Goal: Complete application form: Complete application form

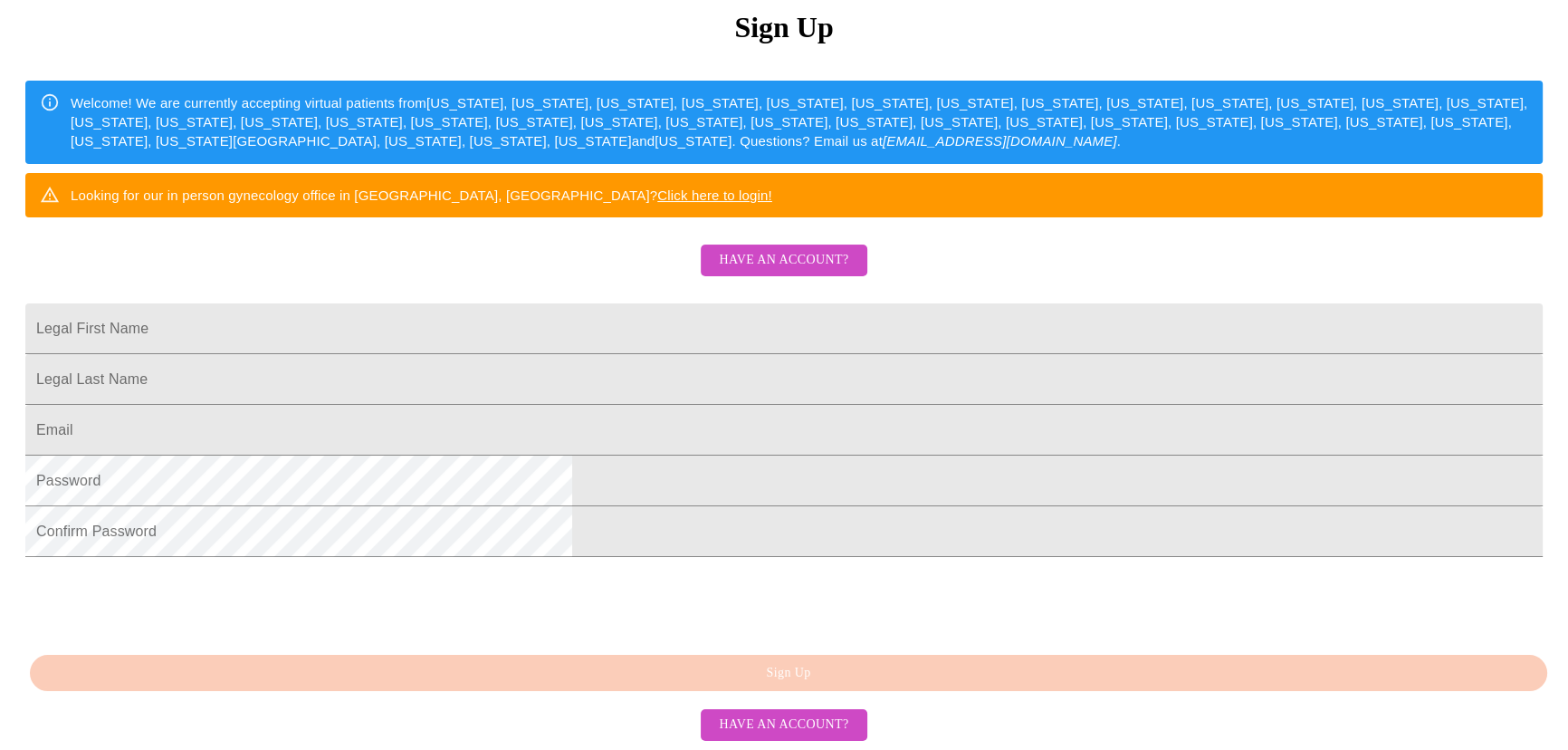
click at [820, 272] on span "Have an account?" at bounding box center [783, 260] width 130 height 23
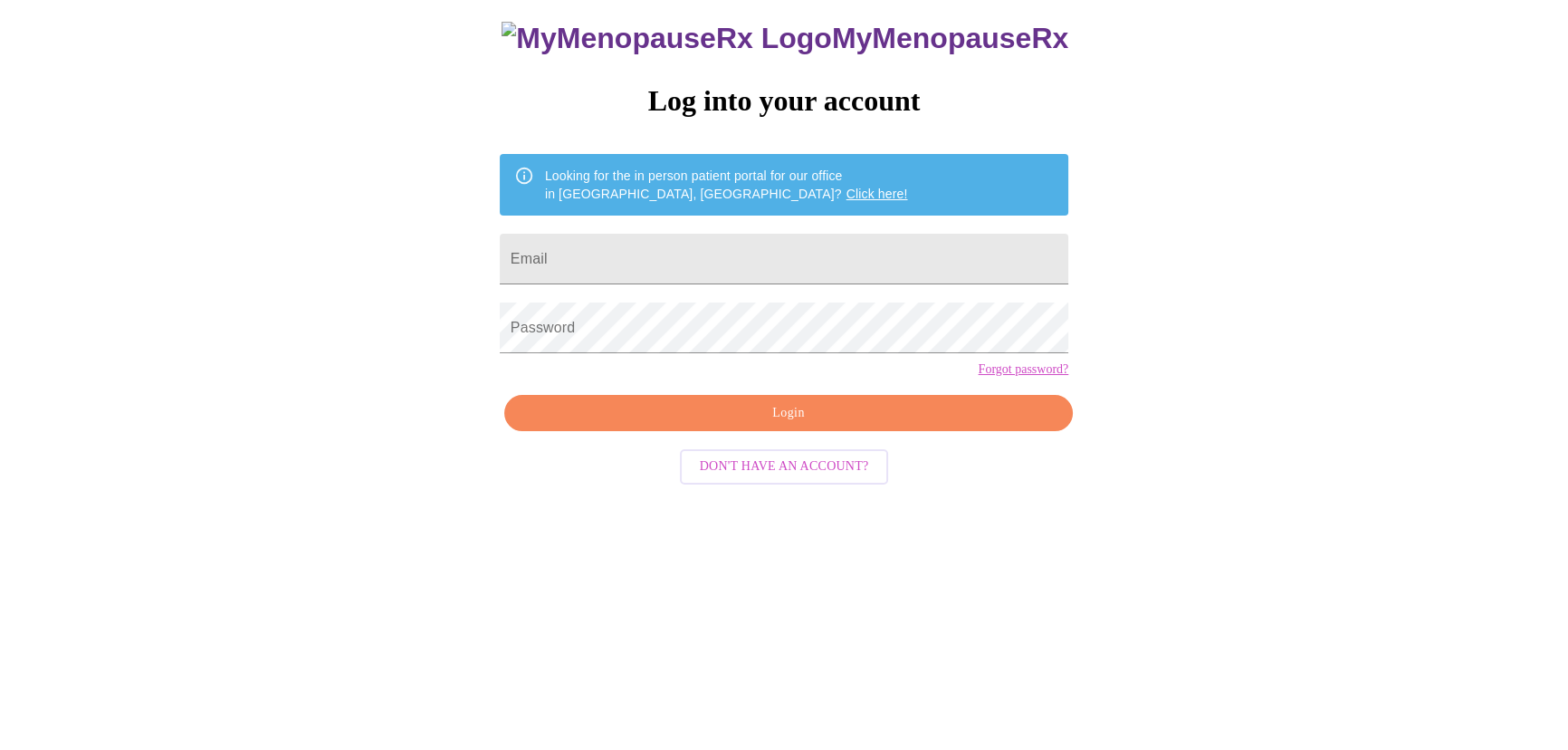
scroll to position [18, 0]
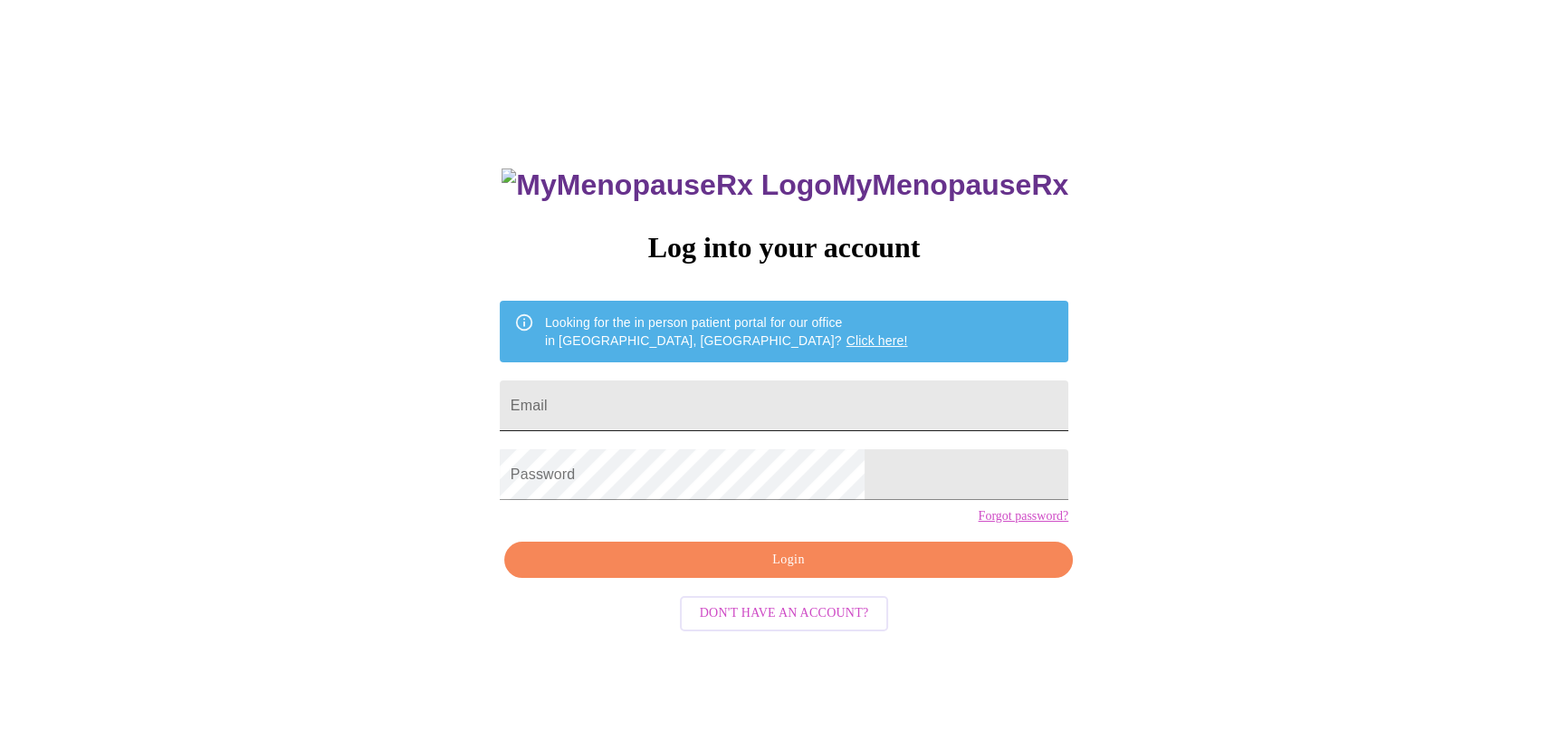
click at [873, 400] on input "Email" at bounding box center [784, 405] width 569 height 51
type input "[EMAIL_ADDRESS][DOMAIN_NAME]"
click at [803, 574] on button "Login" at bounding box center [789, 560] width 569 height 37
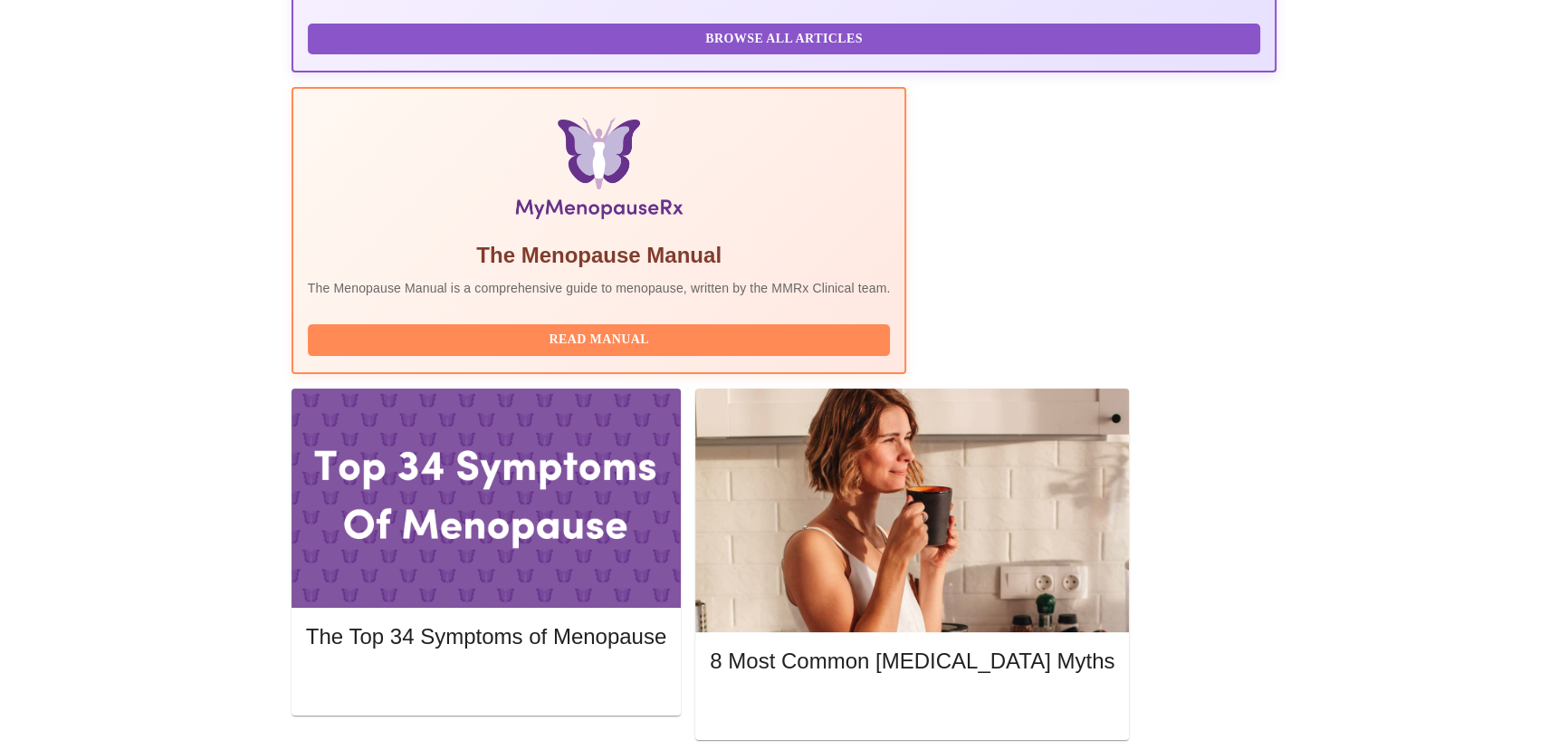
scroll to position [494, 0]
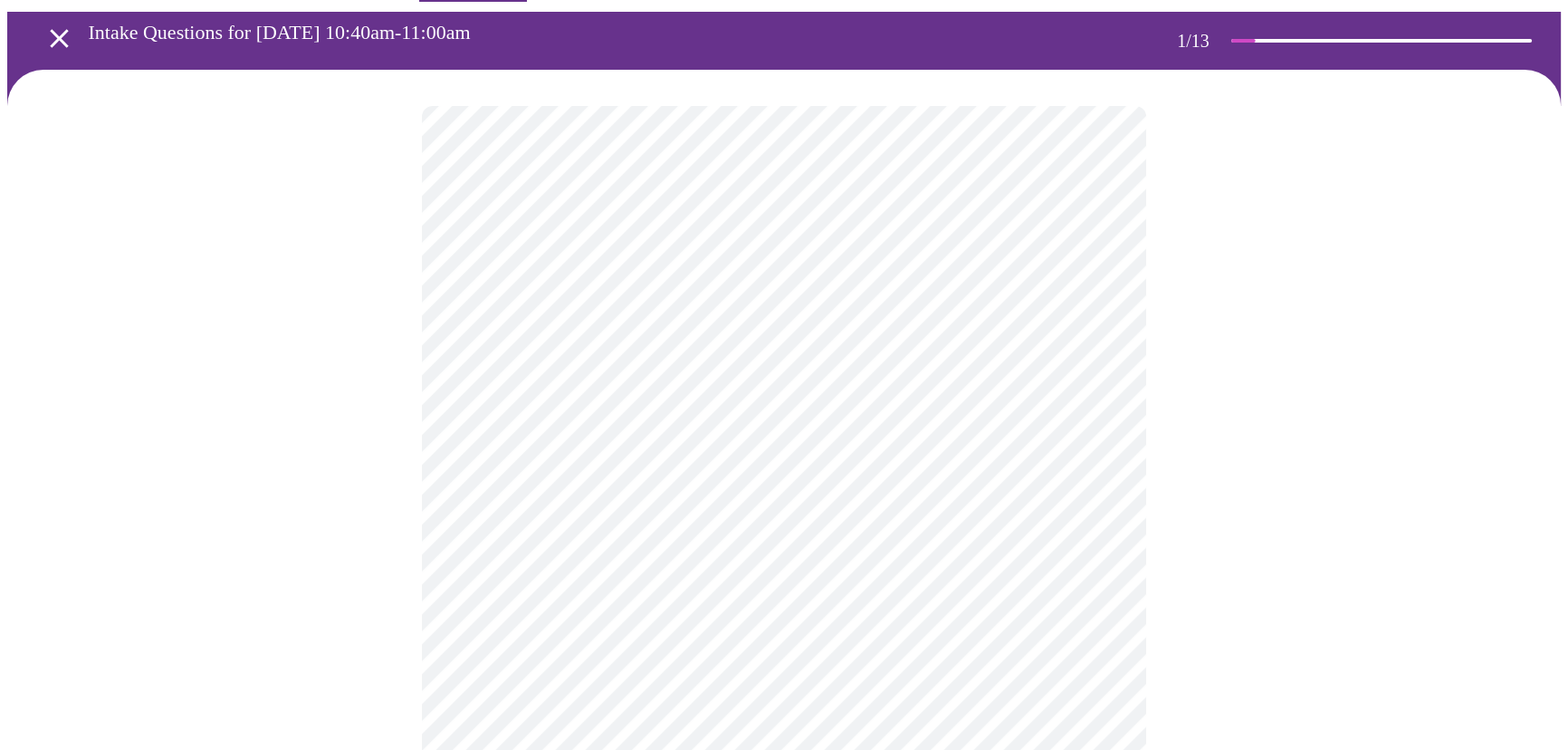
scroll to position [82, 0]
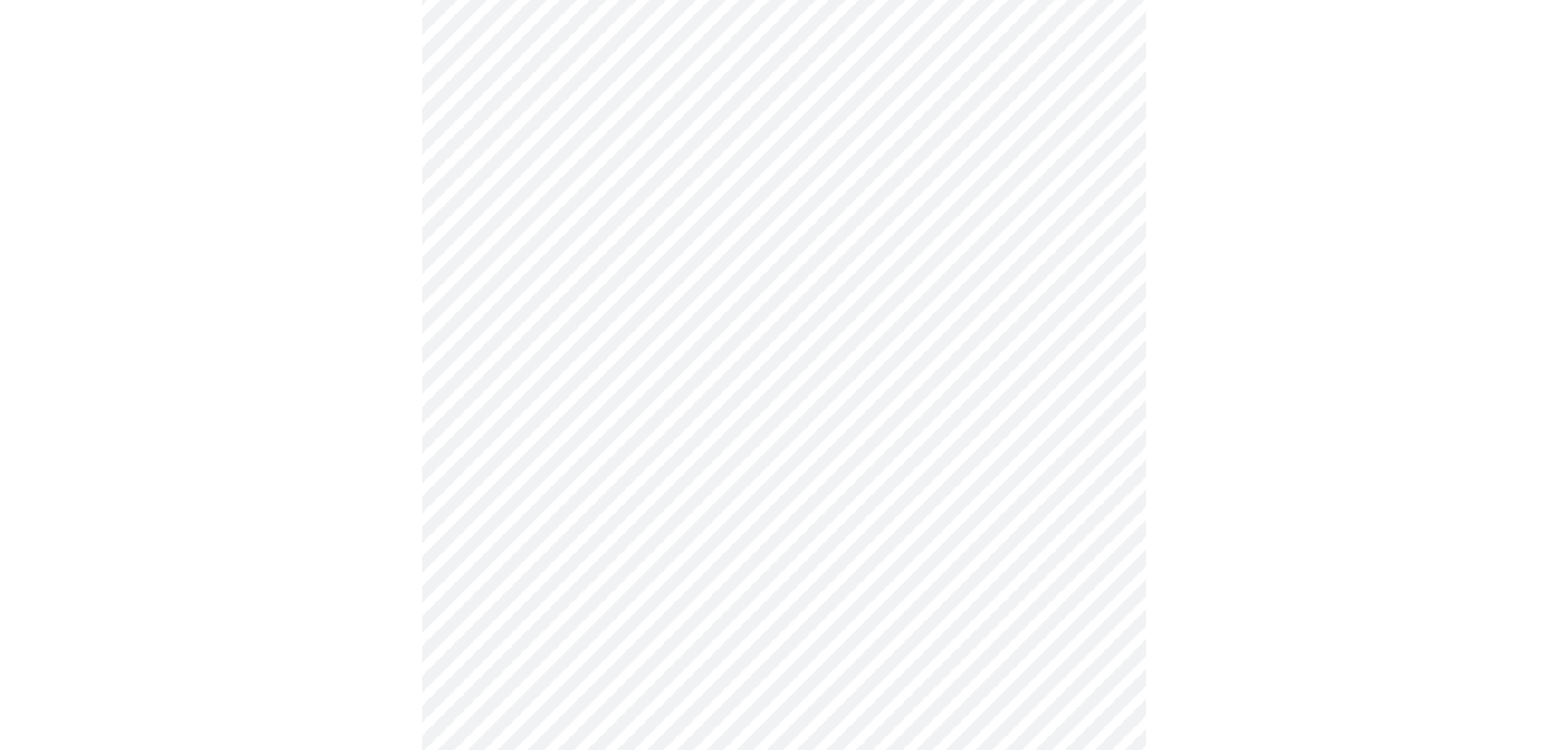
scroll to position [246, 0]
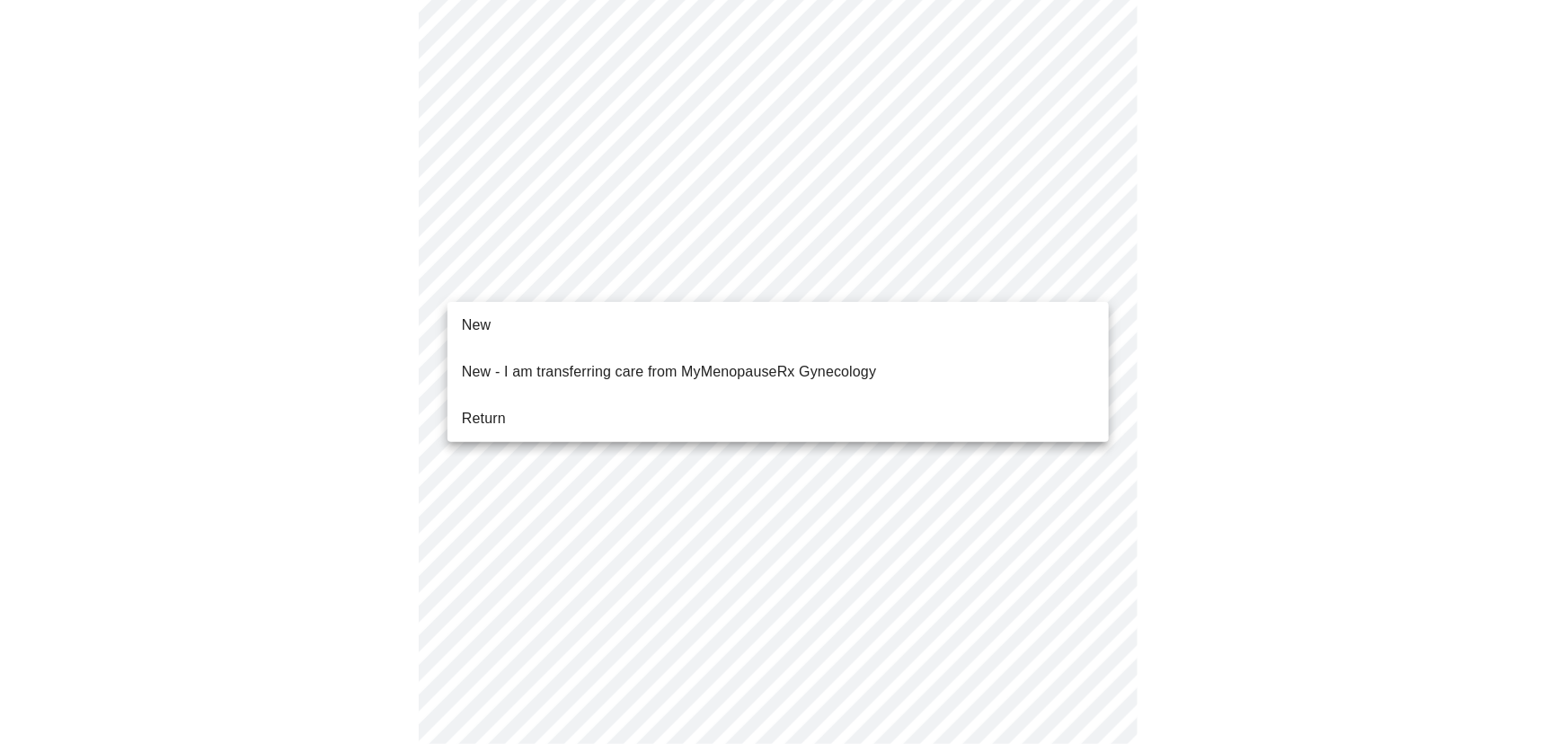
click at [822, 287] on body "MyMenopauseRx Appointments Messaging Labs Uploads Medications Community Refer a…" at bounding box center [784, 645] width 1554 height 1763
click at [774, 403] on li "Return" at bounding box center [778, 418] width 661 height 32
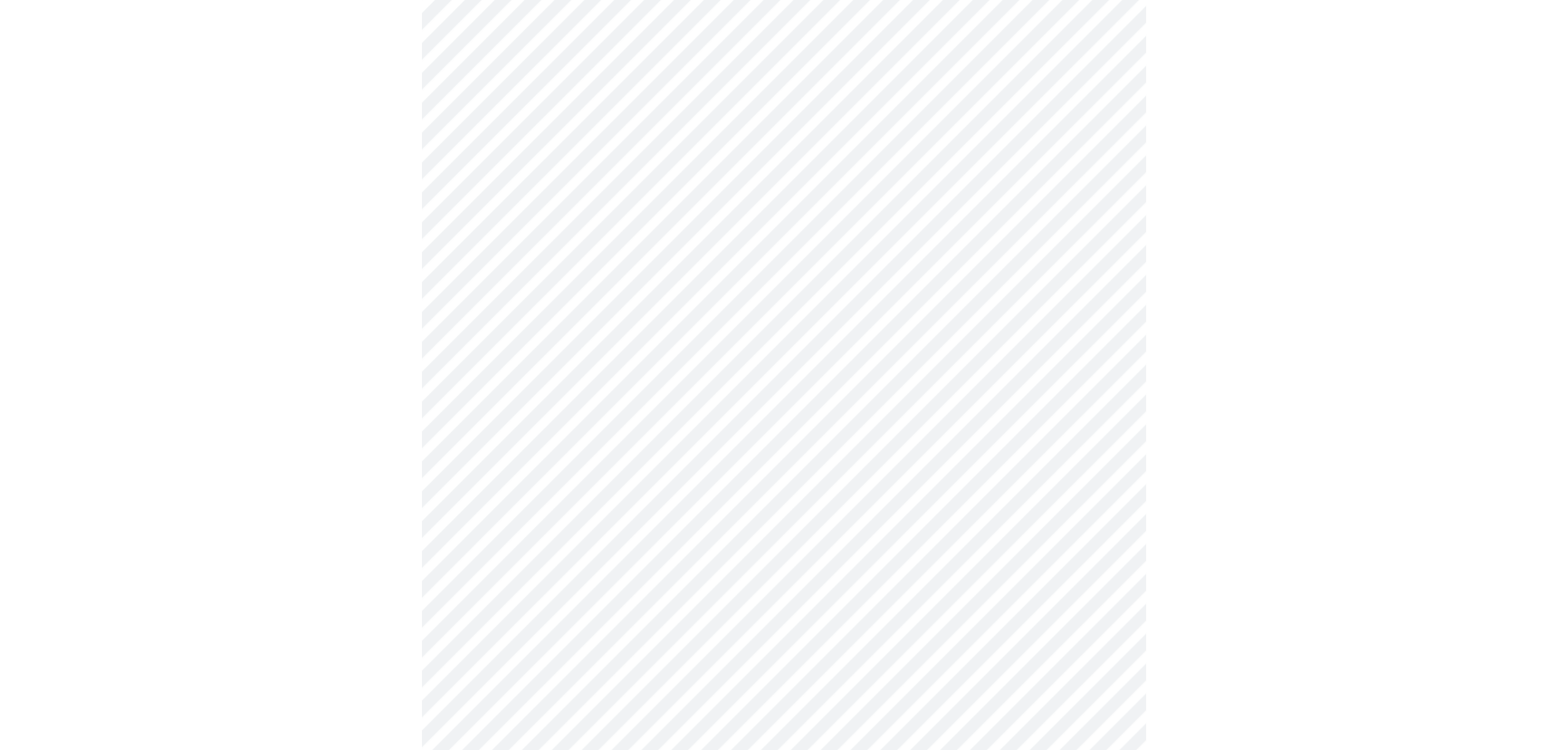
drag, startPoint x: 1191, startPoint y: 353, endPoint x: 1171, endPoint y: 364, distance: 22.8
click at [1192, 353] on div at bounding box center [784, 700] width 1554 height 1627
click at [1355, 165] on div at bounding box center [784, 536] width 1554 height 1627
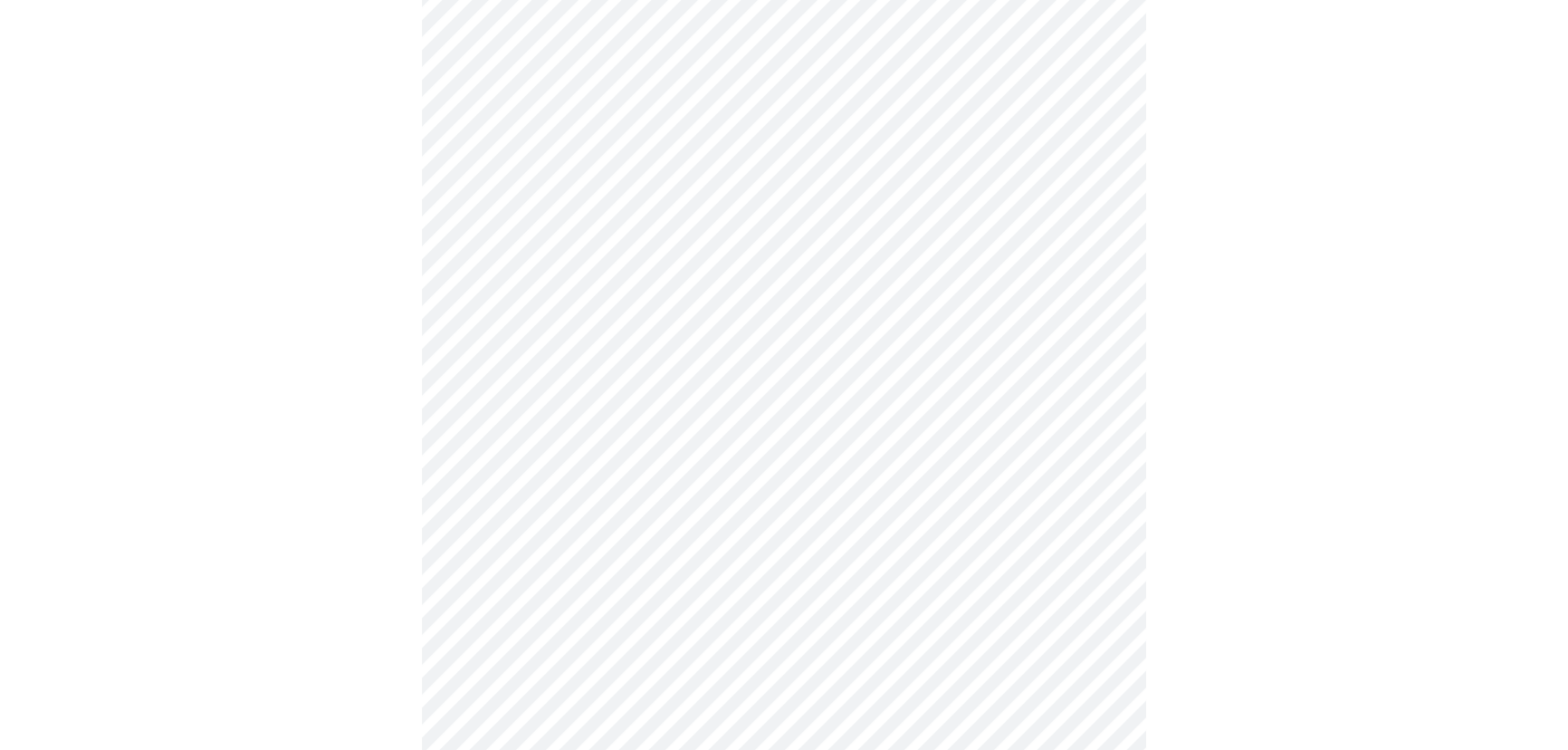
click at [1317, 223] on div at bounding box center [784, 618] width 1554 height 1627
click at [1426, 176] on div at bounding box center [784, 618] width 1554 height 1627
click at [1298, 358] on div at bounding box center [784, 618] width 1554 height 1627
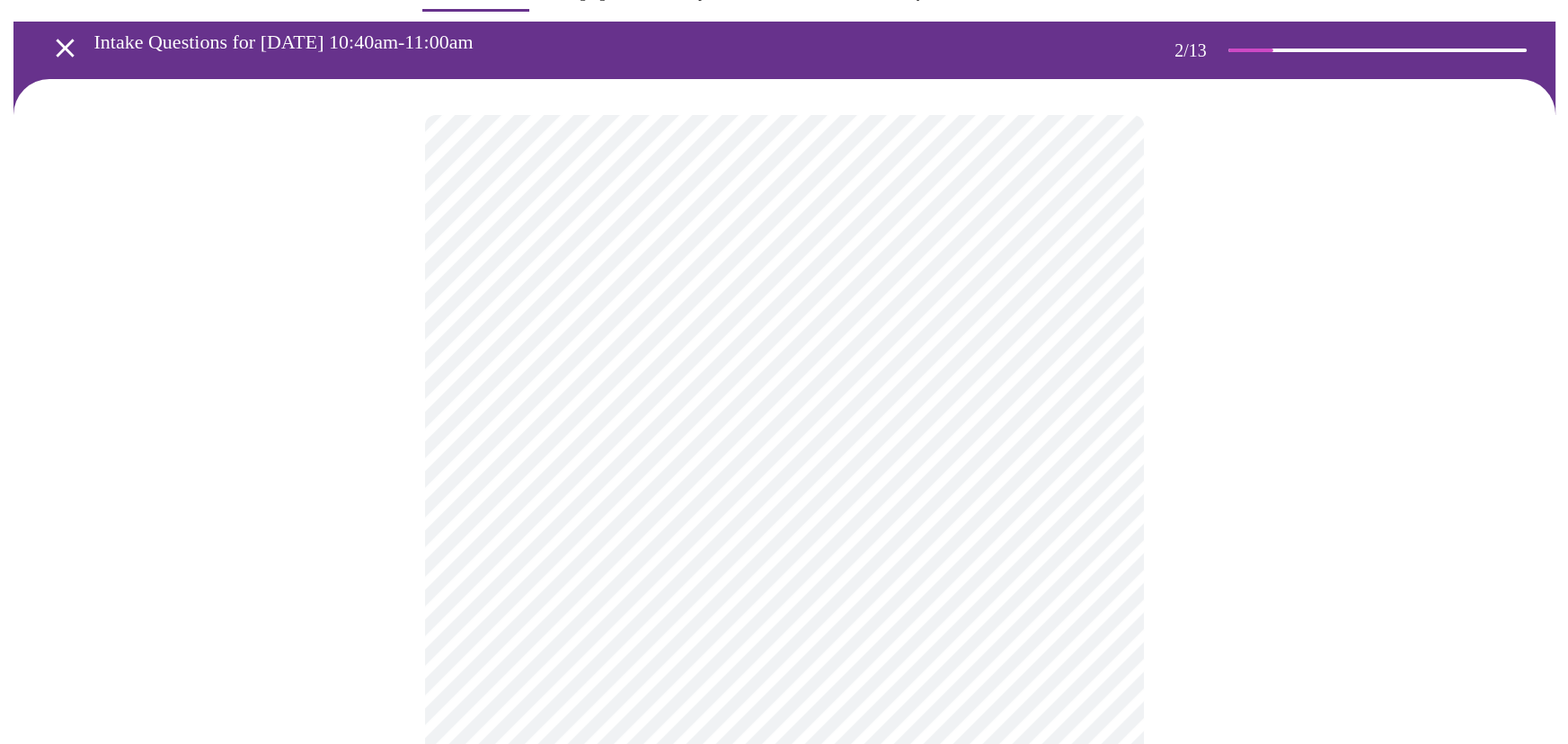
scroll to position [81, 0]
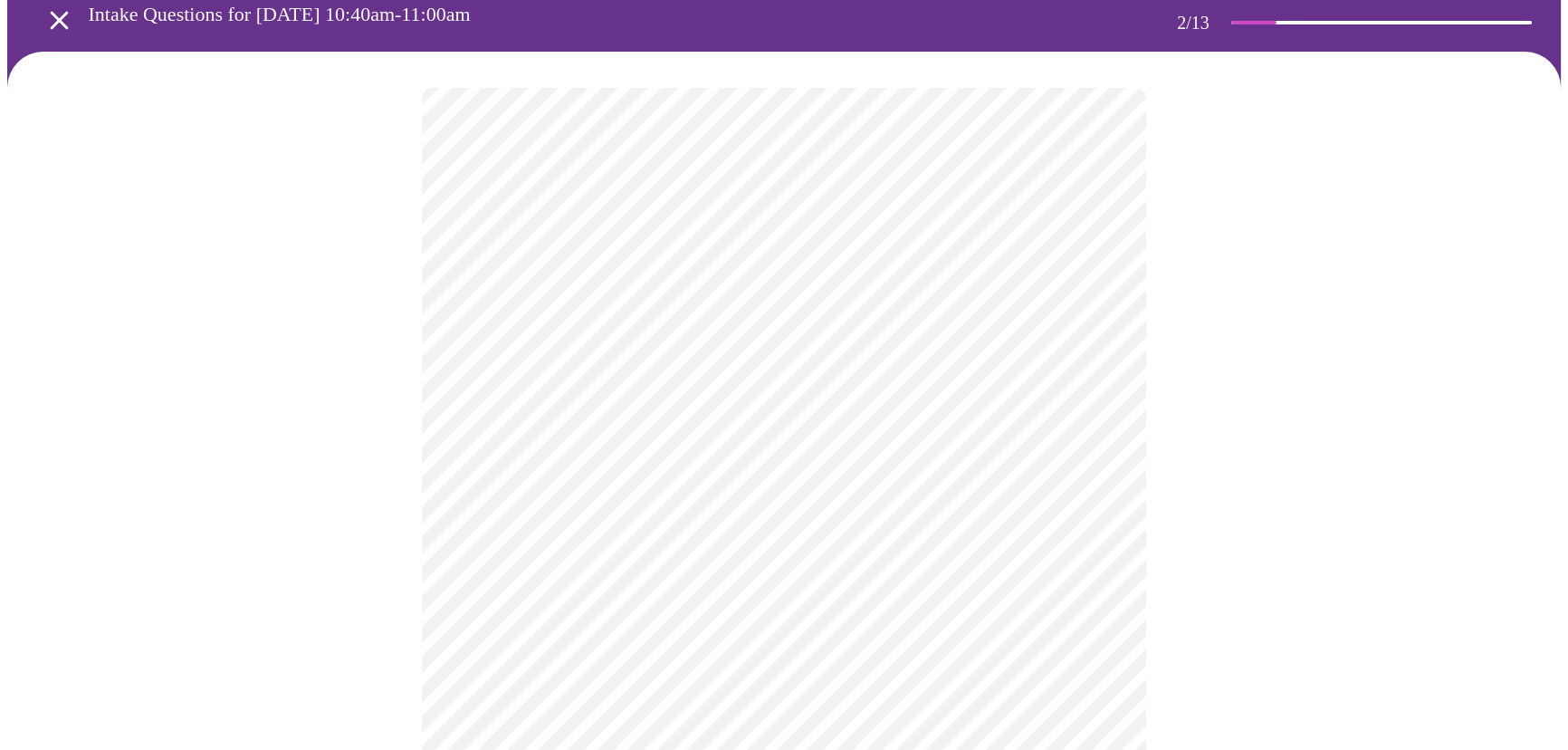
click at [1093, 292] on body "MyMenopauseRx Appointments Messaging Labs Uploads Medications Community Refer a…" at bounding box center [784, 553] width 1554 height 1256
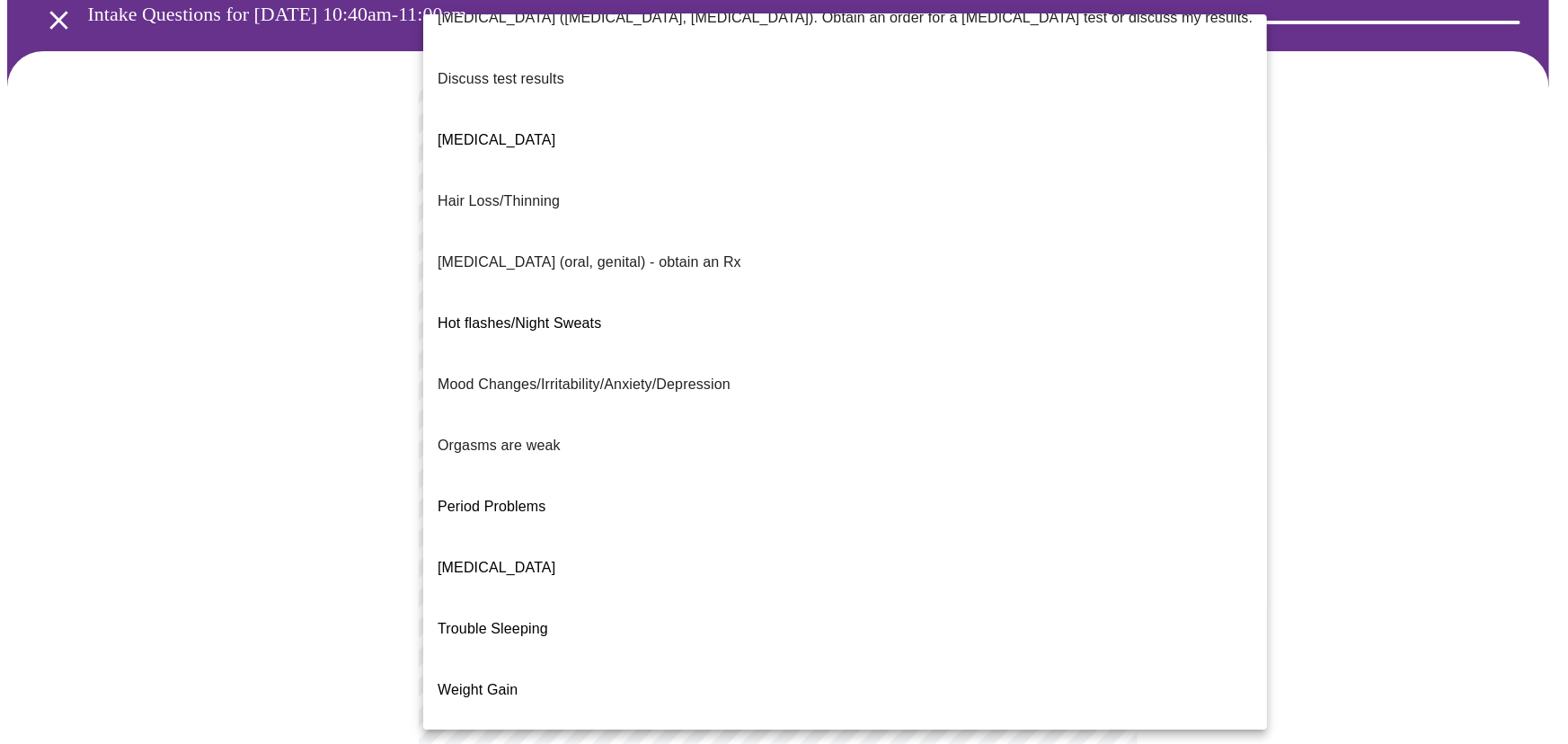
scroll to position [0, 0]
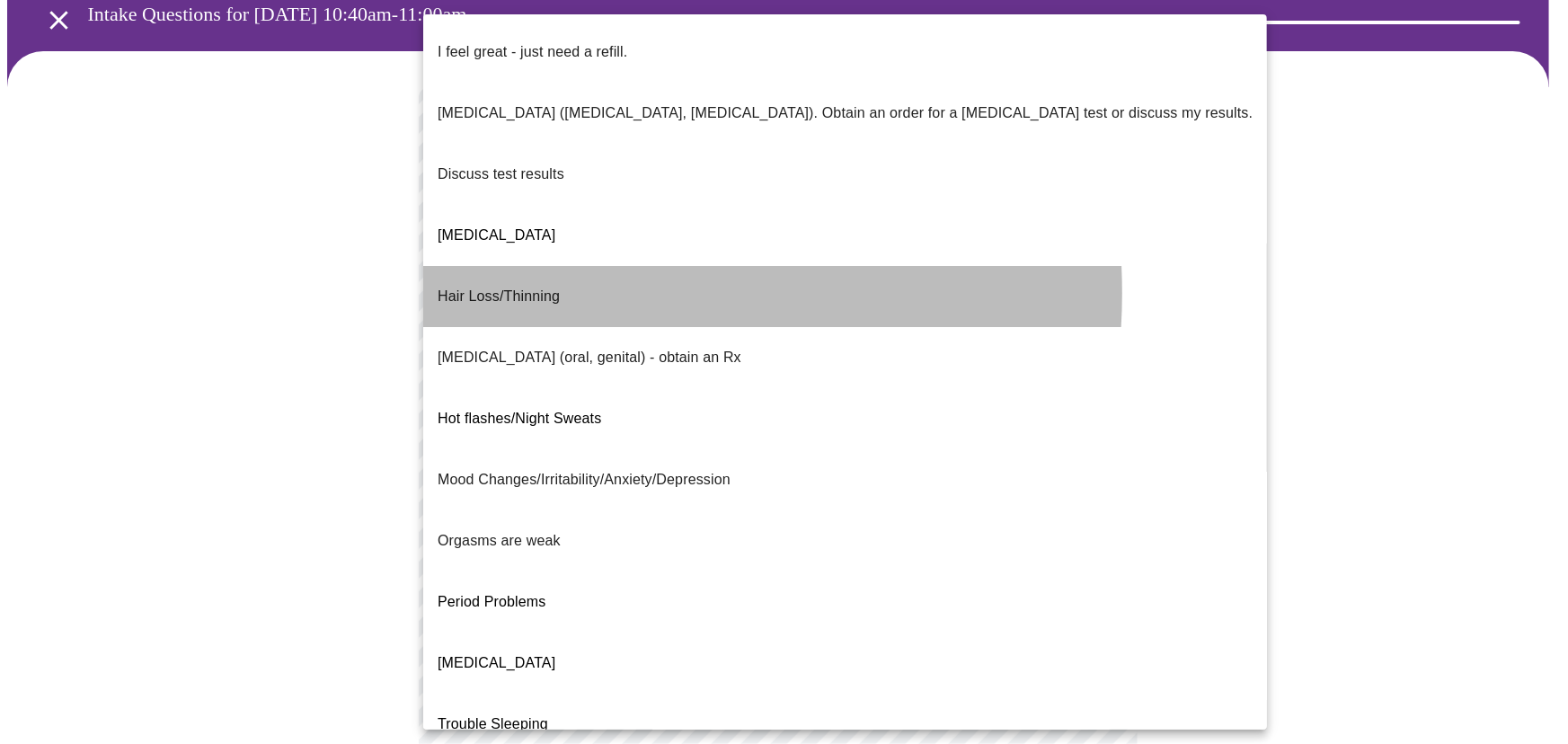
click at [557, 272] on span "Hair Loss/Thinning" at bounding box center [499, 296] width 122 height 50
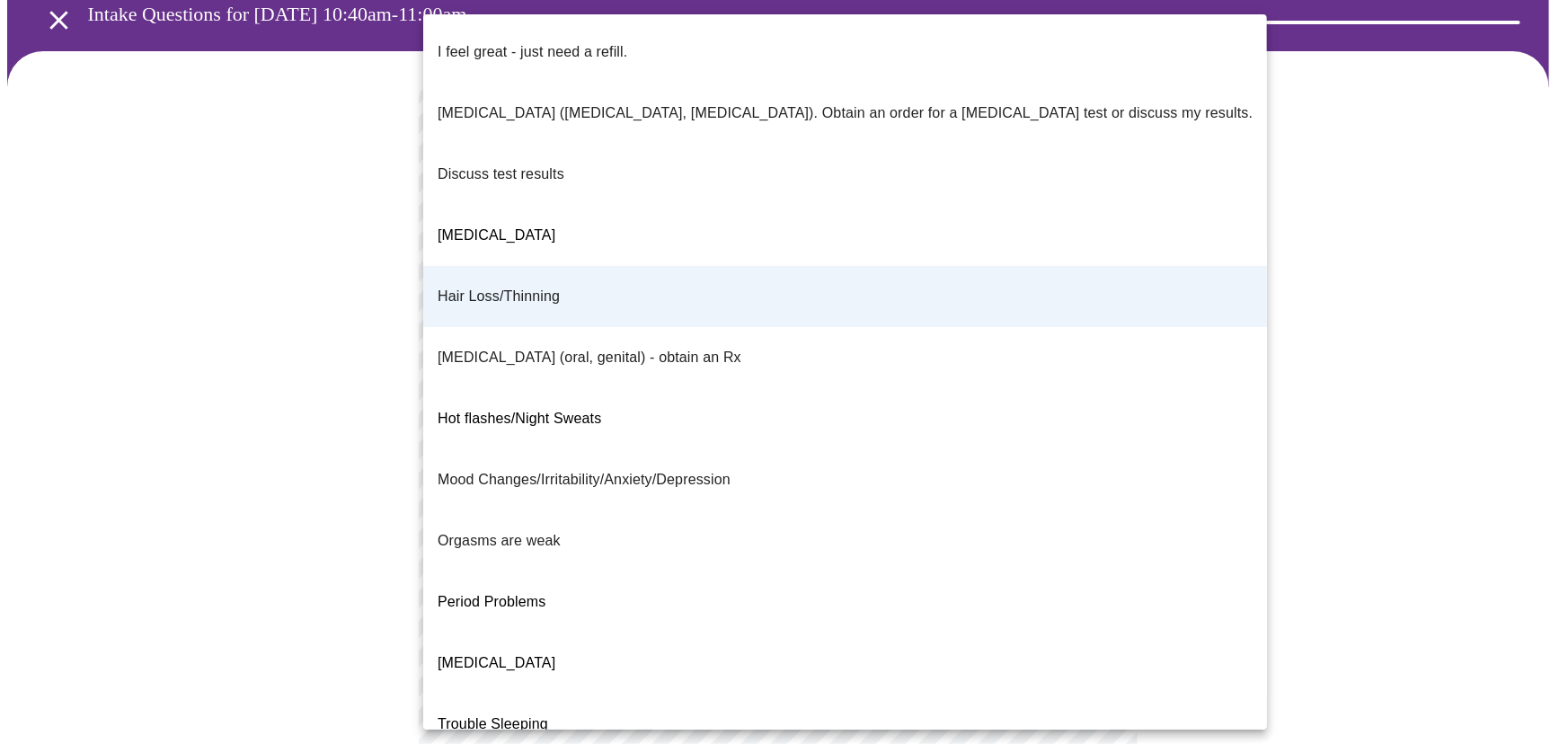
click at [599, 311] on body "MyMenopauseRx Appointments Messaging Labs Uploads Medications Community Refer a…" at bounding box center [784, 543] width 1554 height 1235
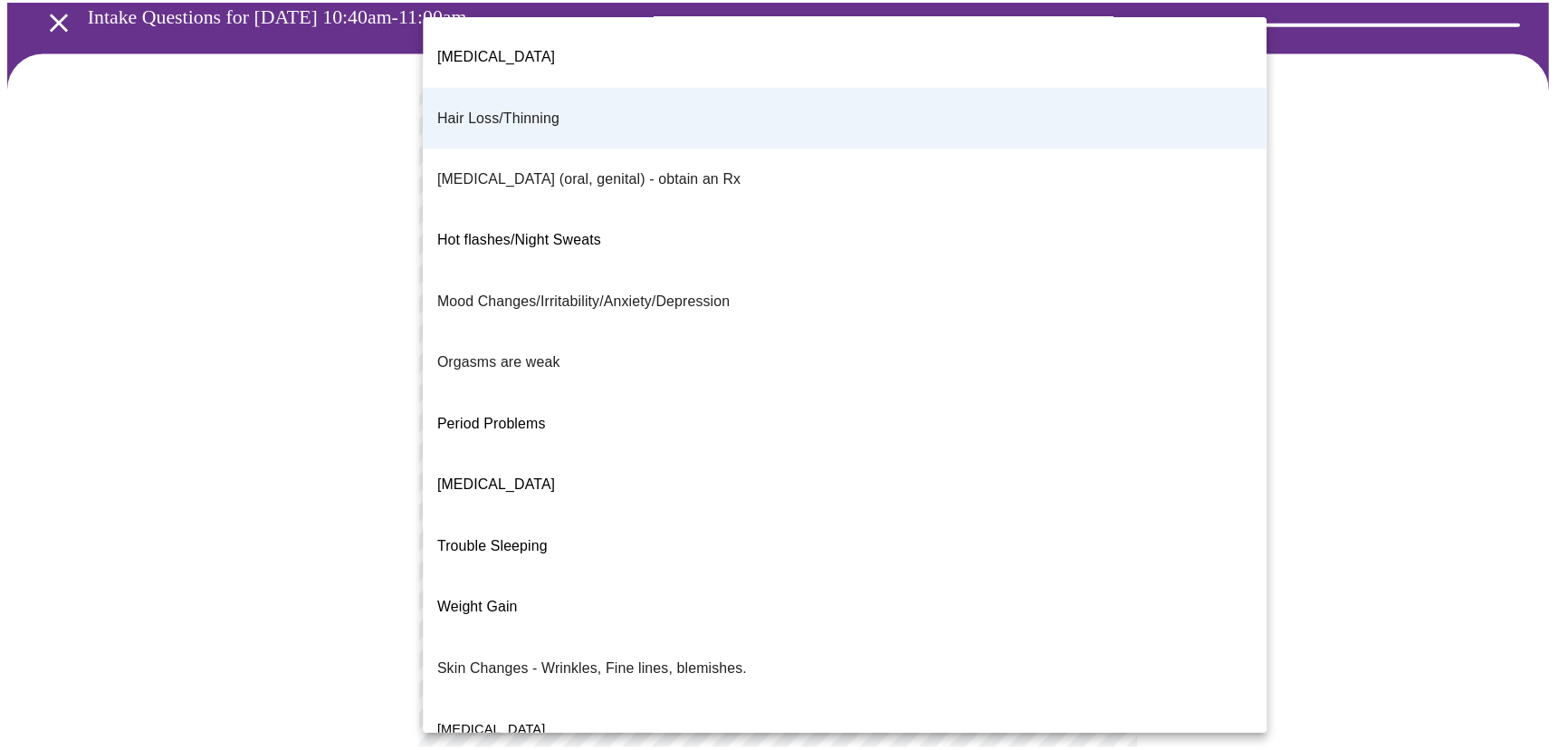
scroll to position [188, 0]
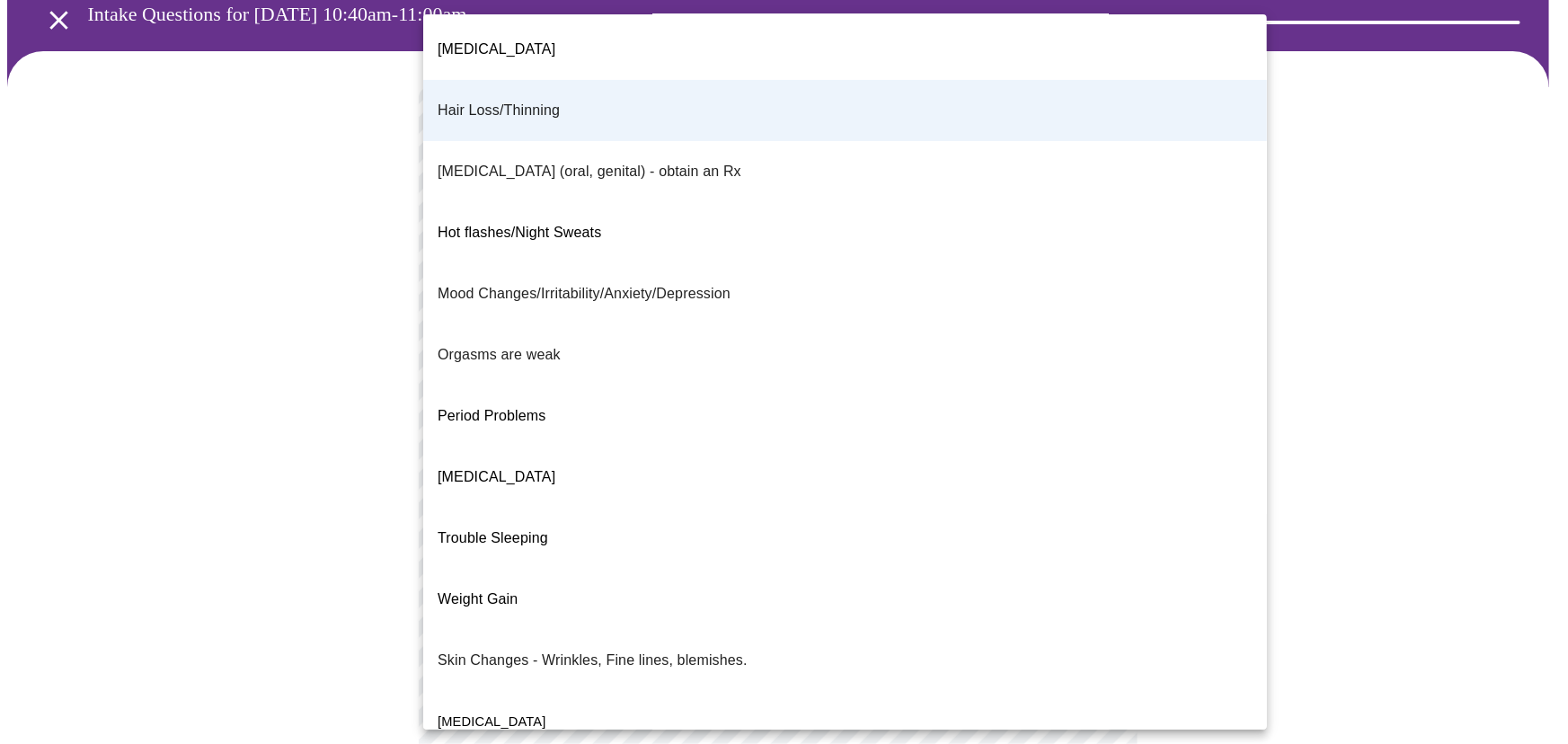
drag, startPoint x: 459, startPoint y: 701, endPoint x: 458, endPoint y: 692, distance: 9.1
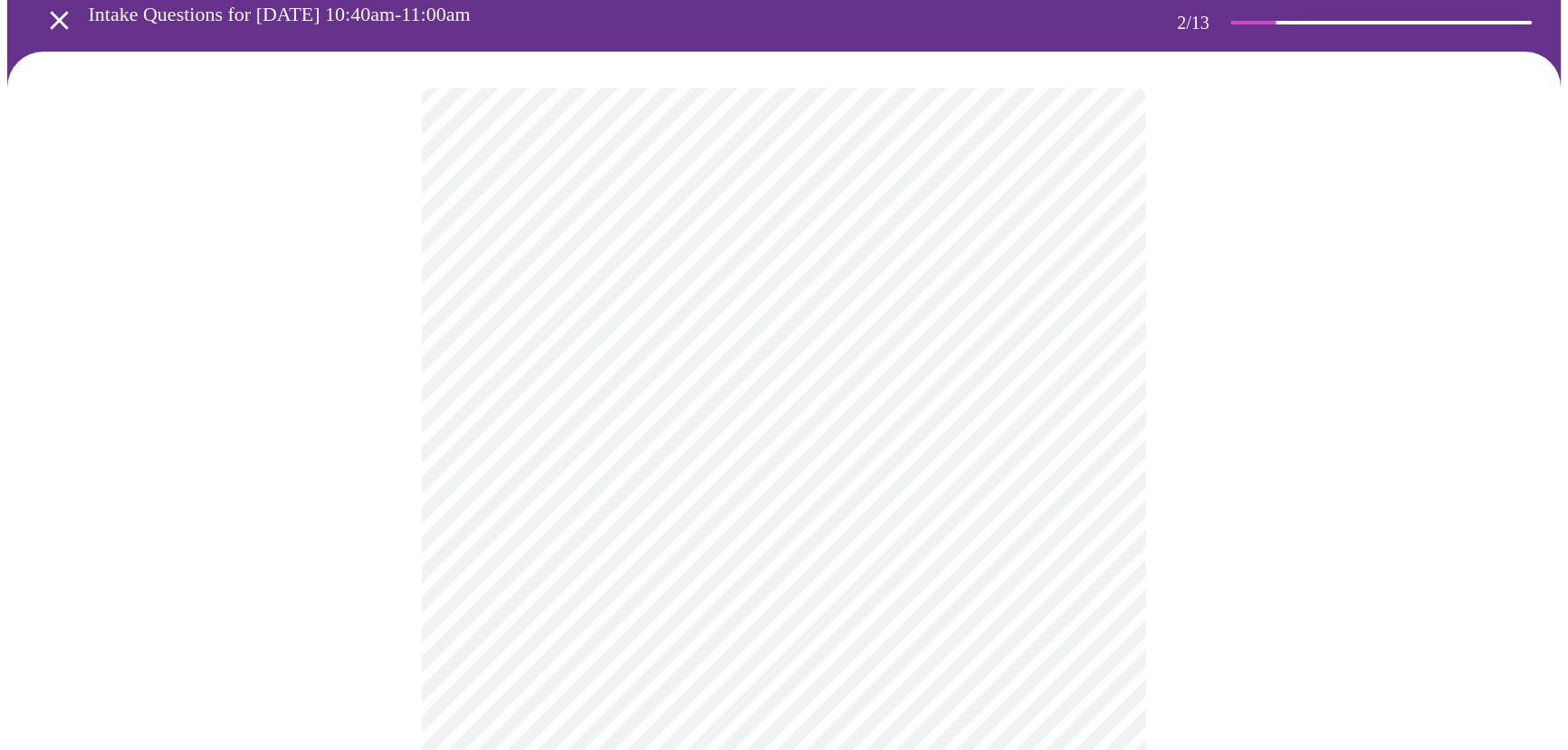
drag, startPoint x: 1176, startPoint y: 387, endPoint x: 1163, endPoint y: 379, distance: 15.3
click at [372, 202] on div at bounding box center [784, 611] width 1554 height 1119
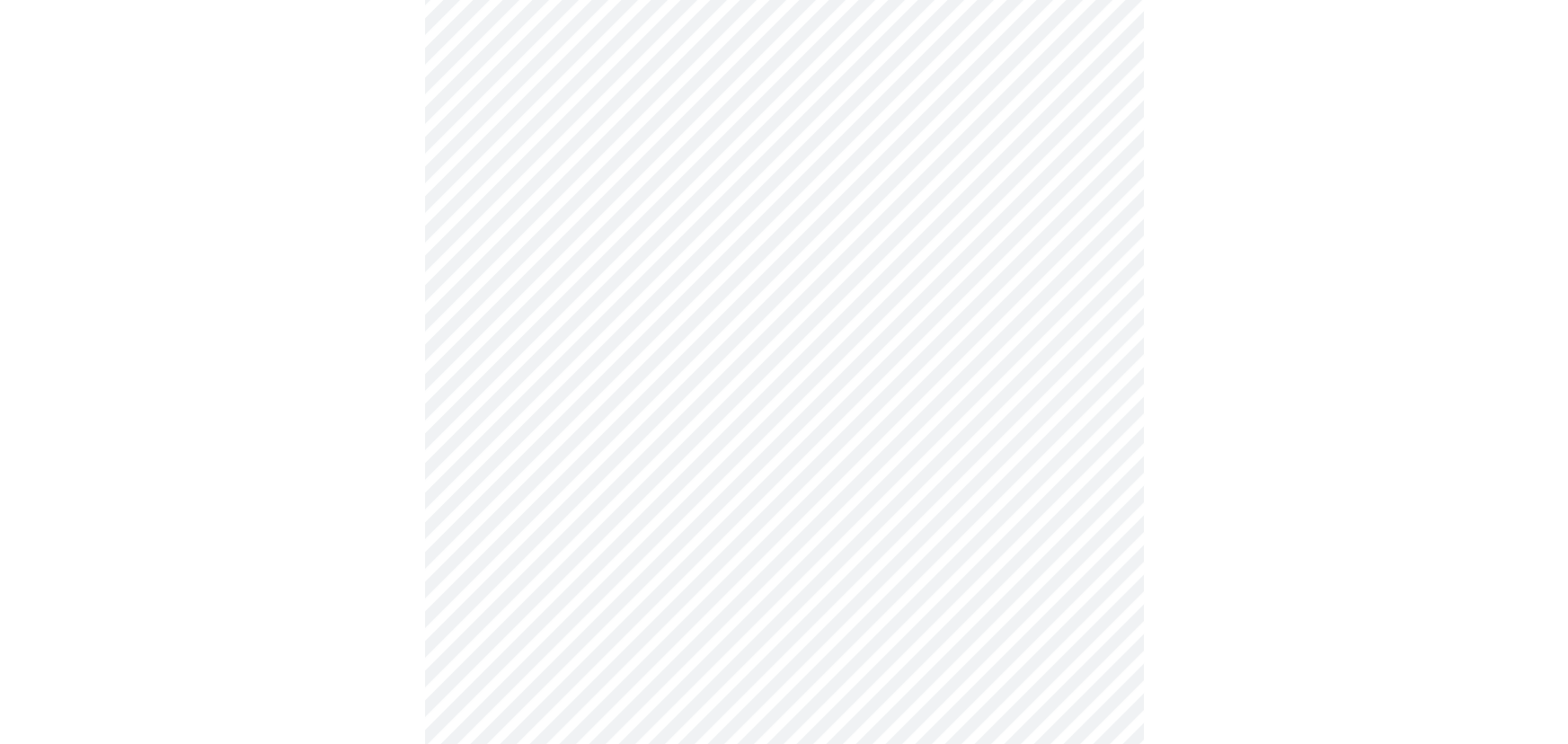
scroll to position [244, 0]
click at [1102, 278] on body "MyMenopauseRx Appointments Messaging Labs Uploads Medications Community Refer a…" at bounding box center [778, 380] width 1542 height 1235
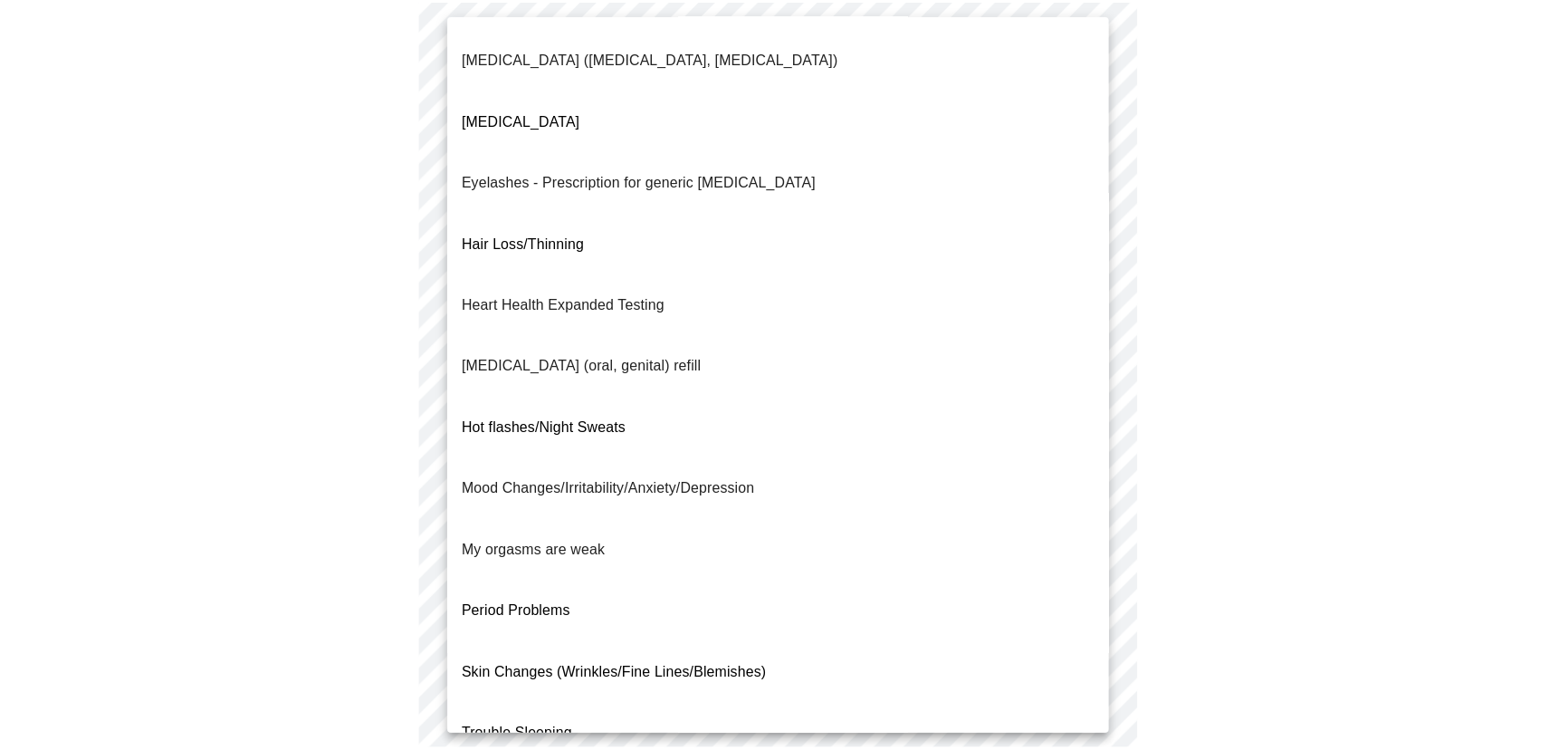
scroll to position [0, 0]
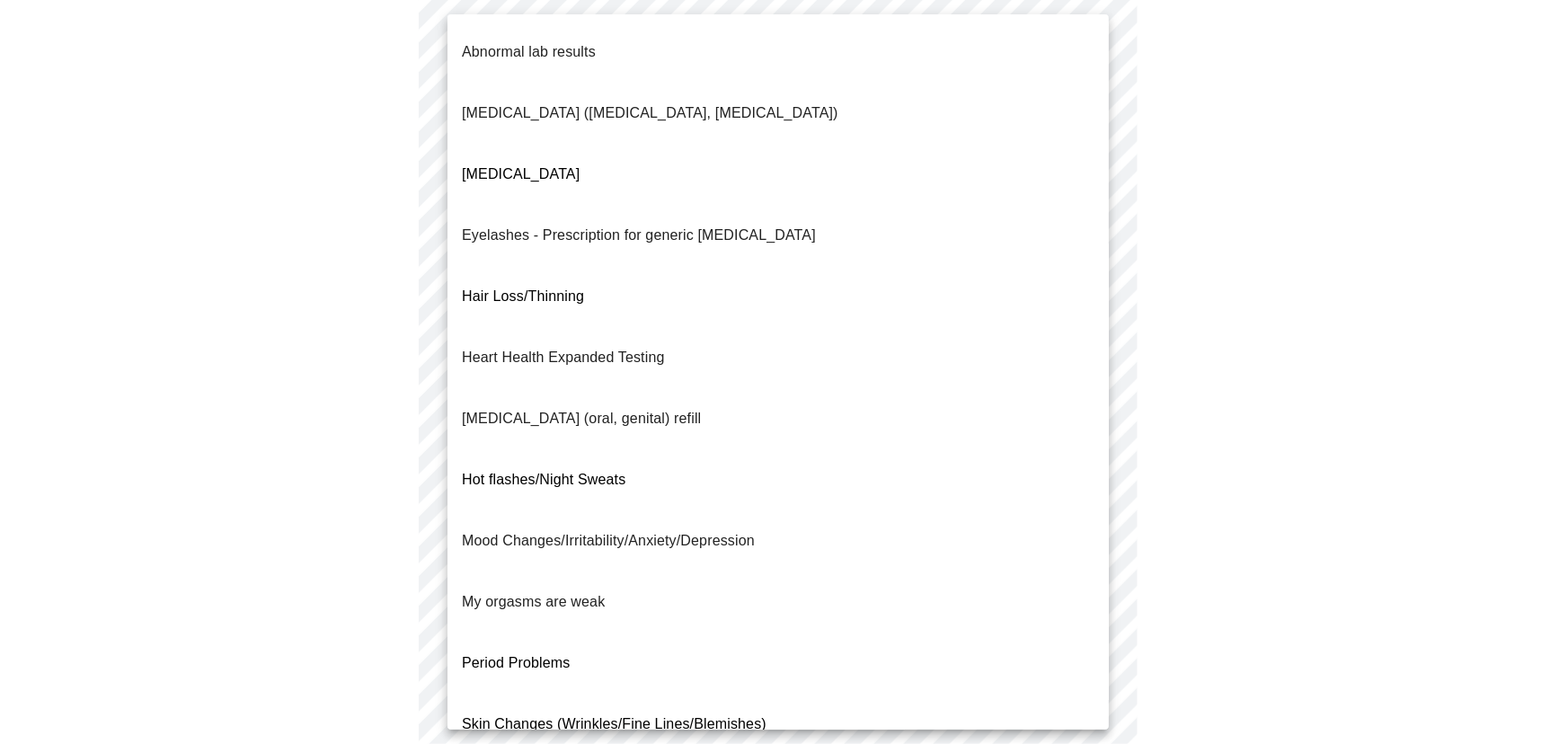
drag, startPoint x: 1353, startPoint y: 181, endPoint x: 1246, endPoint y: 202, distance: 109.0
click at [1355, 181] on div at bounding box center [784, 372] width 1568 height 744
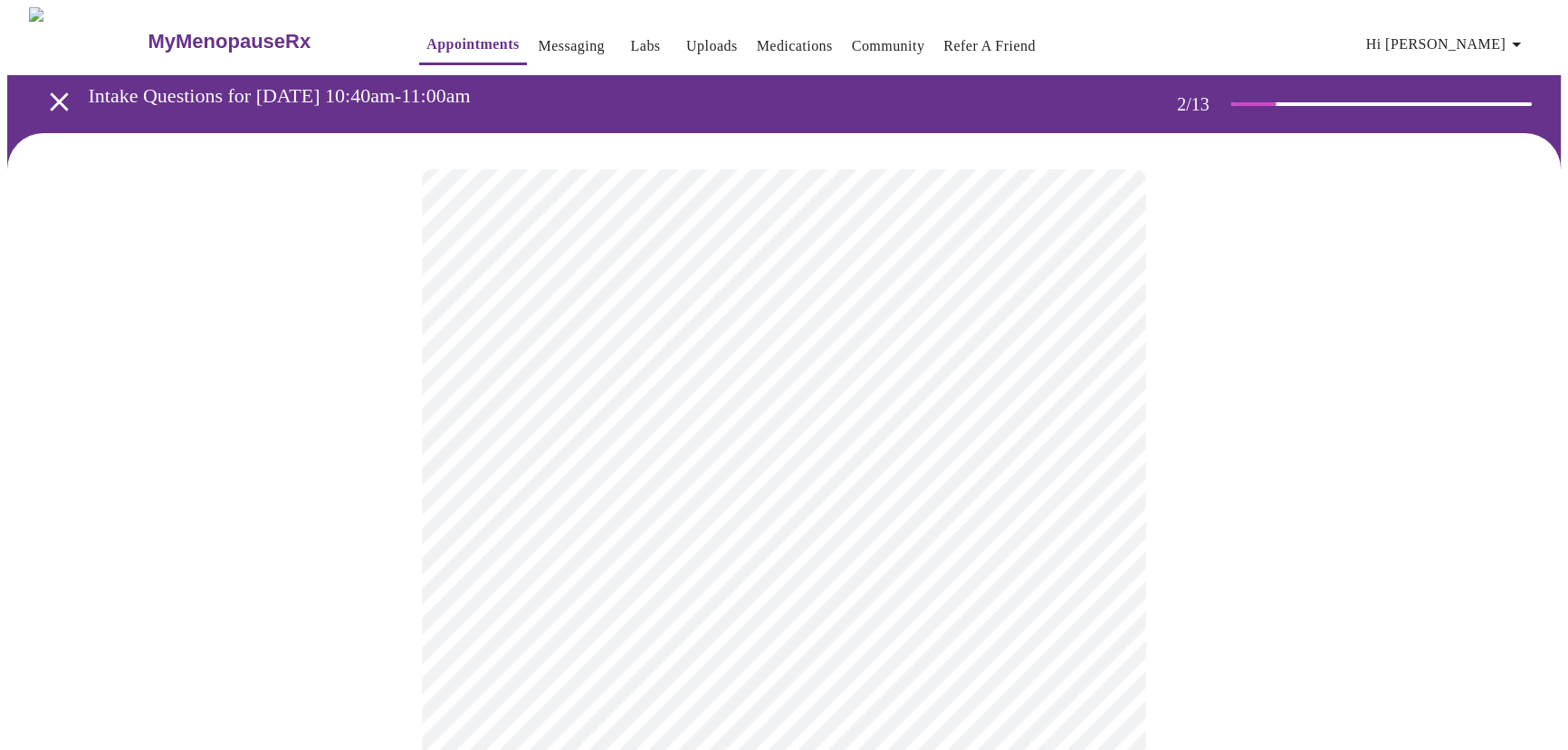
click at [743, 362] on body "MyMenopauseRx Appointments Messaging Labs Uploads Medications Community Refer a…" at bounding box center [784, 630] width 1554 height 1245
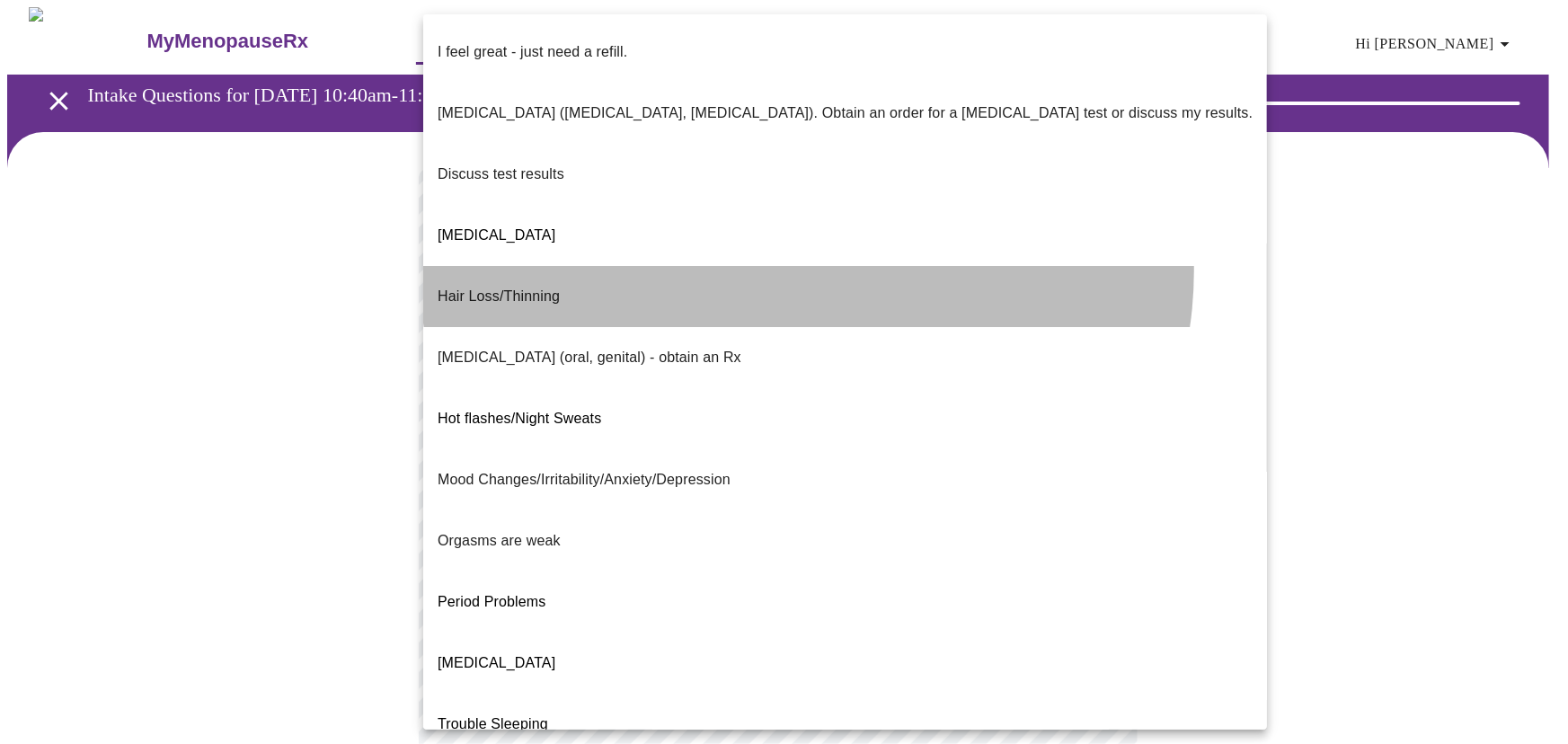
drag, startPoint x: 807, startPoint y: 213, endPoint x: 888, endPoint y: 218, distance: 81.2
click at [806, 266] on li "Hair Loss/Thinning" at bounding box center [845, 296] width 844 height 61
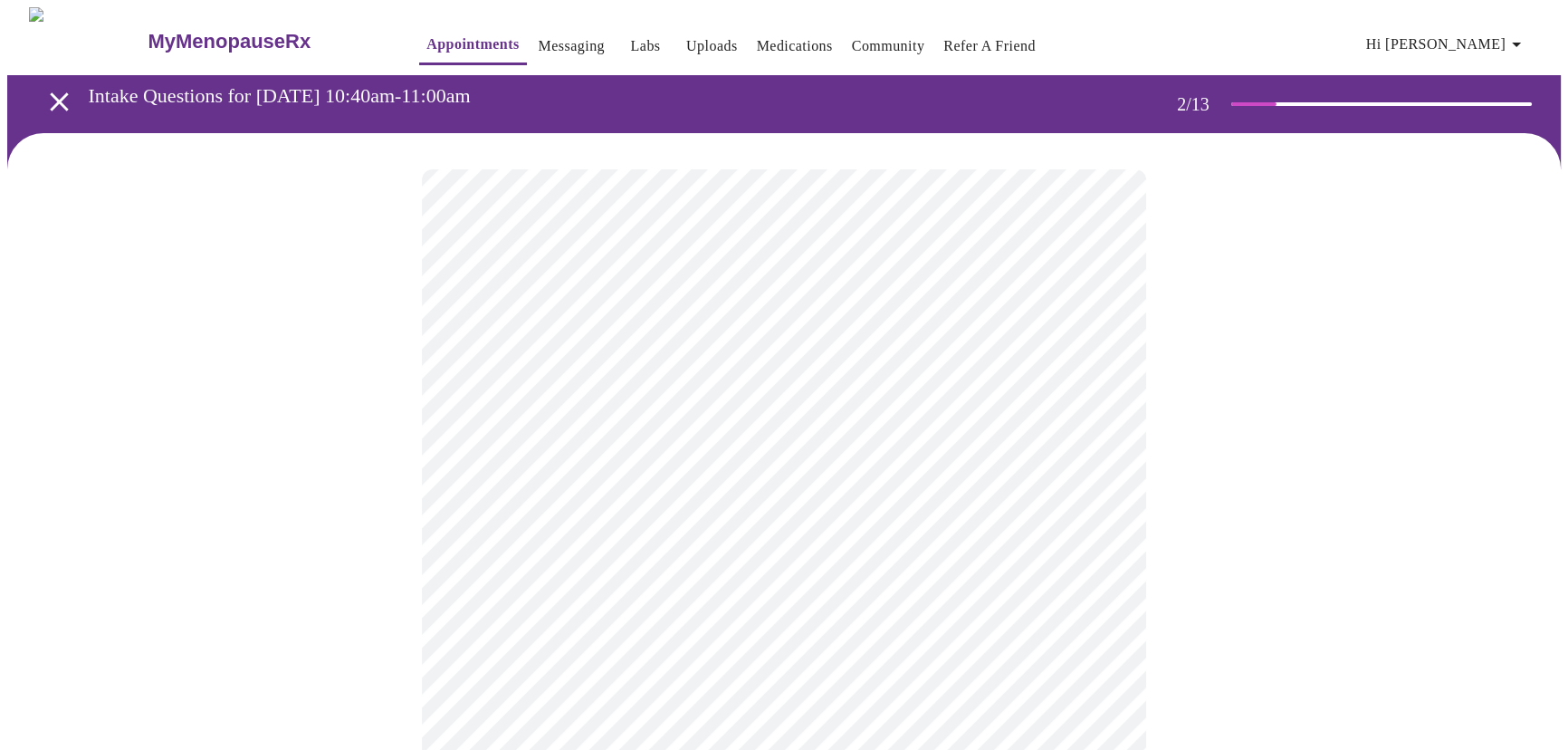
click at [1411, 359] on div at bounding box center [784, 693] width 1554 height 1119
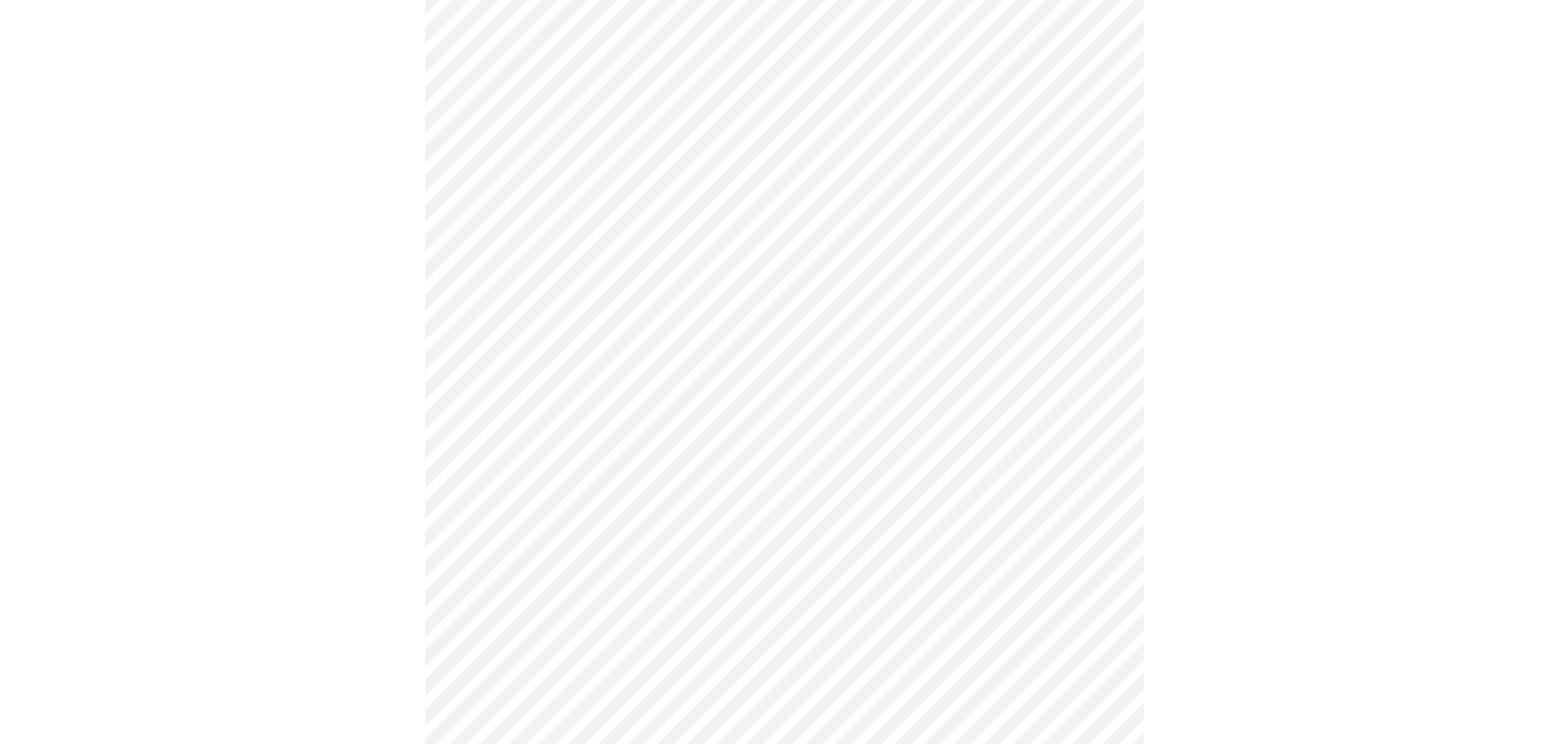
scroll to position [244, 0]
click at [617, 273] on body "MyMenopauseRx Appointments Messaging Labs Uploads Medications Community Refer a…" at bounding box center [778, 380] width 1542 height 1235
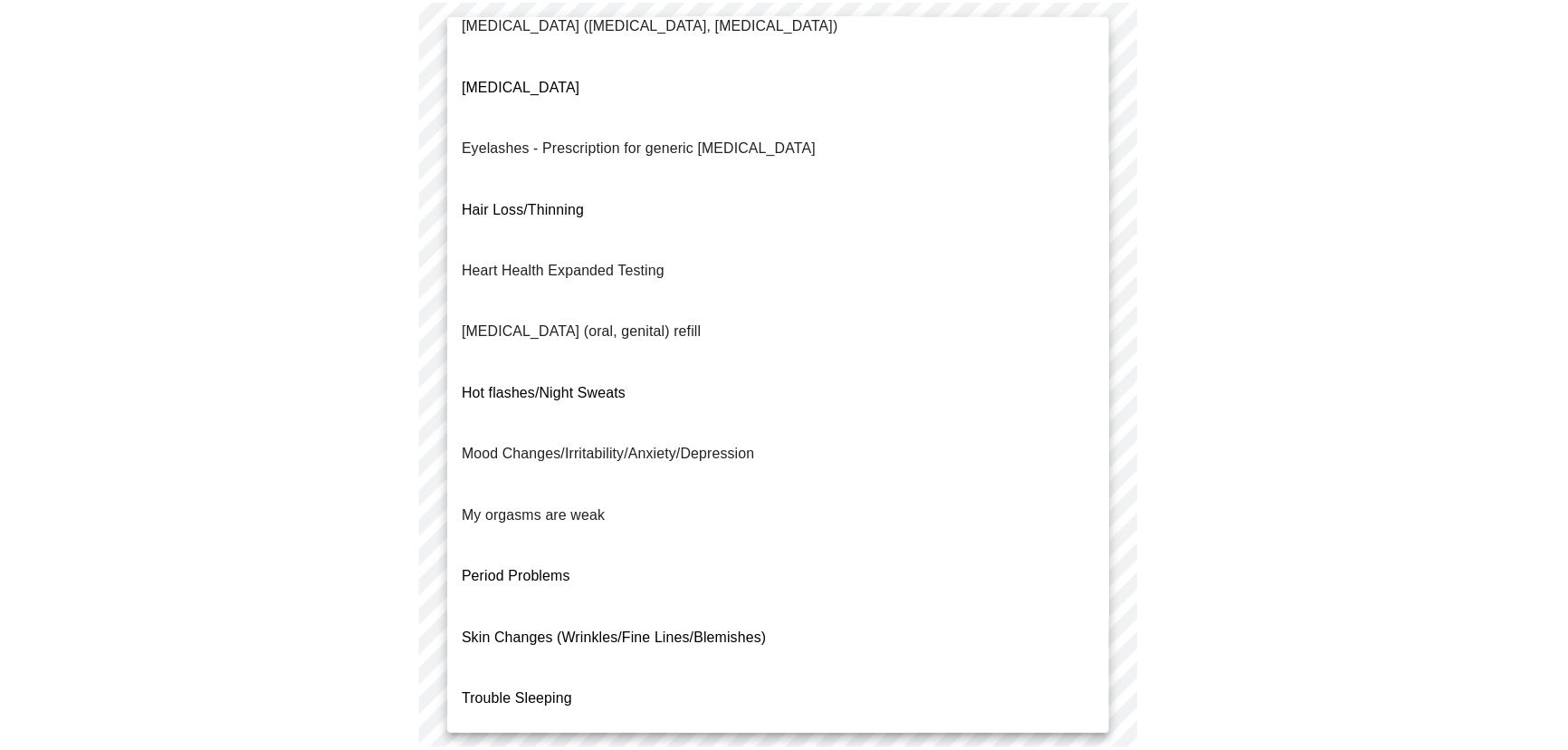
scroll to position [93, 0]
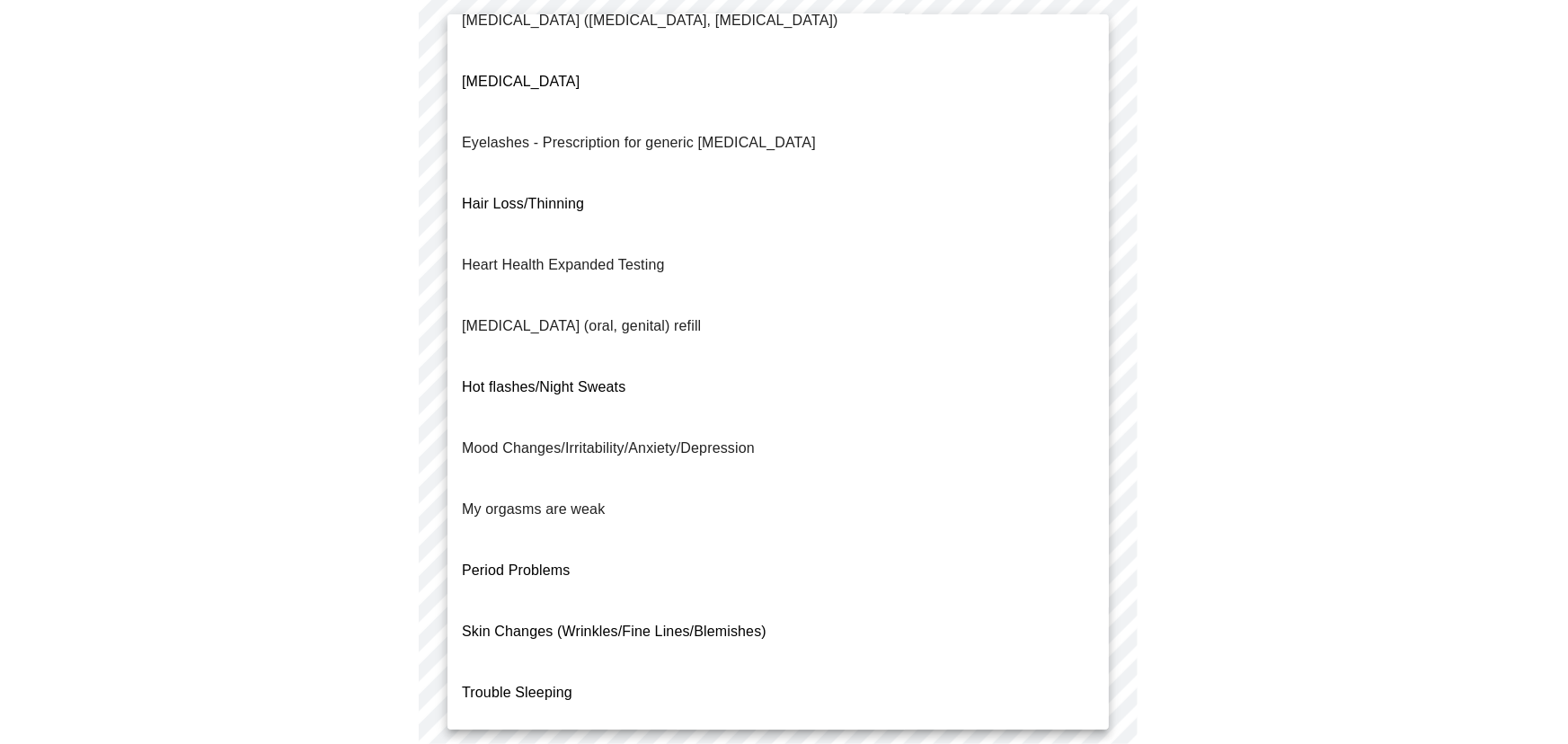
click at [804, 601] on li "Skin Changes (Wrinkles/Fine Lines/Blemishes)" at bounding box center [778, 631] width 661 height 61
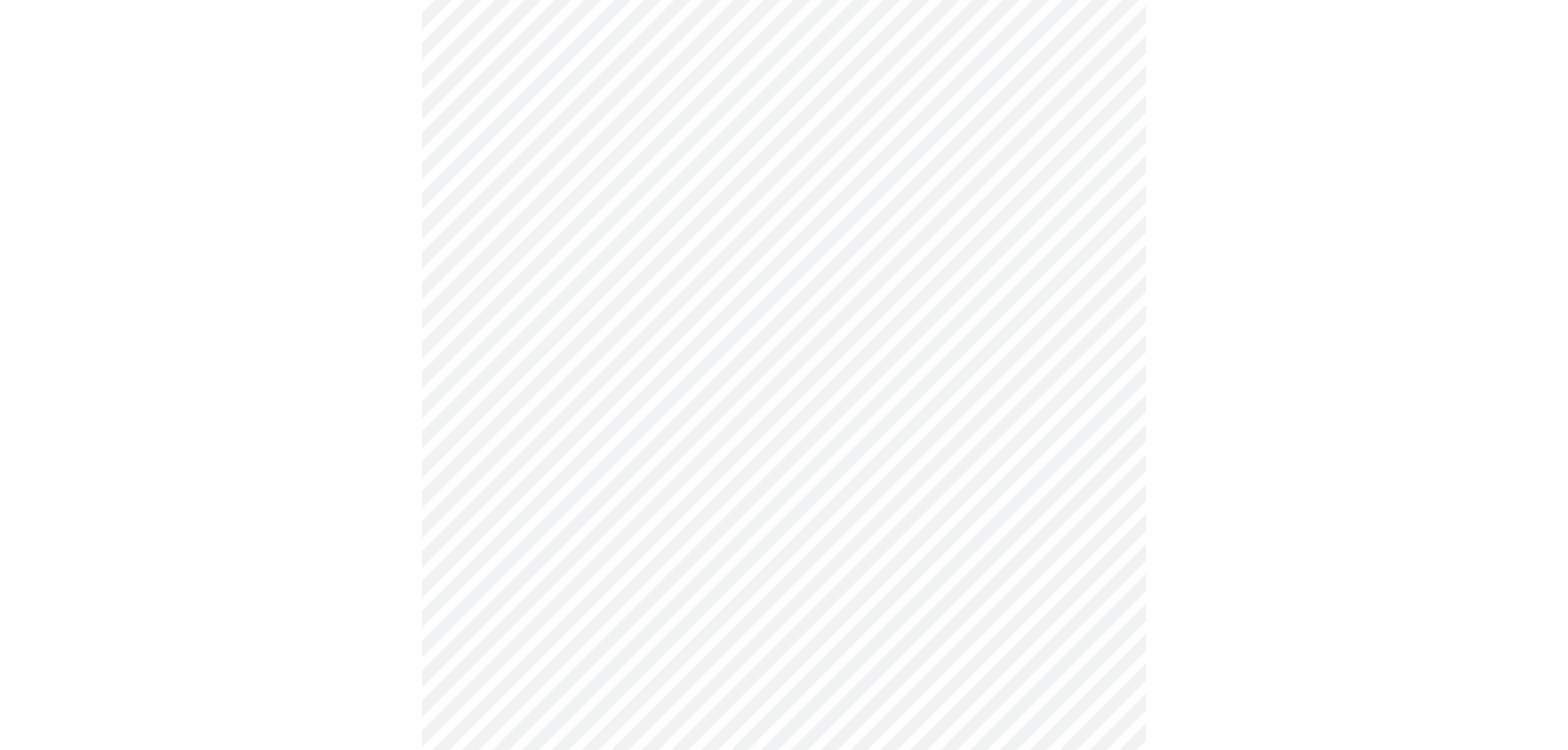
drag, startPoint x: 1336, startPoint y: 312, endPoint x: 1313, endPoint y: 324, distance: 25.9
click at [1335, 312] on div at bounding box center [784, 441] width 1554 height 1109
click at [653, 293] on body "MyMenopauseRx Appointments Messaging Labs Uploads Medications Community Refer a…" at bounding box center [790, 214] width 1566 height 1235
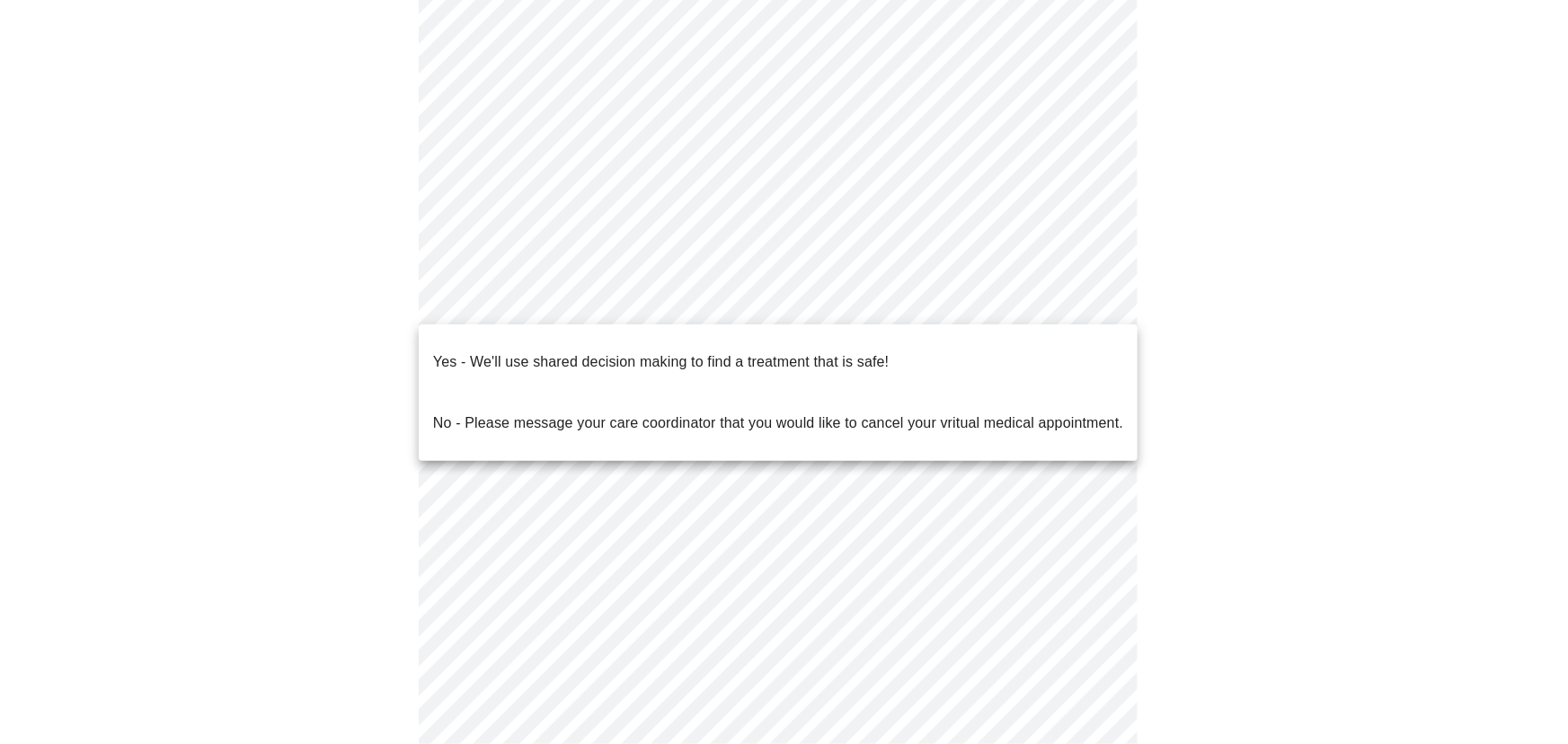
click at [834, 359] on span "Yes - We'll use shared decision making to find a treatment that is safe!" at bounding box center [661, 361] width 456 height 50
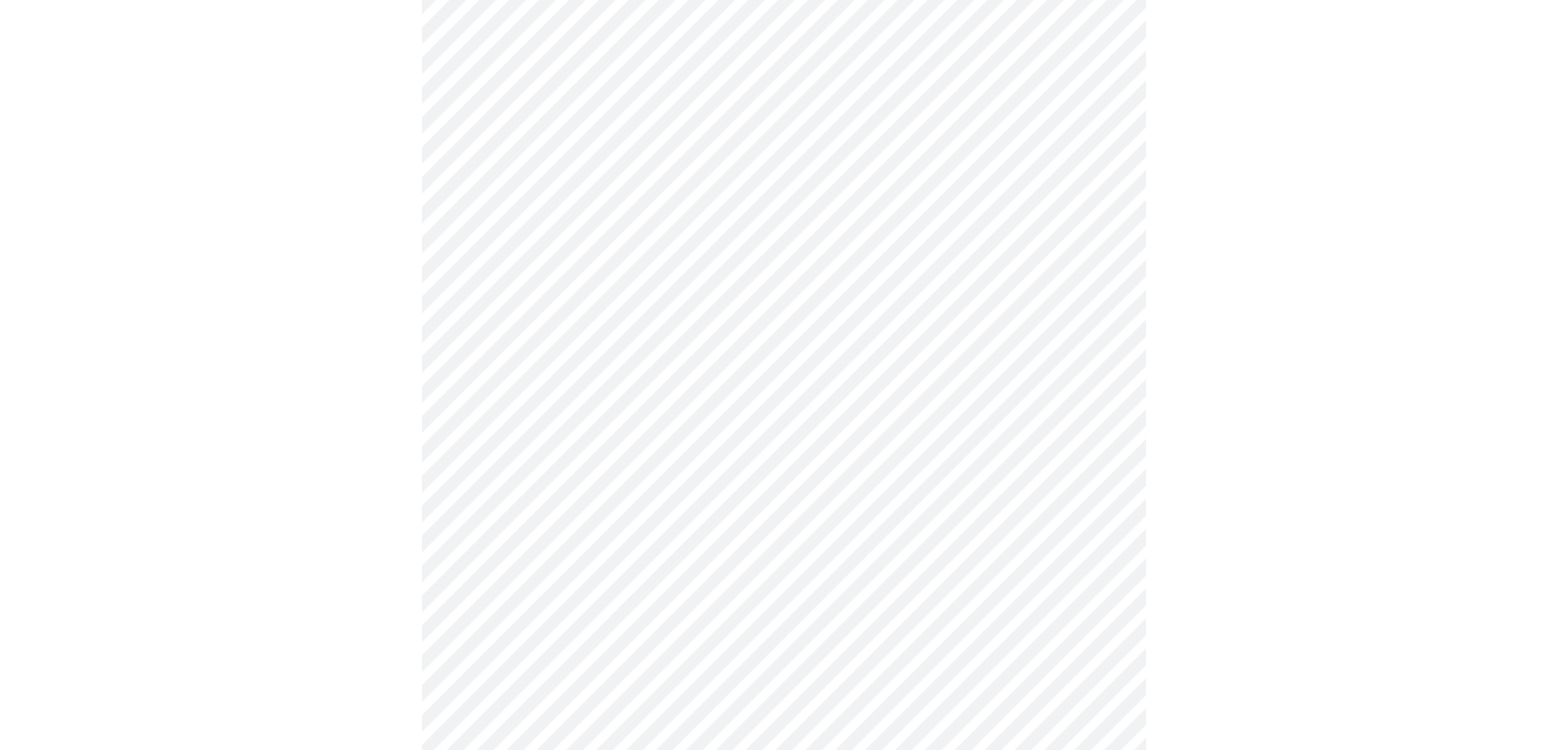
click at [1341, 300] on div at bounding box center [784, 271] width 1554 height 1098
click at [1312, 358] on div at bounding box center [784, 209] width 1554 height 1098
drag, startPoint x: 1347, startPoint y: 219, endPoint x: 1341, endPoint y: 227, distance: 10.0
click at [1347, 219] on div at bounding box center [784, 209] width 1554 height 1098
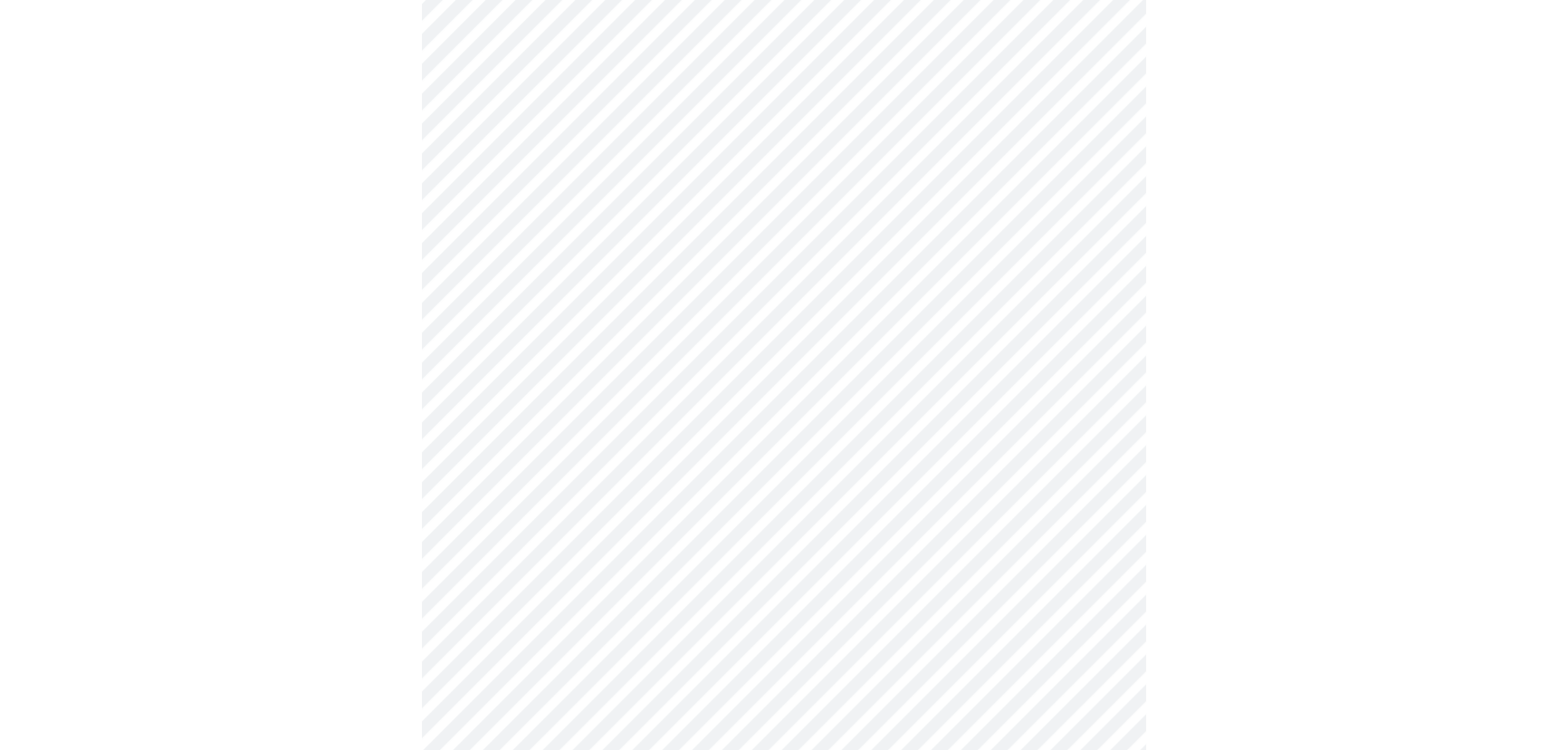
scroll to position [0, 0]
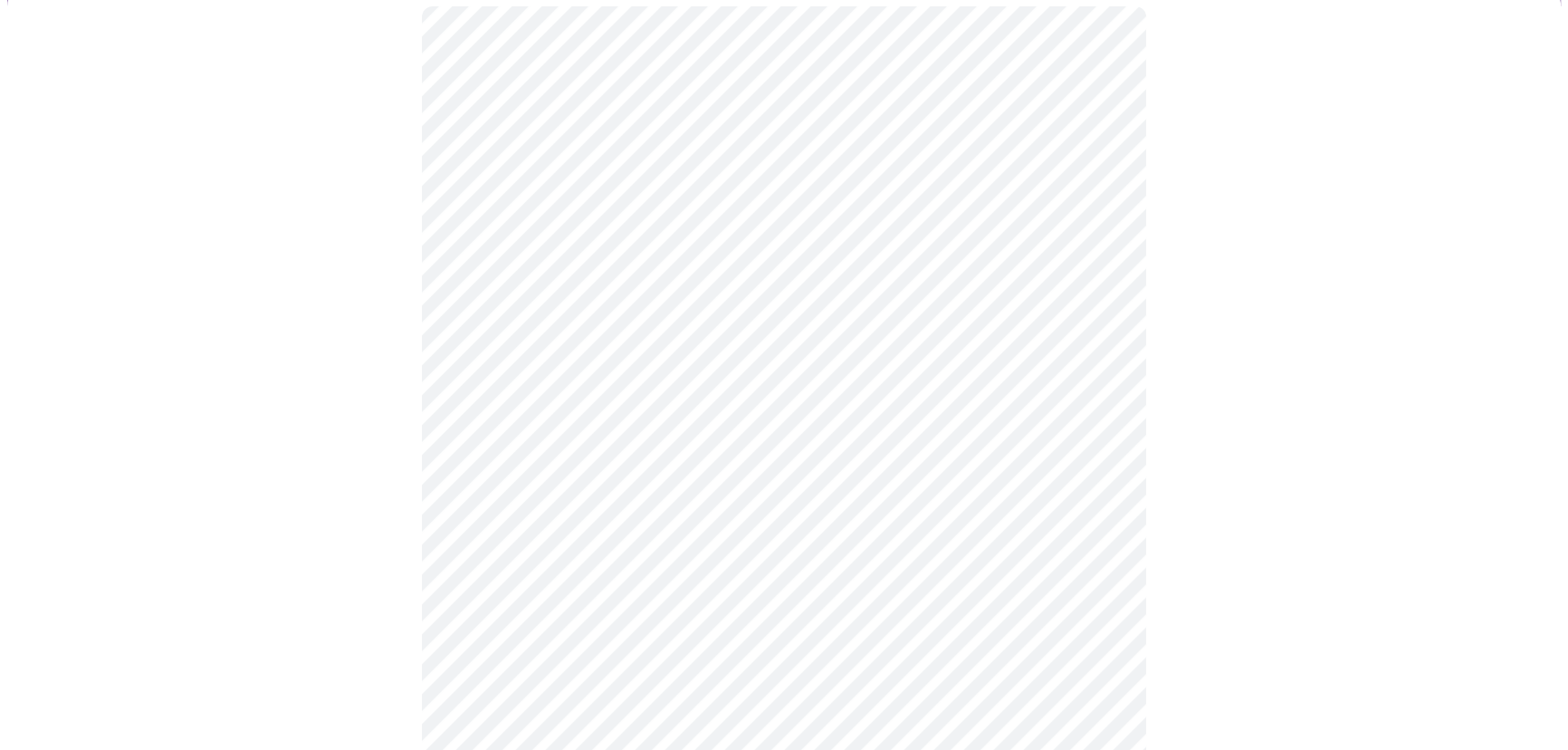
scroll to position [164, 0]
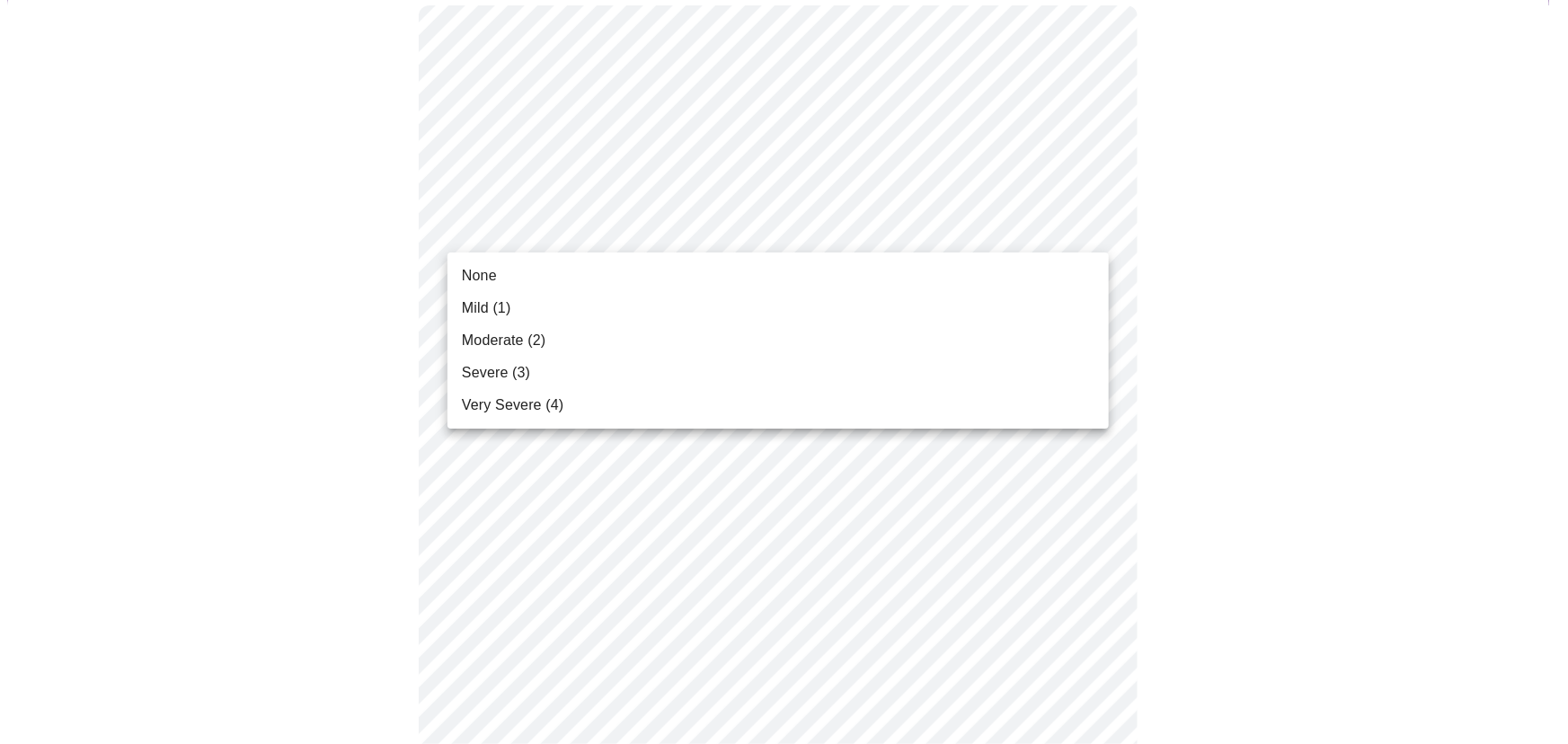
click at [639, 294] on li "Mild (1)" at bounding box center [778, 307] width 661 height 32
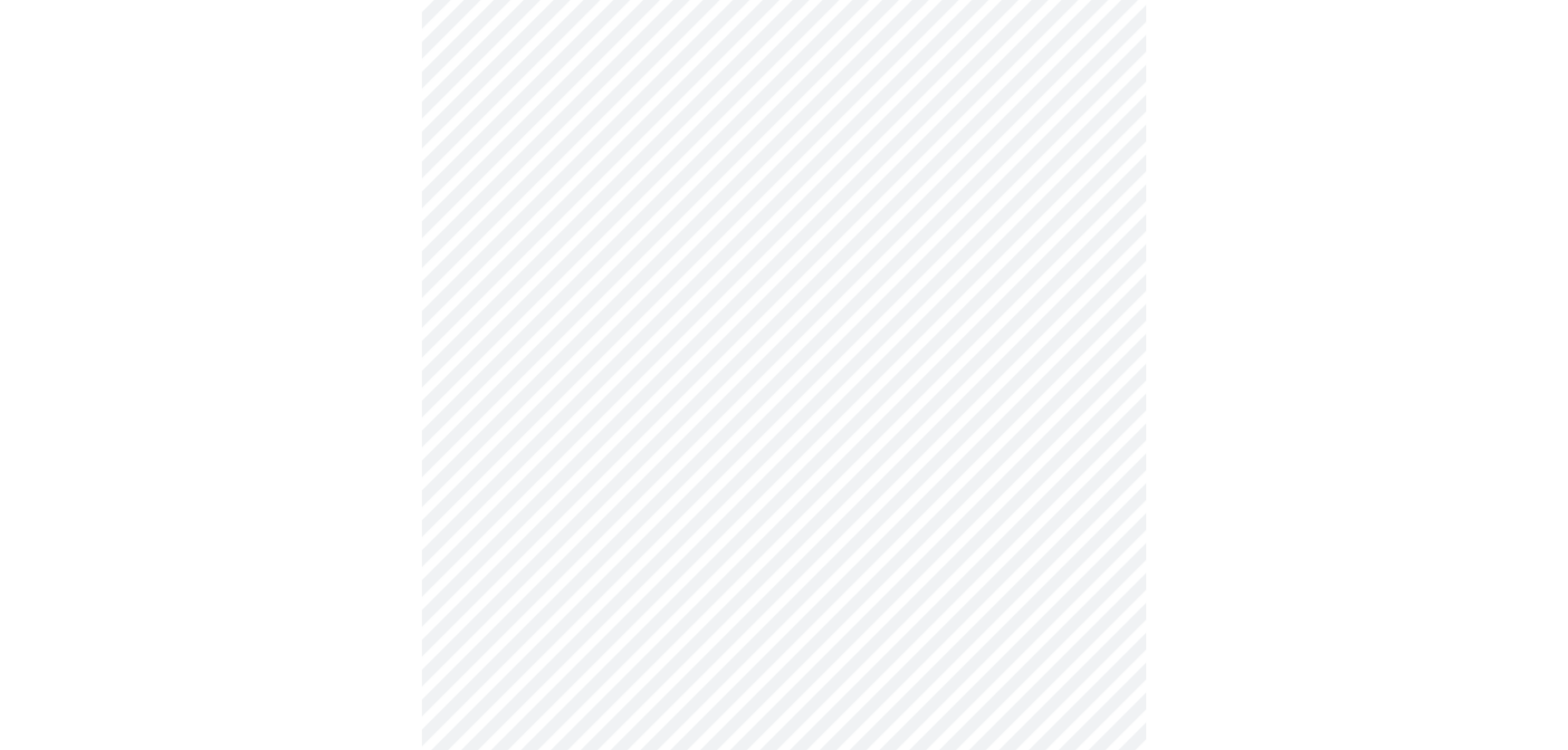
scroll to position [246, 0]
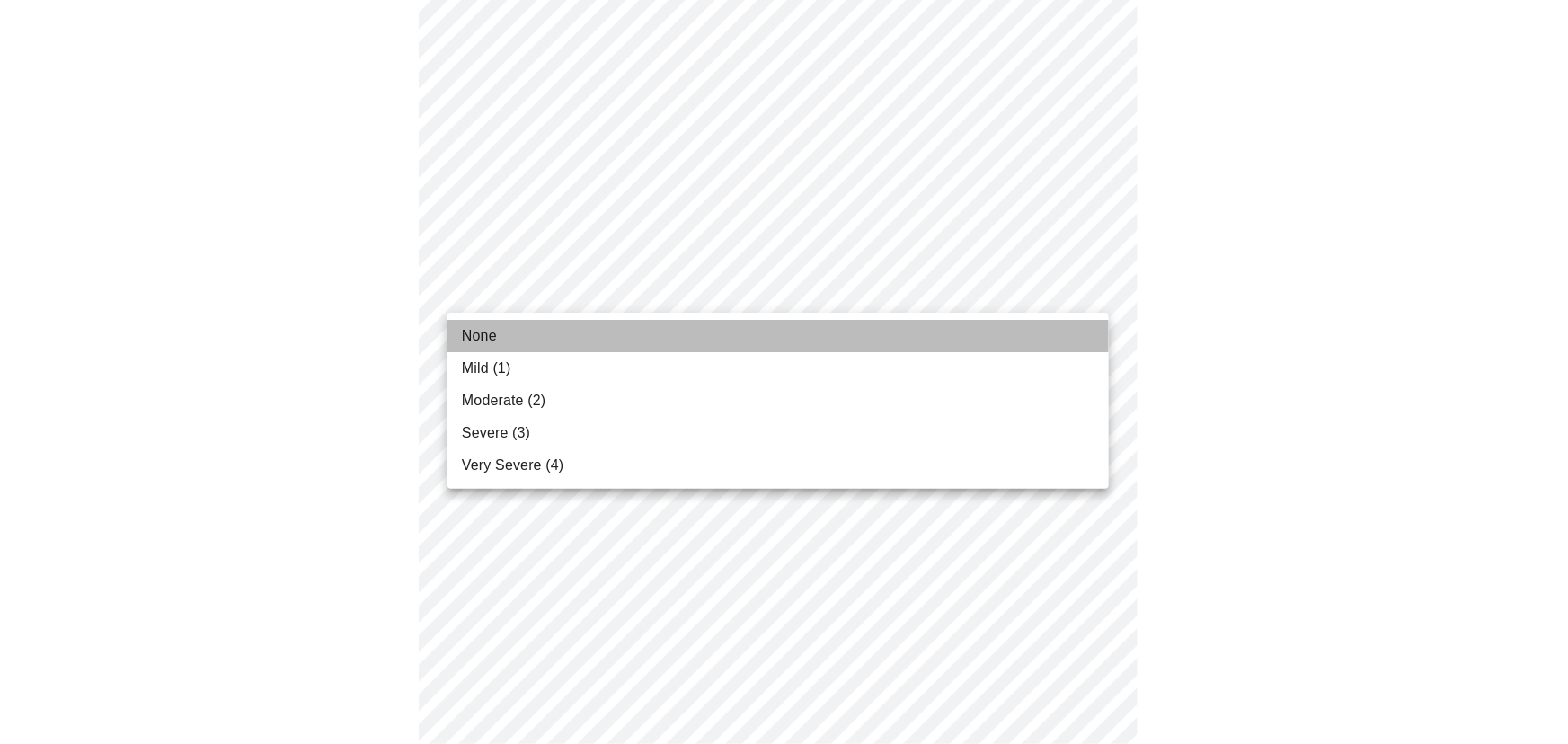
click at [715, 326] on li "None" at bounding box center [778, 336] width 661 height 32
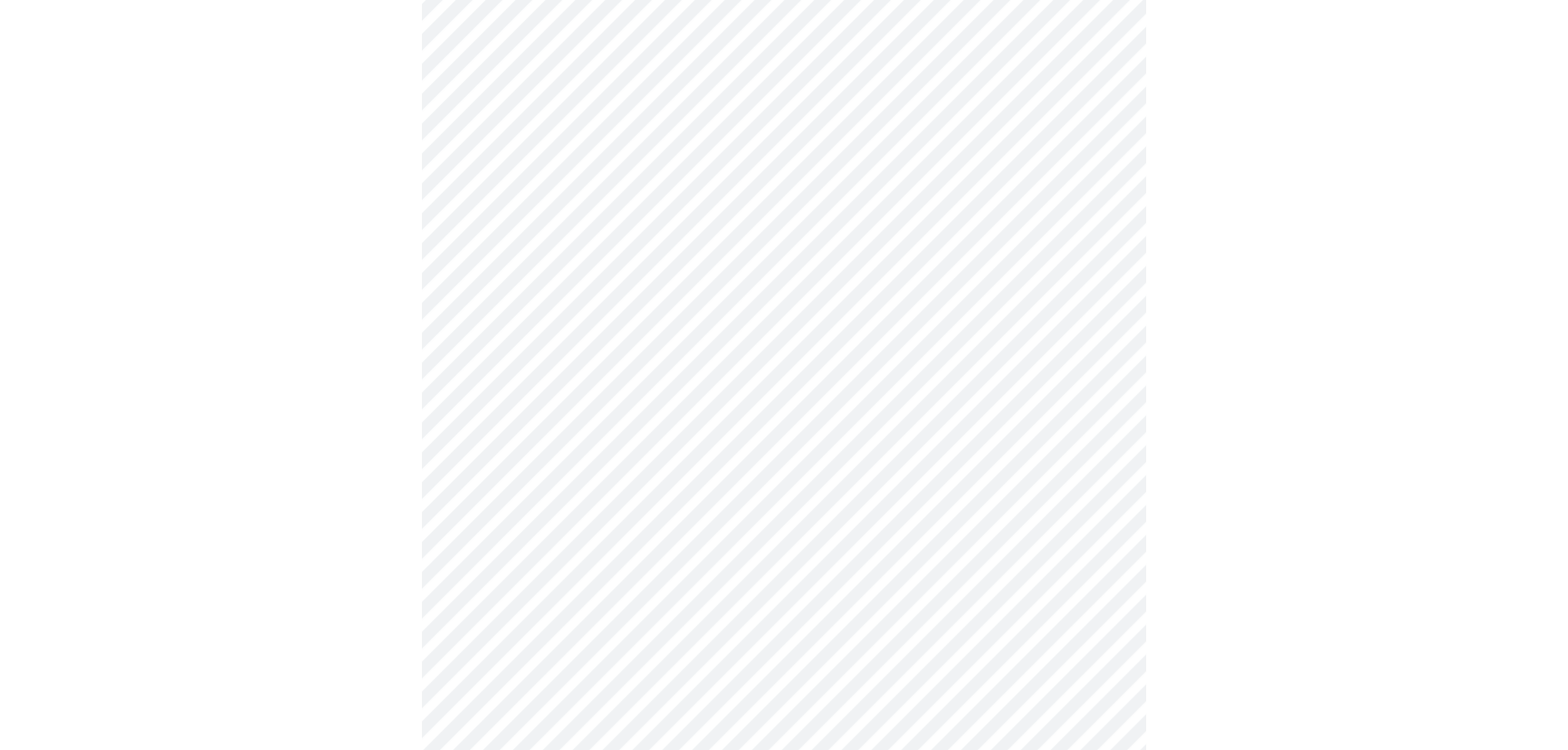
scroll to position [494, 0]
click at [783, 191] on body "MyMenopauseRx Appointments Messaging Labs Uploads Medications Community Refer a…" at bounding box center [784, 692] width 1554 height 2358
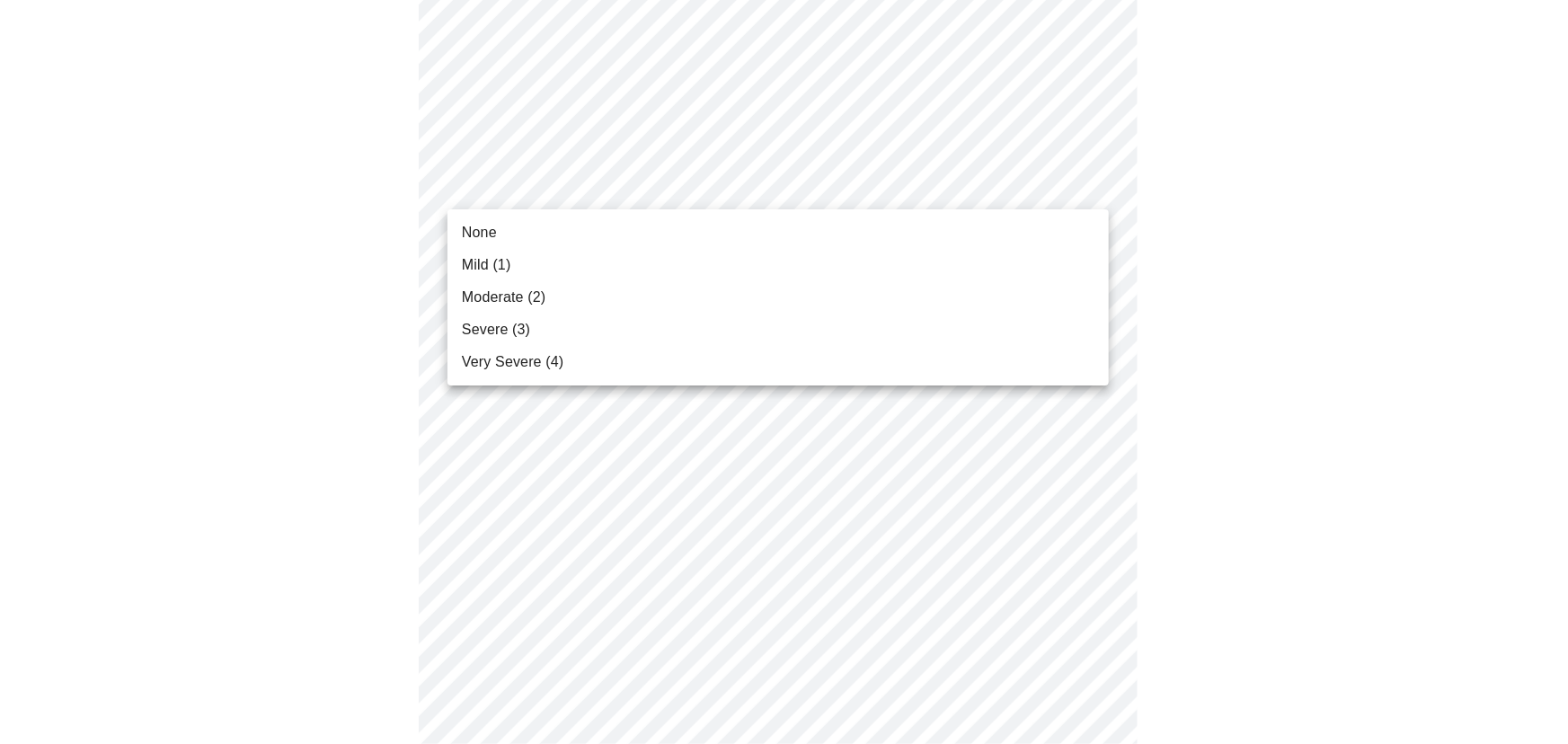
click at [629, 243] on li "None" at bounding box center [778, 232] width 661 height 32
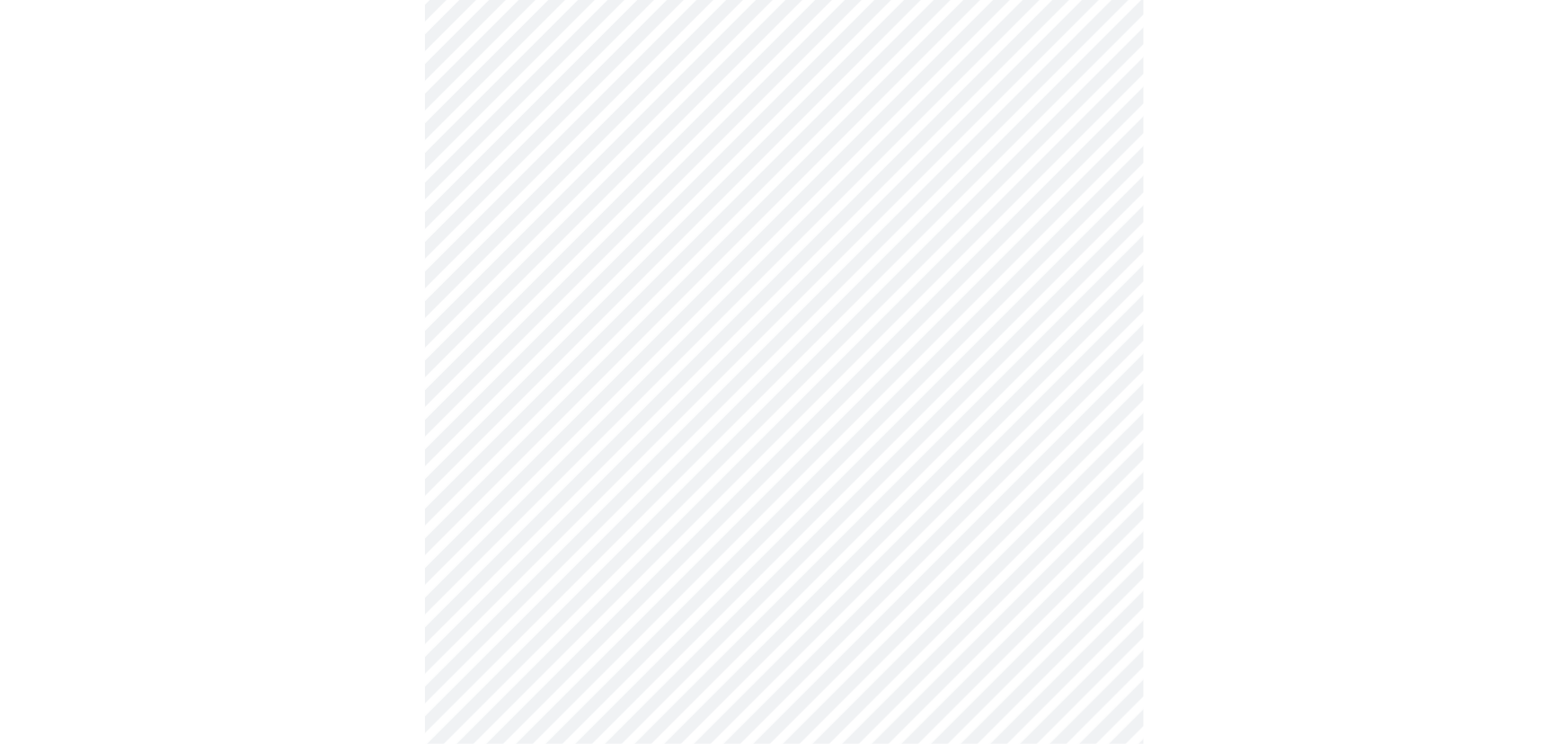
click at [636, 189] on body "MyMenopauseRx Appointments Messaging Labs Uploads Medications Community Refer a…" at bounding box center [784, 674] width 1554 height 2313
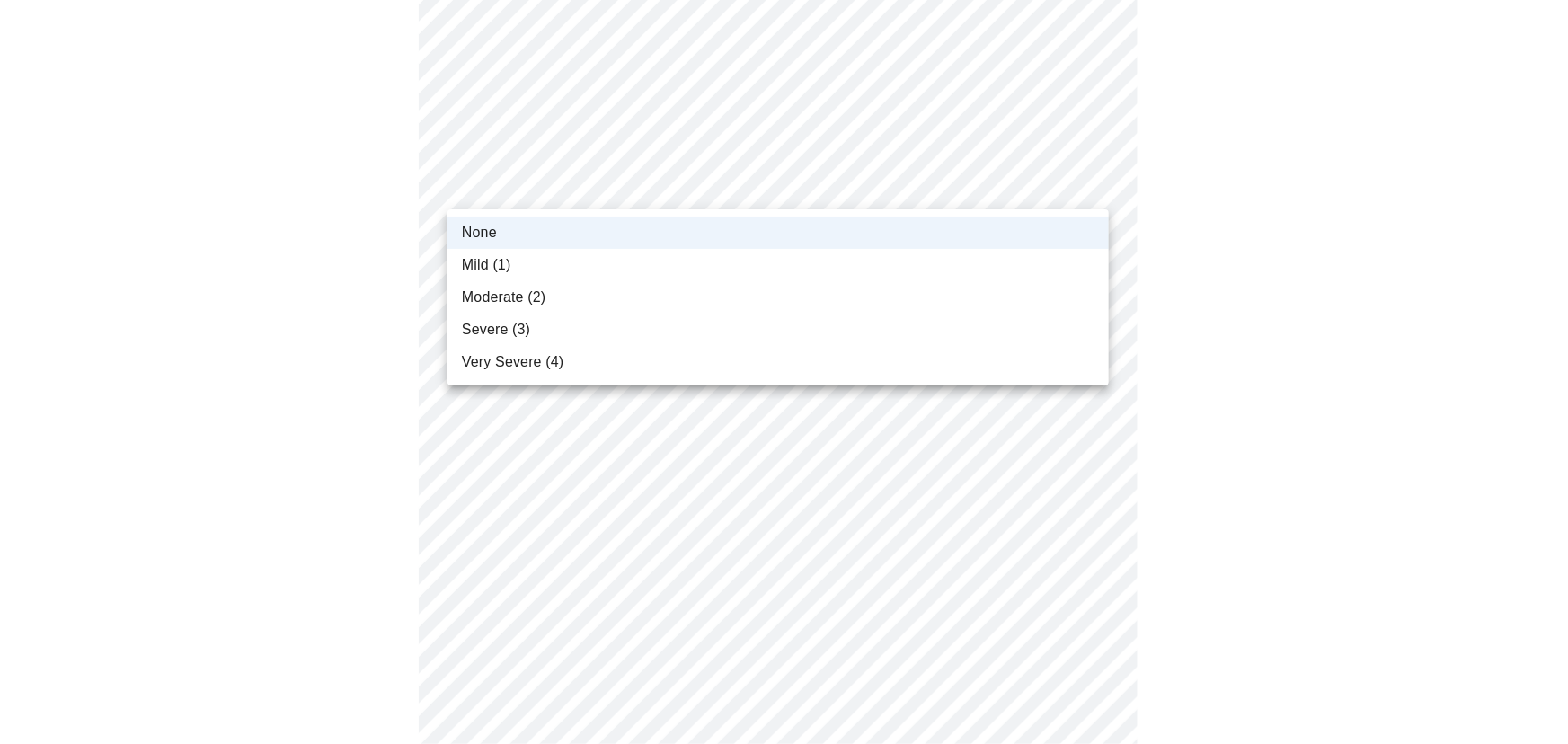
click at [602, 261] on li "Mild (1)" at bounding box center [778, 264] width 661 height 32
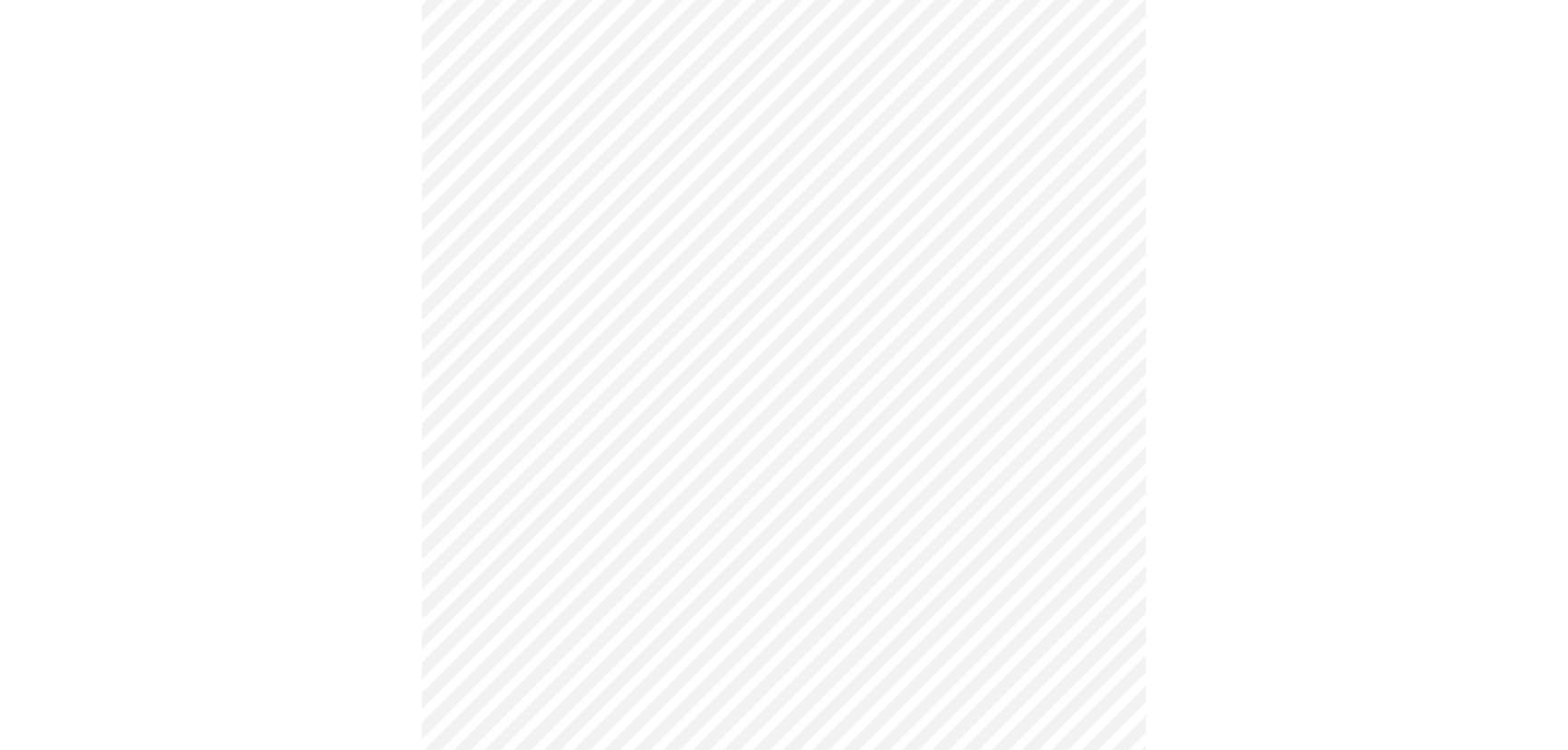
drag, startPoint x: 1411, startPoint y: 208, endPoint x: 1307, endPoint y: 206, distance: 104.0
click at [1409, 208] on div at bounding box center [784, 743] width 1554 height 2206
click at [975, 235] on body "MyMenopauseRx Appointments Messaging Labs Uploads Medications Community Refer a…" at bounding box center [784, 597] width 1554 height 2332
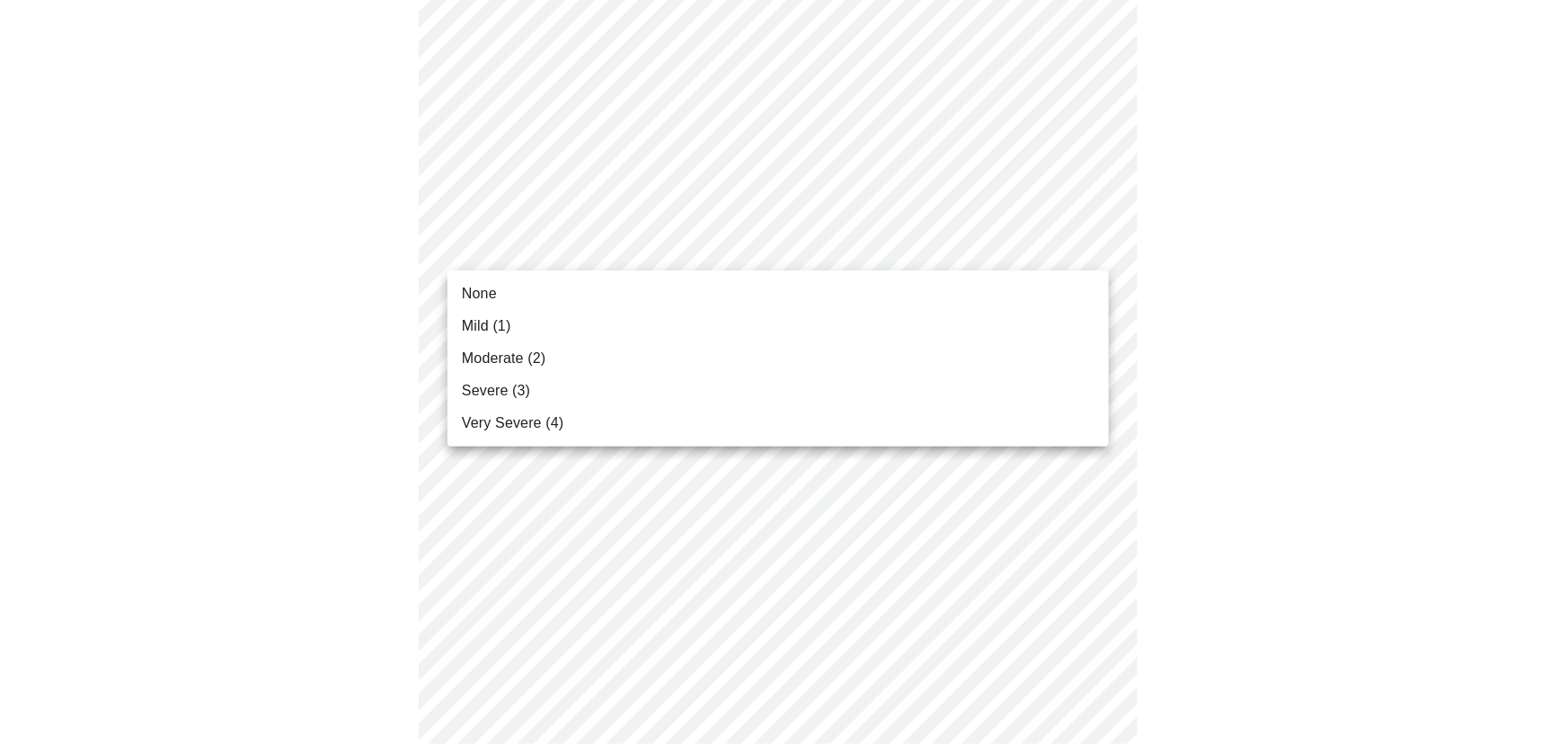
click at [673, 296] on li "None" at bounding box center [778, 293] width 661 height 32
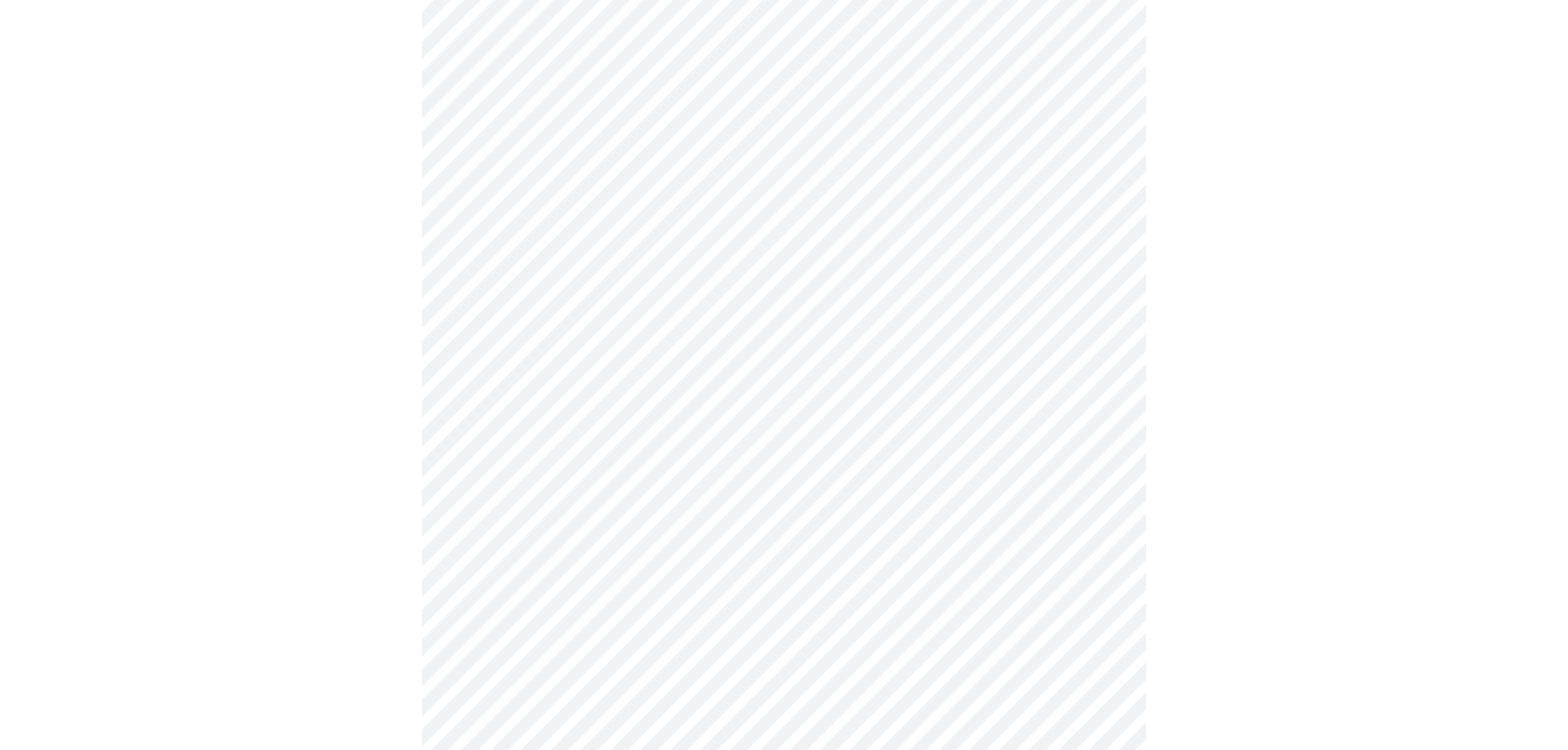
click at [1330, 190] on div at bounding box center [784, 647] width 1554 height 2181
click at [1043, 207] on body "MyMenopauseRx Appointments Messaging Labs Uploads Medications Community Refer a…" at bounding box center [790, 419] width 1566 height 2306
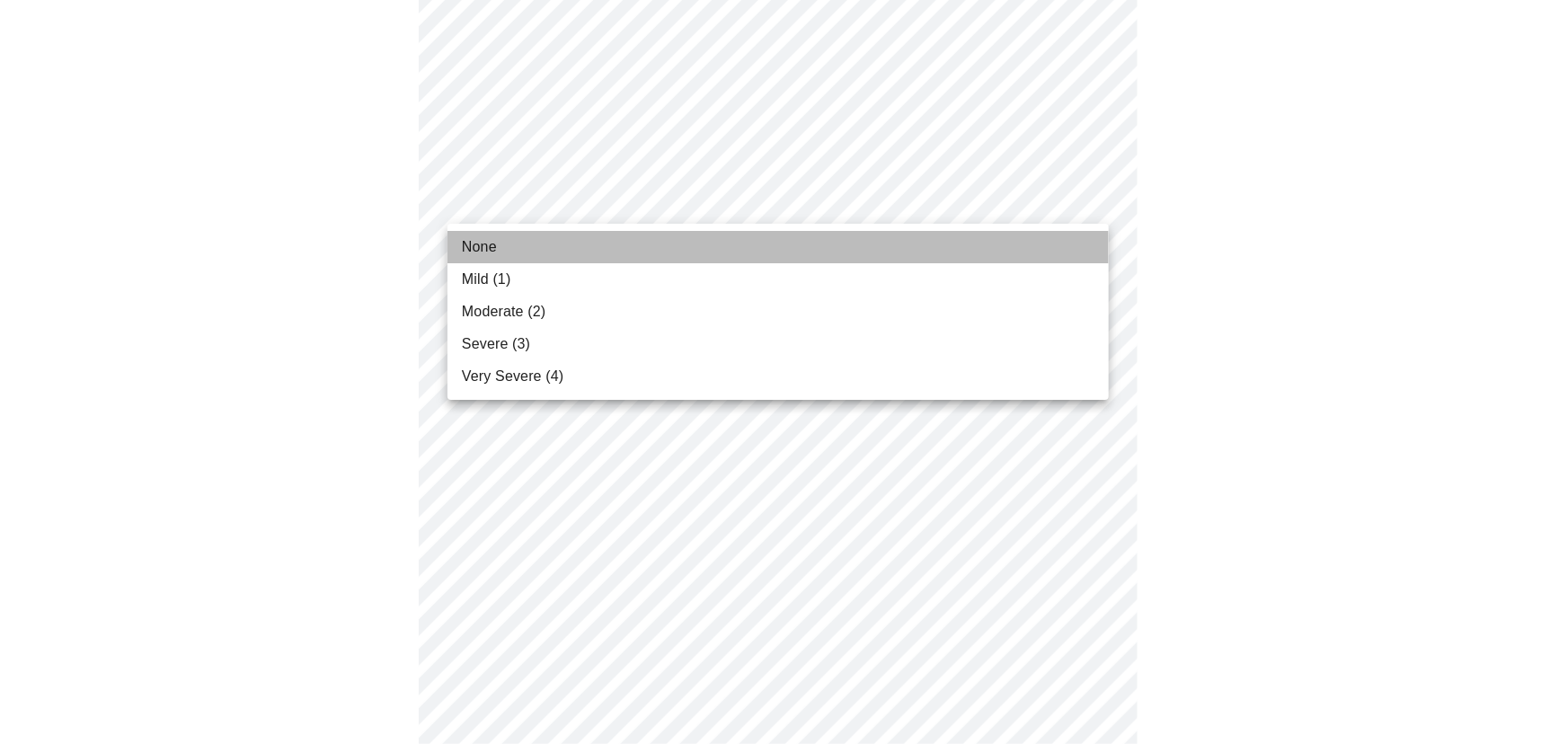
click at [797, 244] on li "None" at bounding box center [778, 246] width 661 height 32
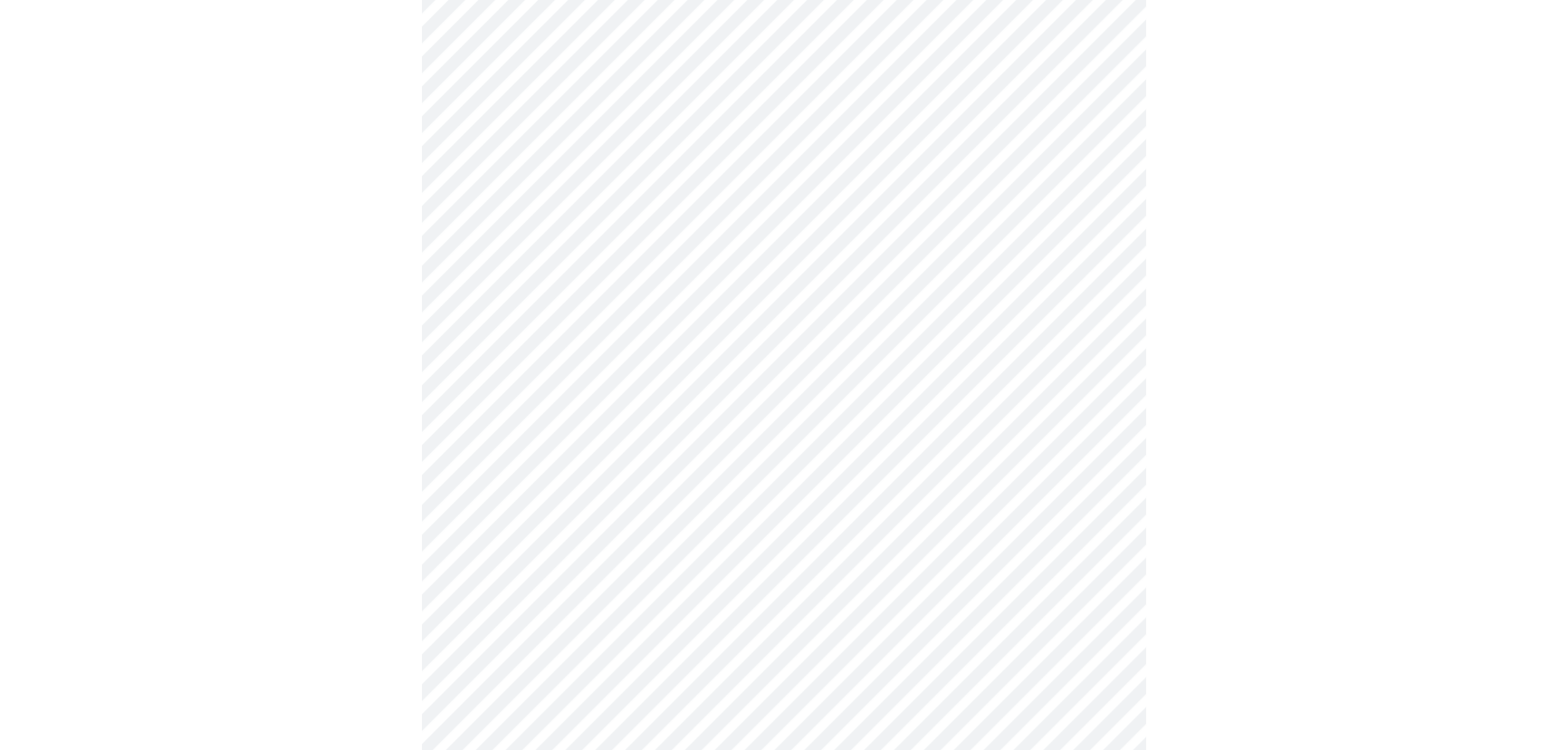
drag, startPoint x: 1313, startPoint y: 153, endPoint x: 1305, endPoint y: 158, distance: 9.4
click at [1313, 153] on div at bounding box center [784, 470] width 1554 height 2155
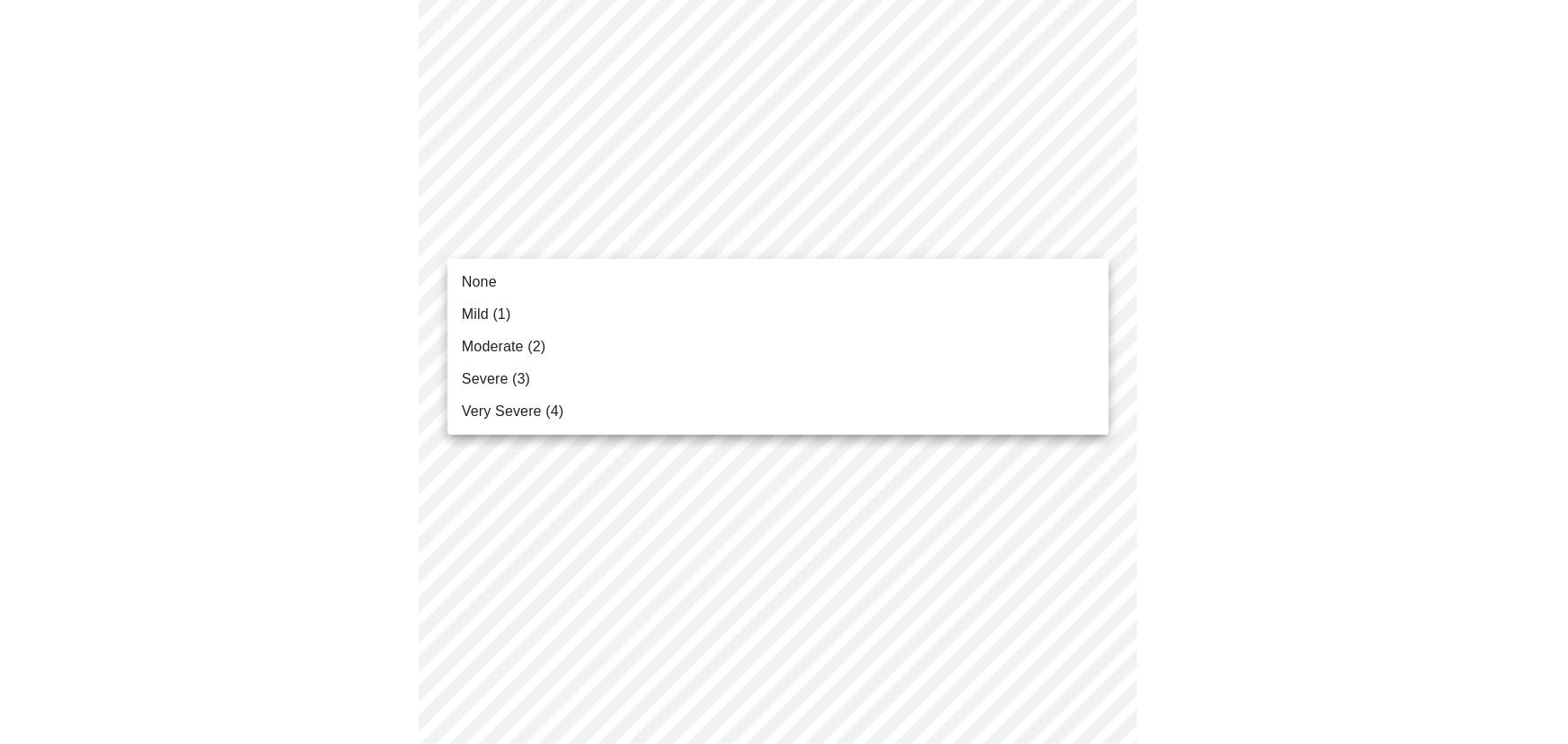
click at [790, 231] on body "MyMenopauseRx Appointments Messaging Labs Uploads Medications Community Refer a…" at bounding box center [784, 322] width 1554 height 2263
drag, startPoint x: 682, startPoint y: 297, endPoint x: 688, endPoint y: 287, distance: 11.7
click at [683, 295] on ul "None Mild (1) Moderate (2) Severe (3) Very Severe (4)" at bounding box center [778, 346] width 661 height 176
click at [1291, 101] on div at bounding box center [784, 372] width 1568 height 744
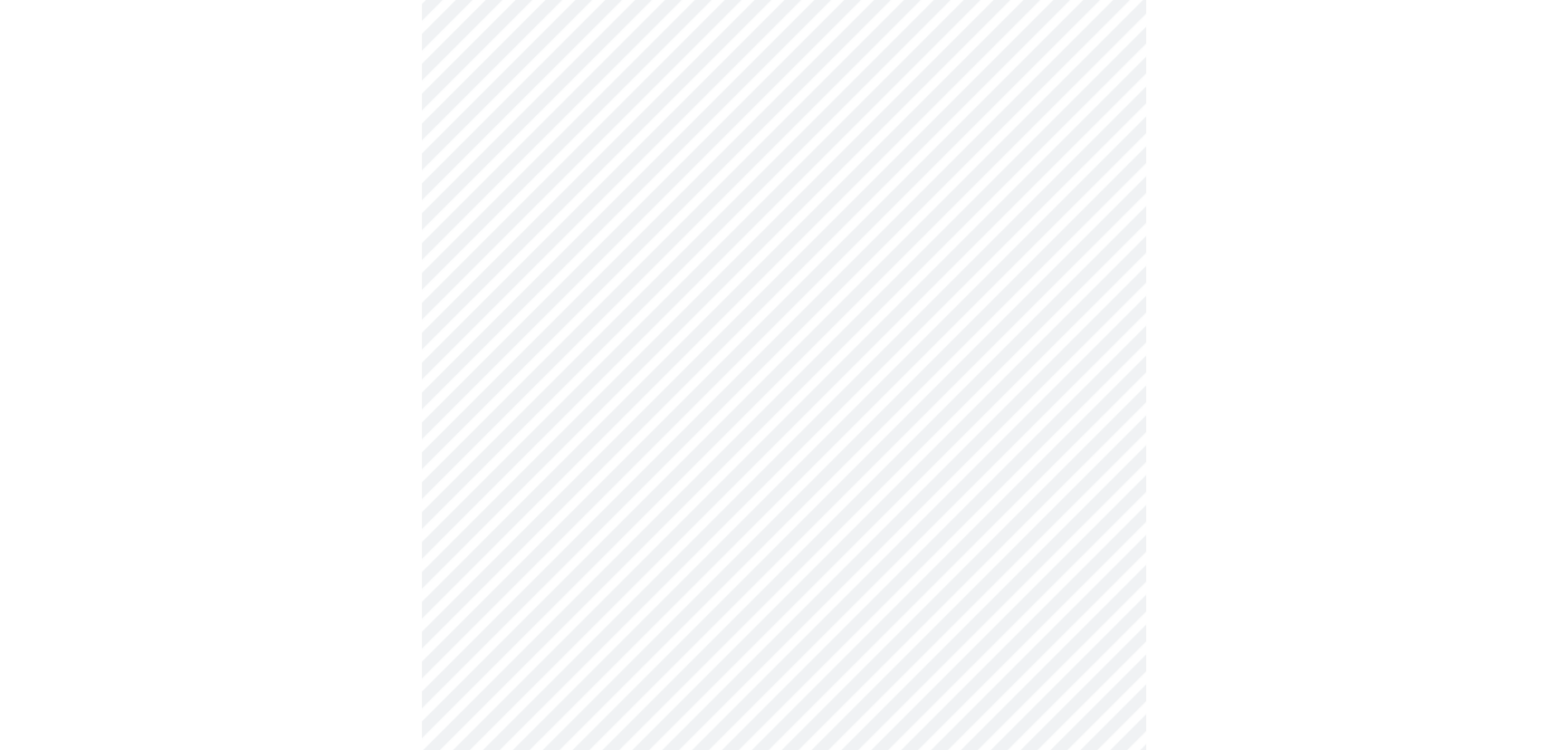
click at [803, 246] on body "MyMenopauseRx Appointments Messaging Labs Uploads Medications Community Refer a…" at bounding box center [784, 324] width 1554 height 2281
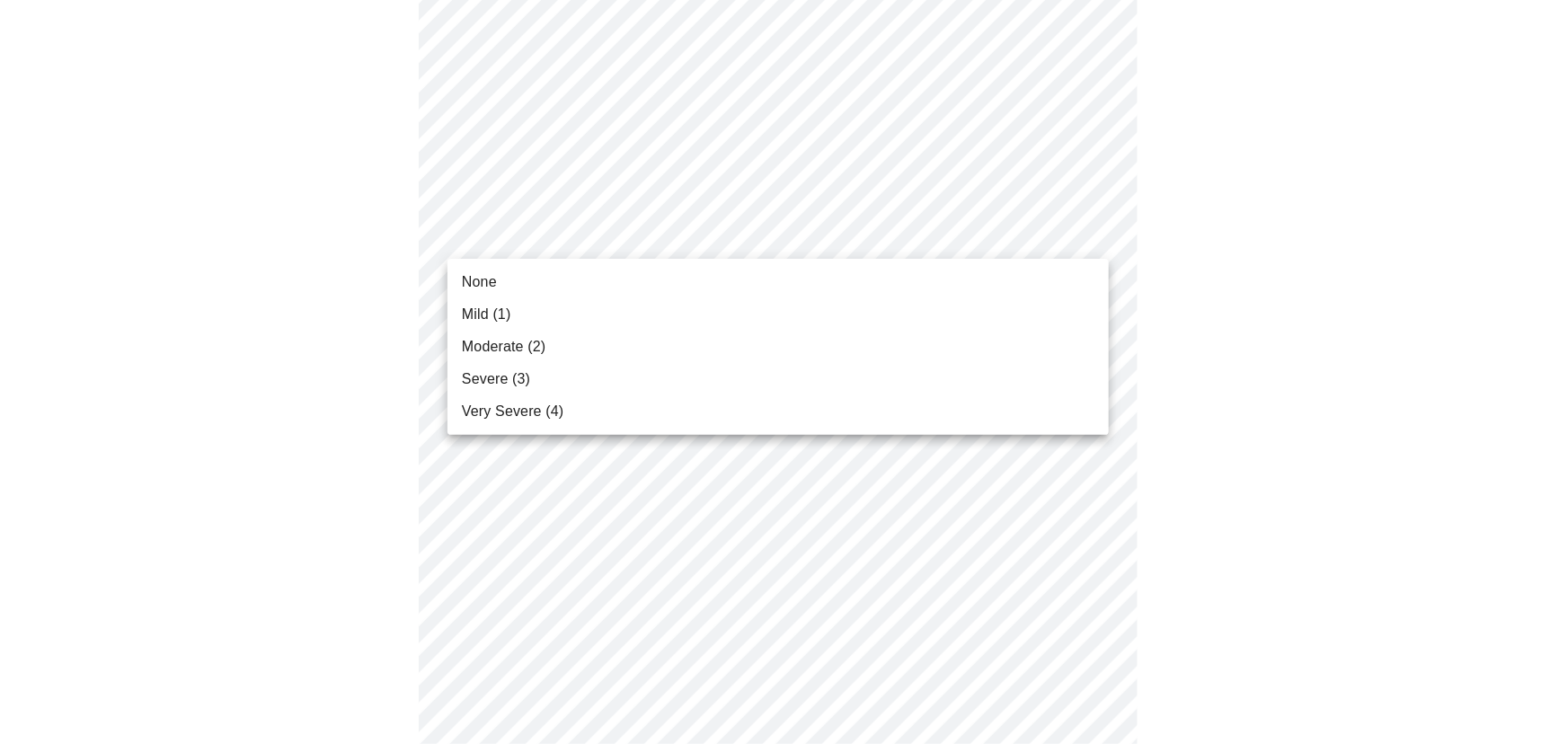
drag, startPoint x: 735, startPoint y: 307, endPoint x: 770, endPoint y: 295, distance: 37.0
click at [738, 307] on li "Mild (1)" at bounding box center [778, 314] width 661 height 32
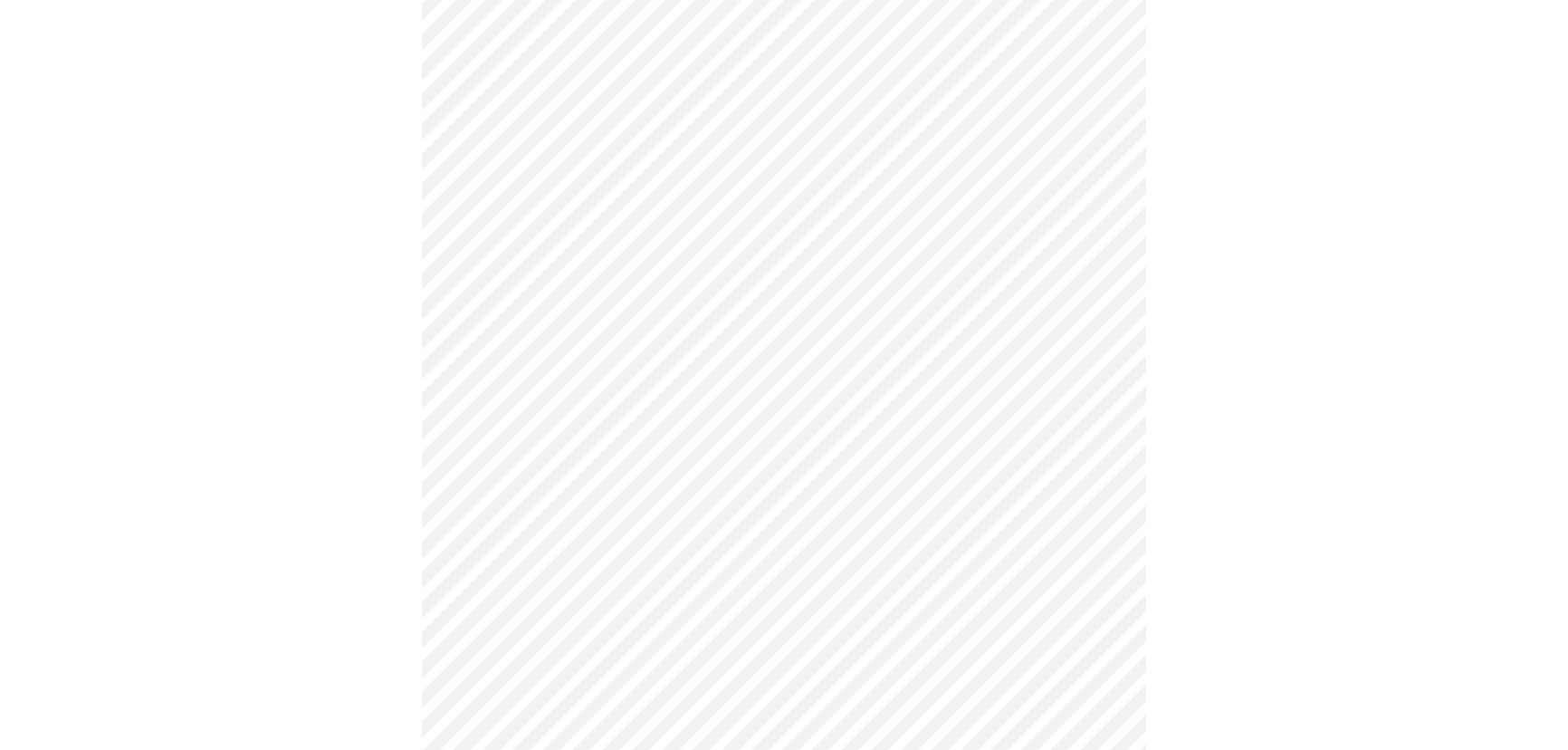
click at [1315, 235] on div at bounding box center [784, 374] width 1554 height 2130
click at [919, 132] on body "MyMenopauseRx Appointments Messaging Labs Uploads Medications Community Refer a…" at bounding box center [784, 65] width 1554 height 2256
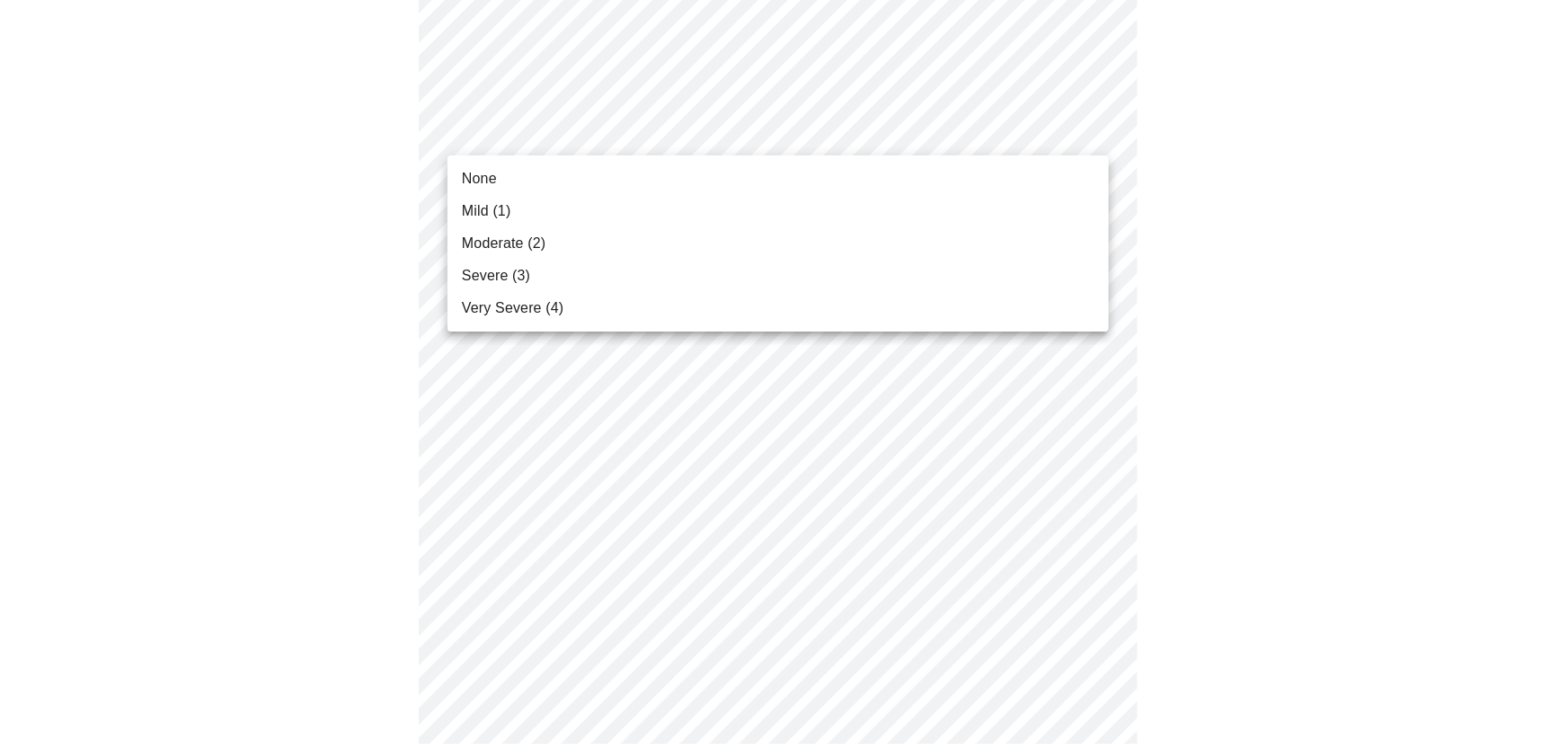
click at [777, 173] on li "None" at bounding box center [778, 178] width 661 height 32
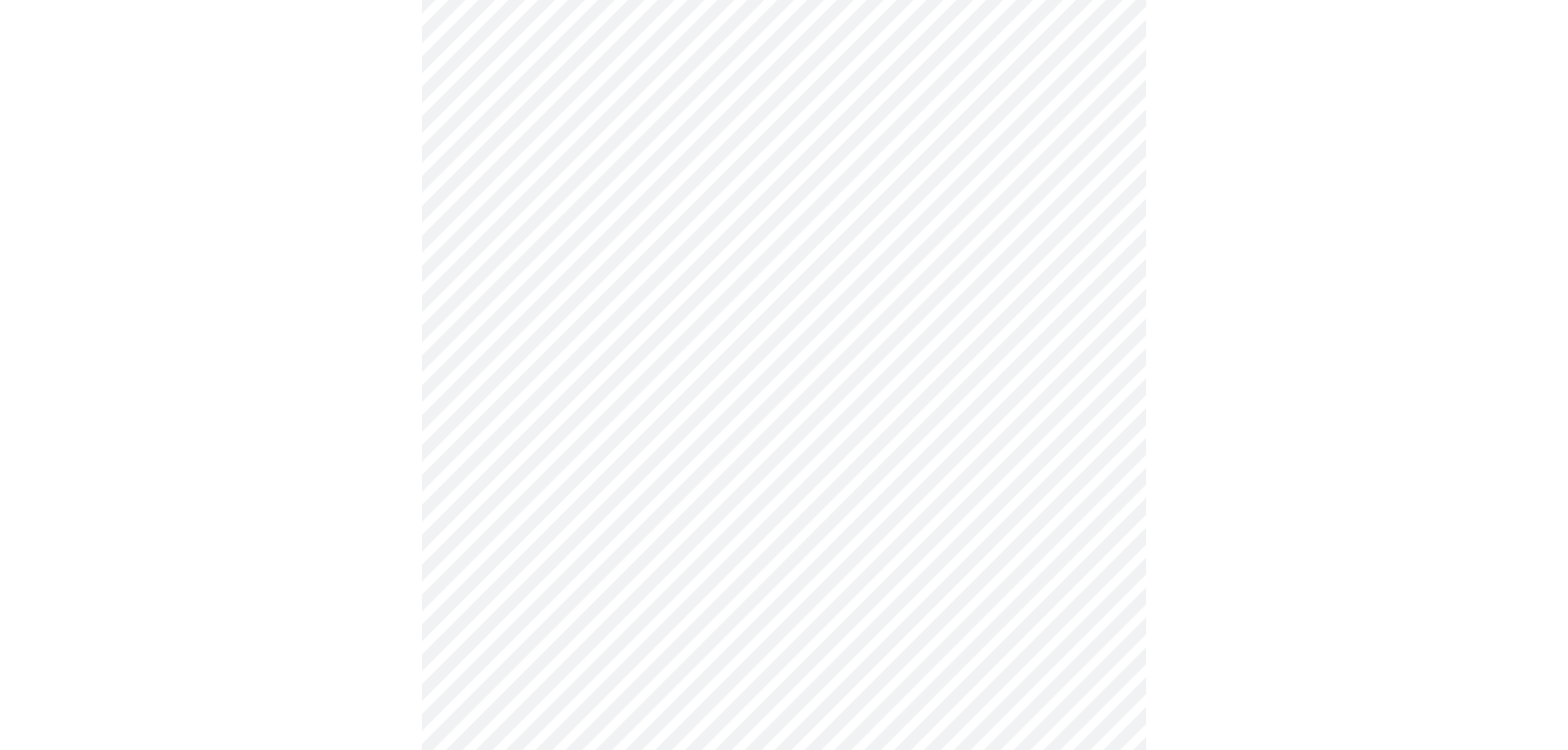
click at [1271, 155] on div at bounding box center [784, 116] width 1554 height 2105
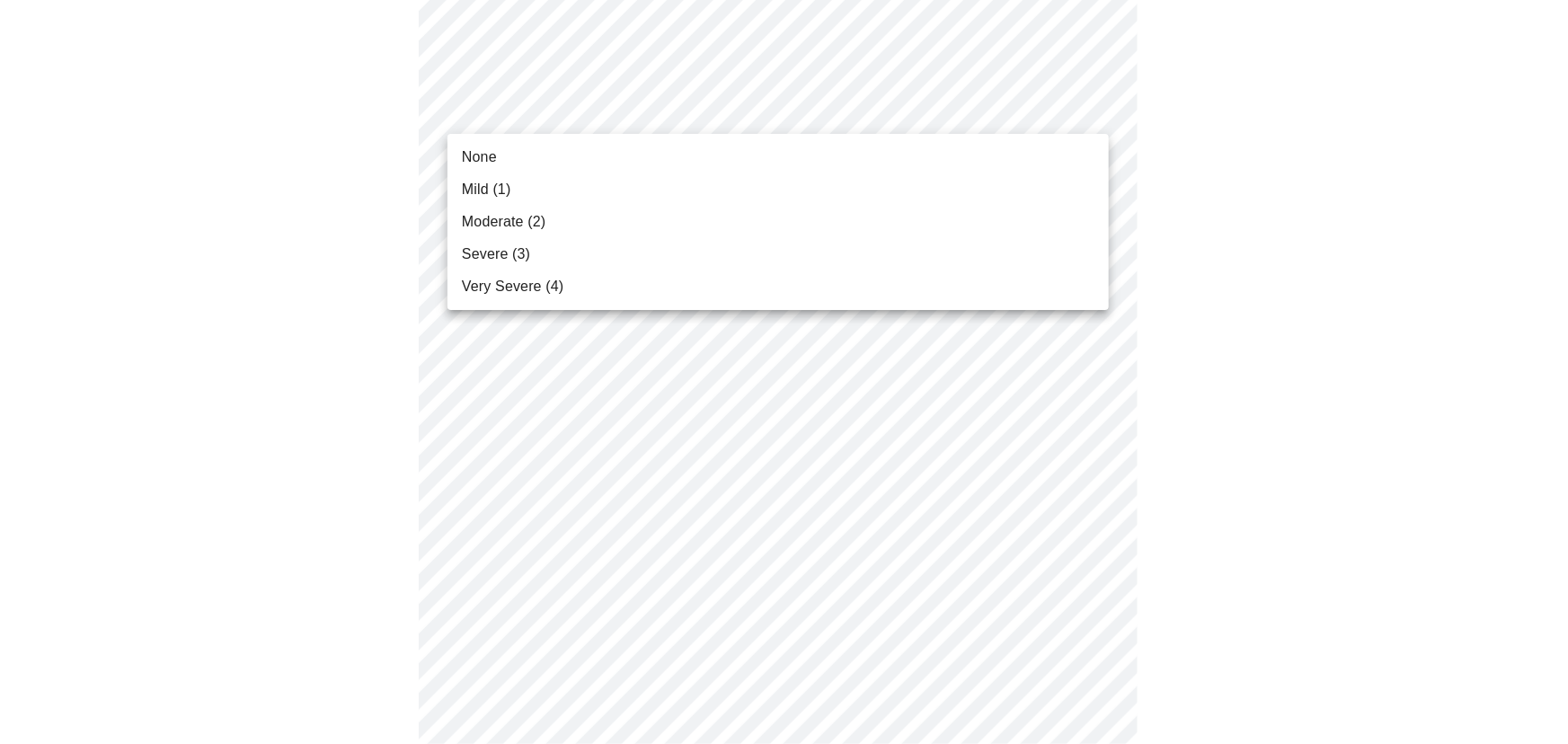
click at [701, 152] on li "None" at bounding box center [778, 157] width 661 height 32
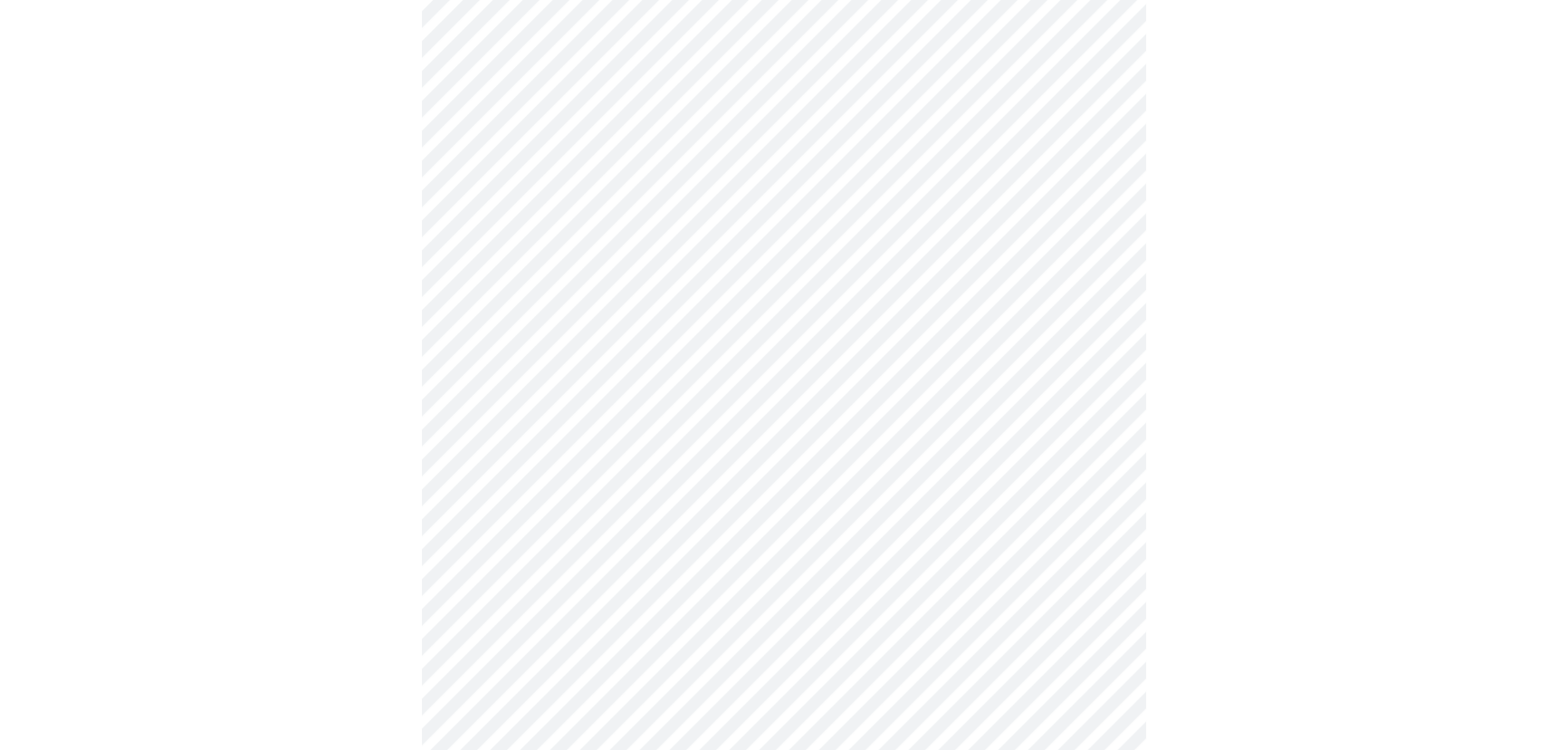
drag, startPoint x: 1269, startPoint y: 159, endPoint x: 1226, endPoint y: 190, distance: 53.0
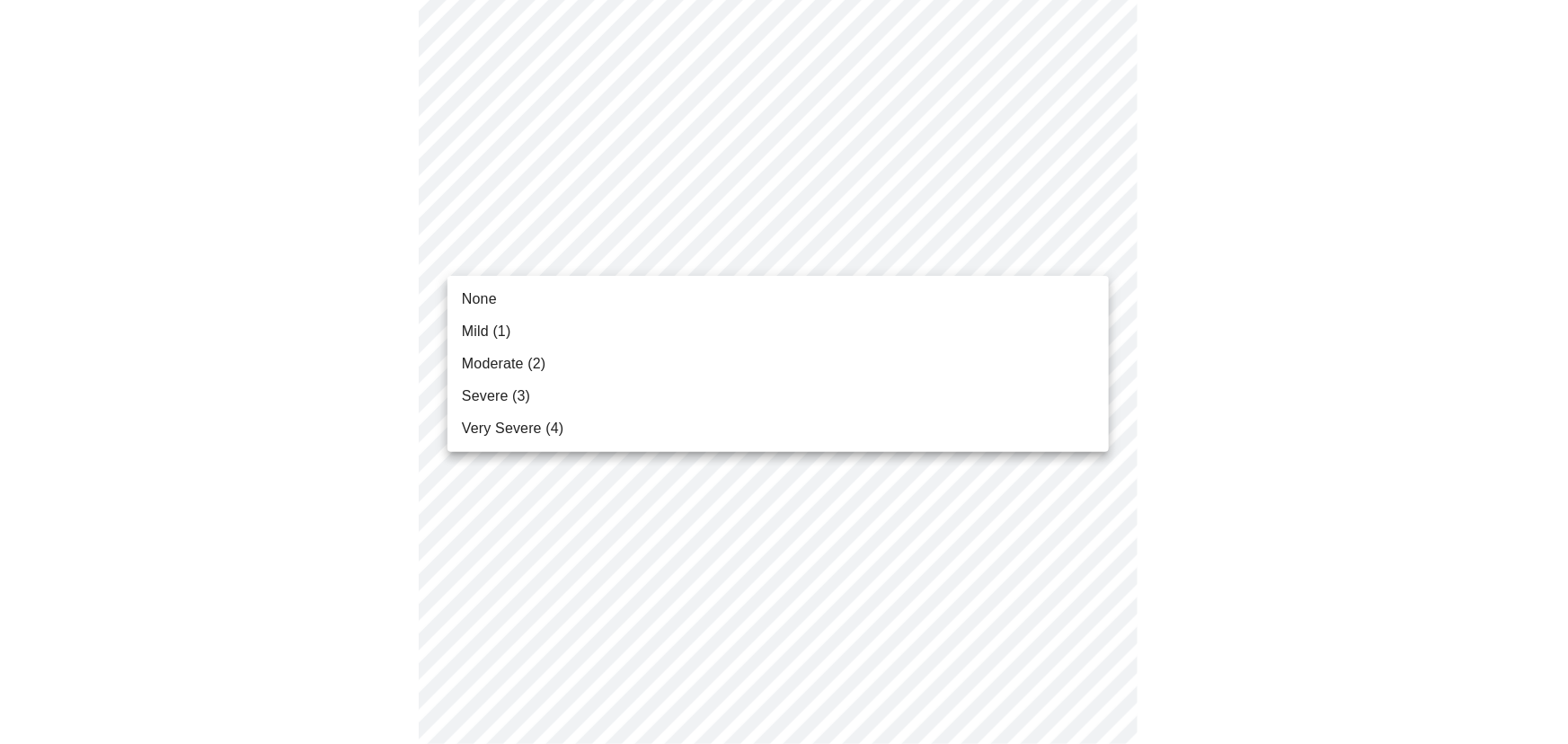
click at [804, 305] on li "None" at bounding box center [778, 298] width 661 height 32
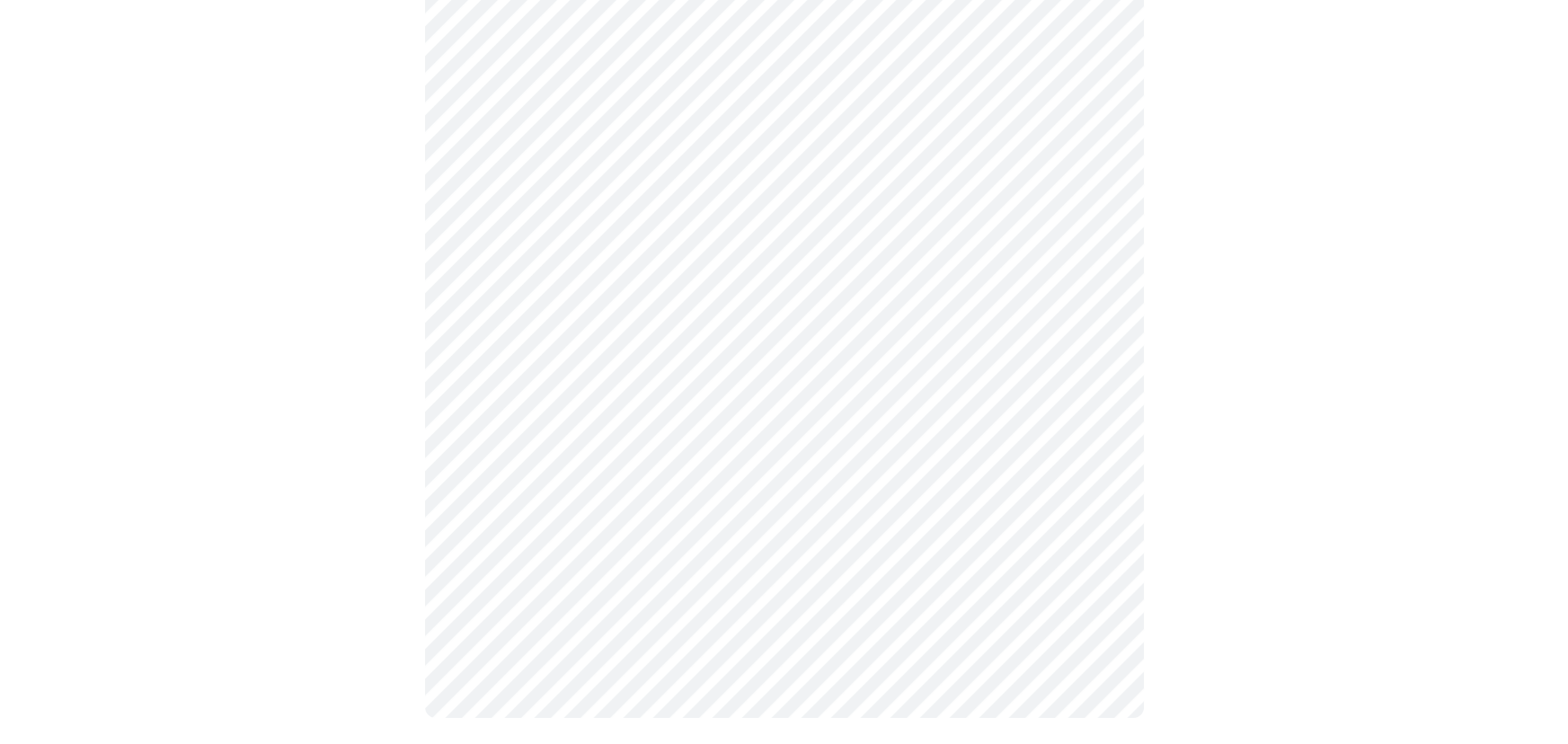
scroll to position [1419, 0]
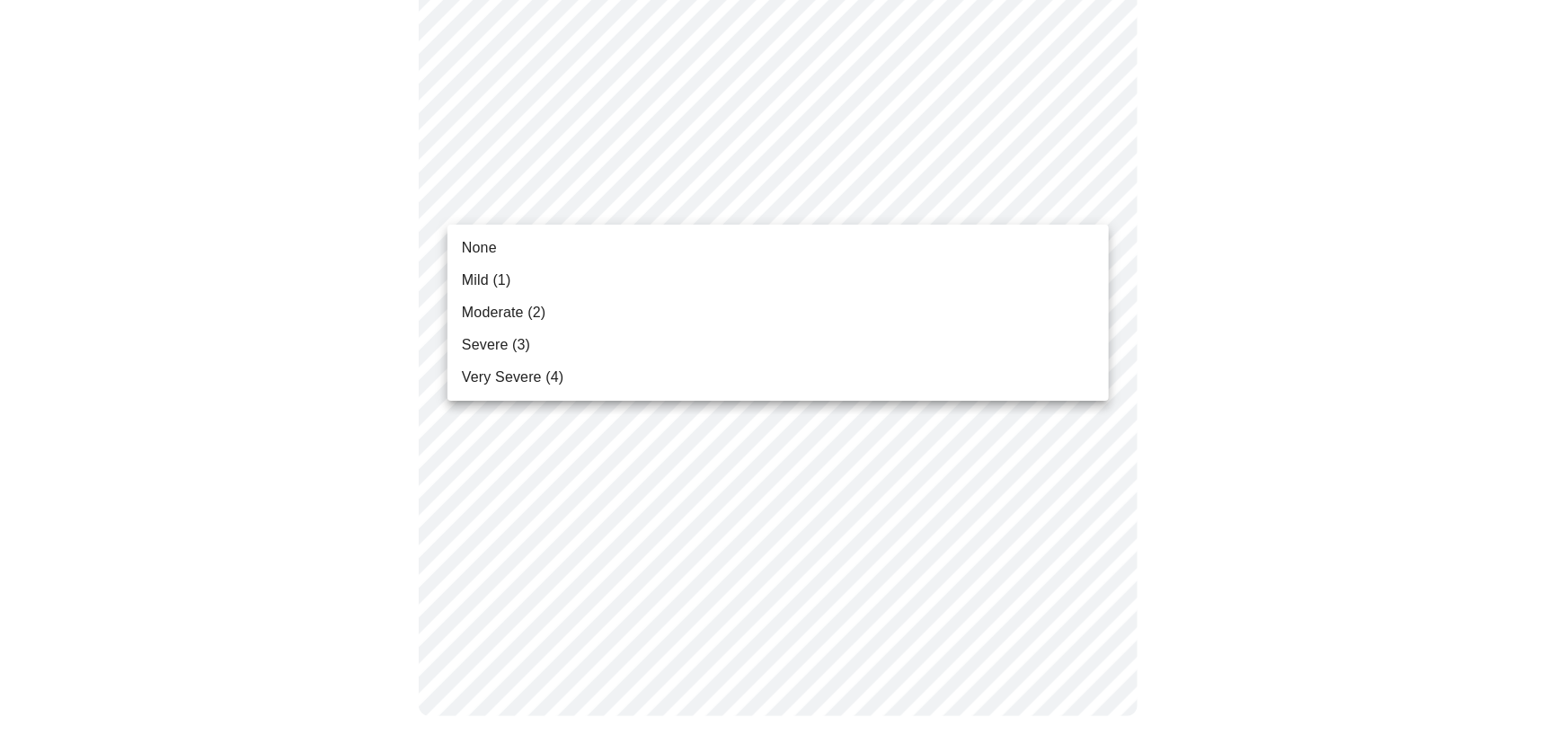
click at [681, 249] on li "None" at bounding box center [778, 247] width 661 height 32
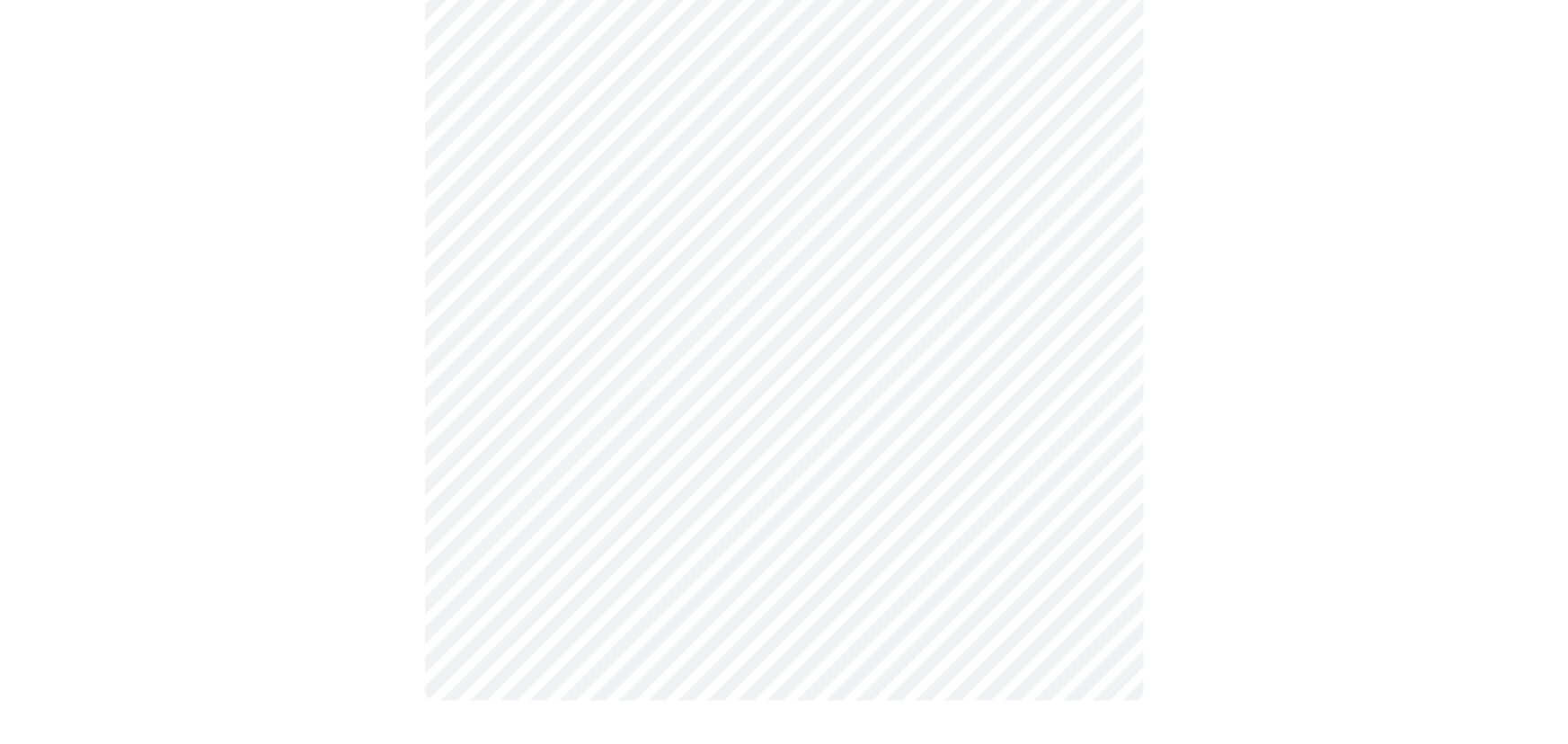
scroll to position [1393, 0]
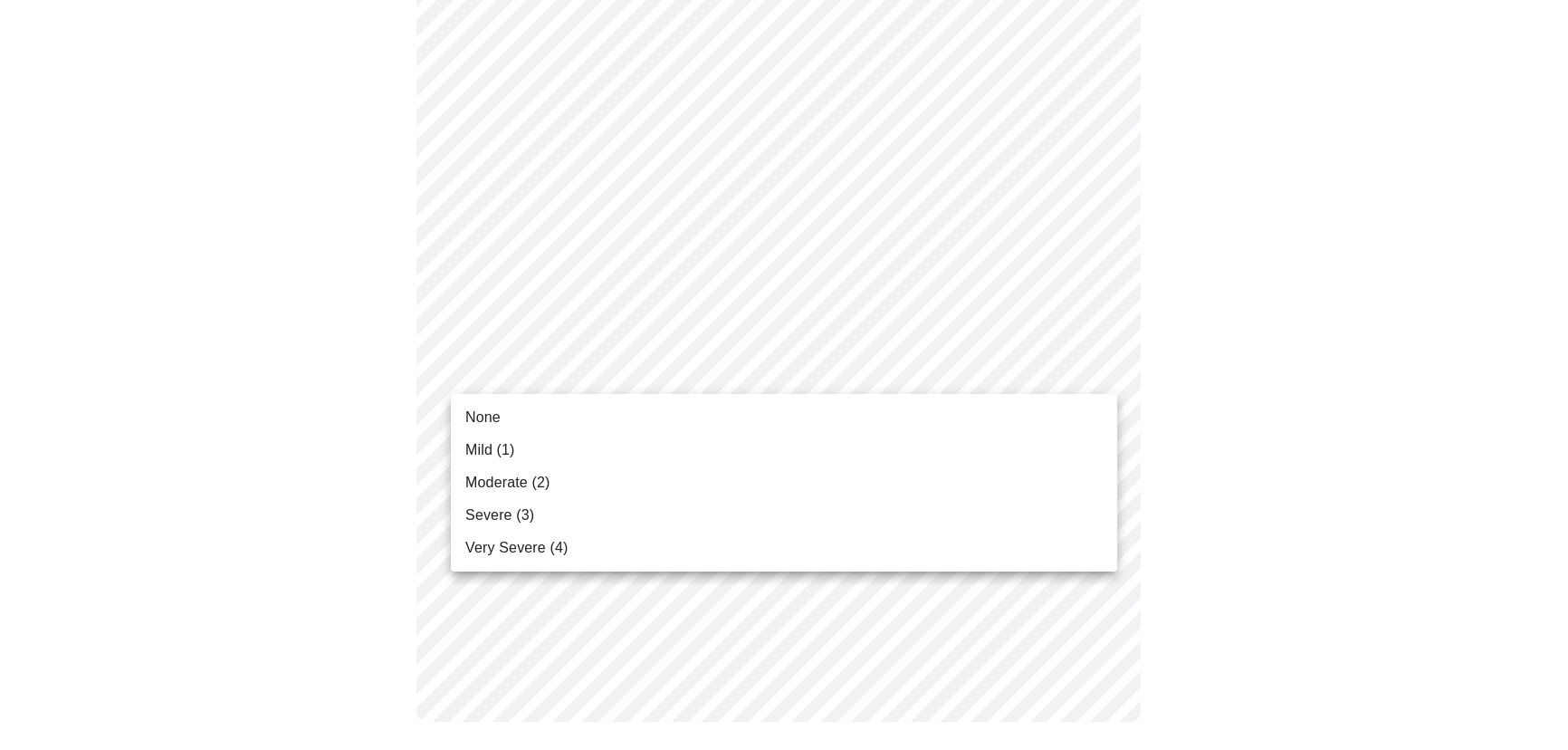
click at [722, 415] on li "None" at bounding box center [784, 416] width 666 height 32
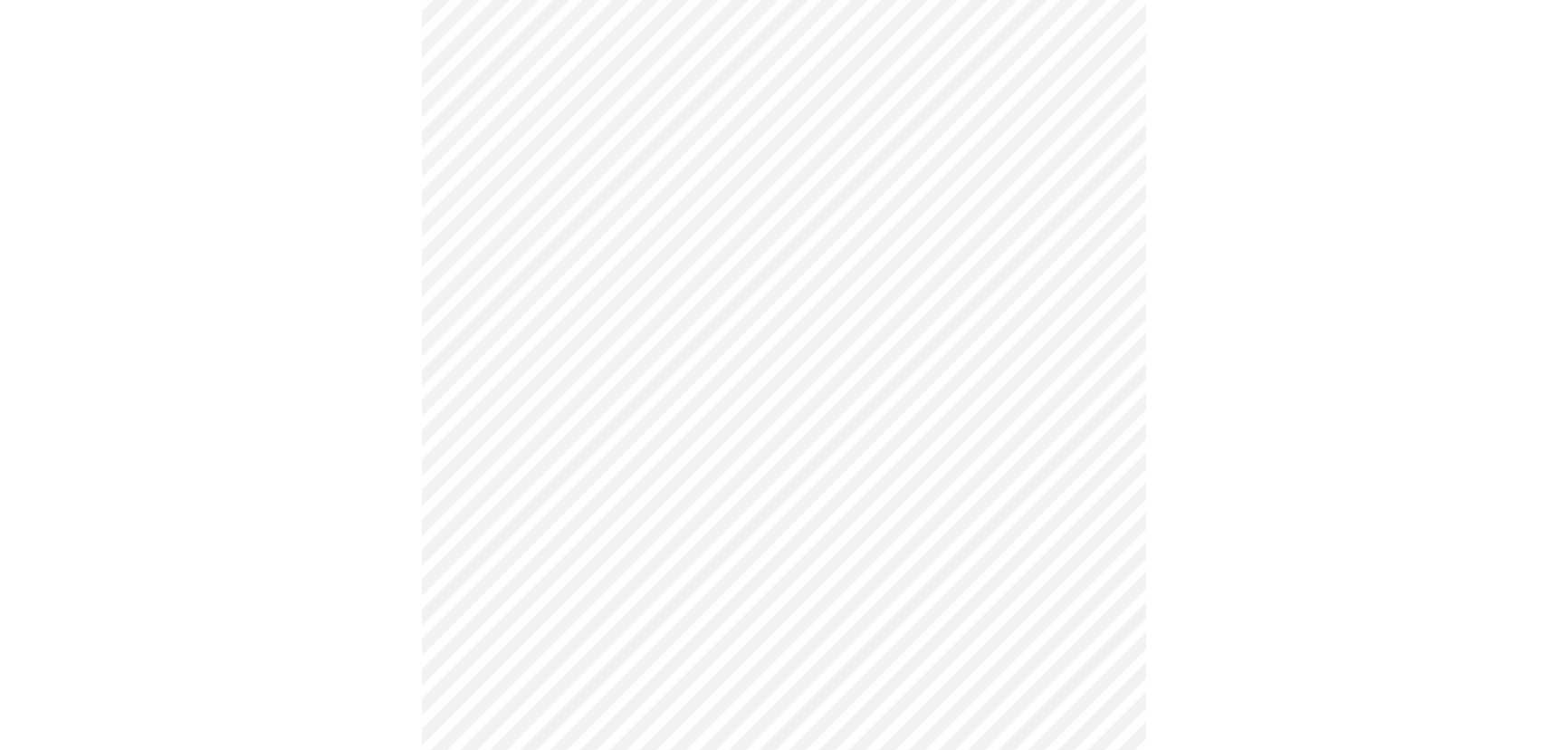
scroll to position [741, 0]
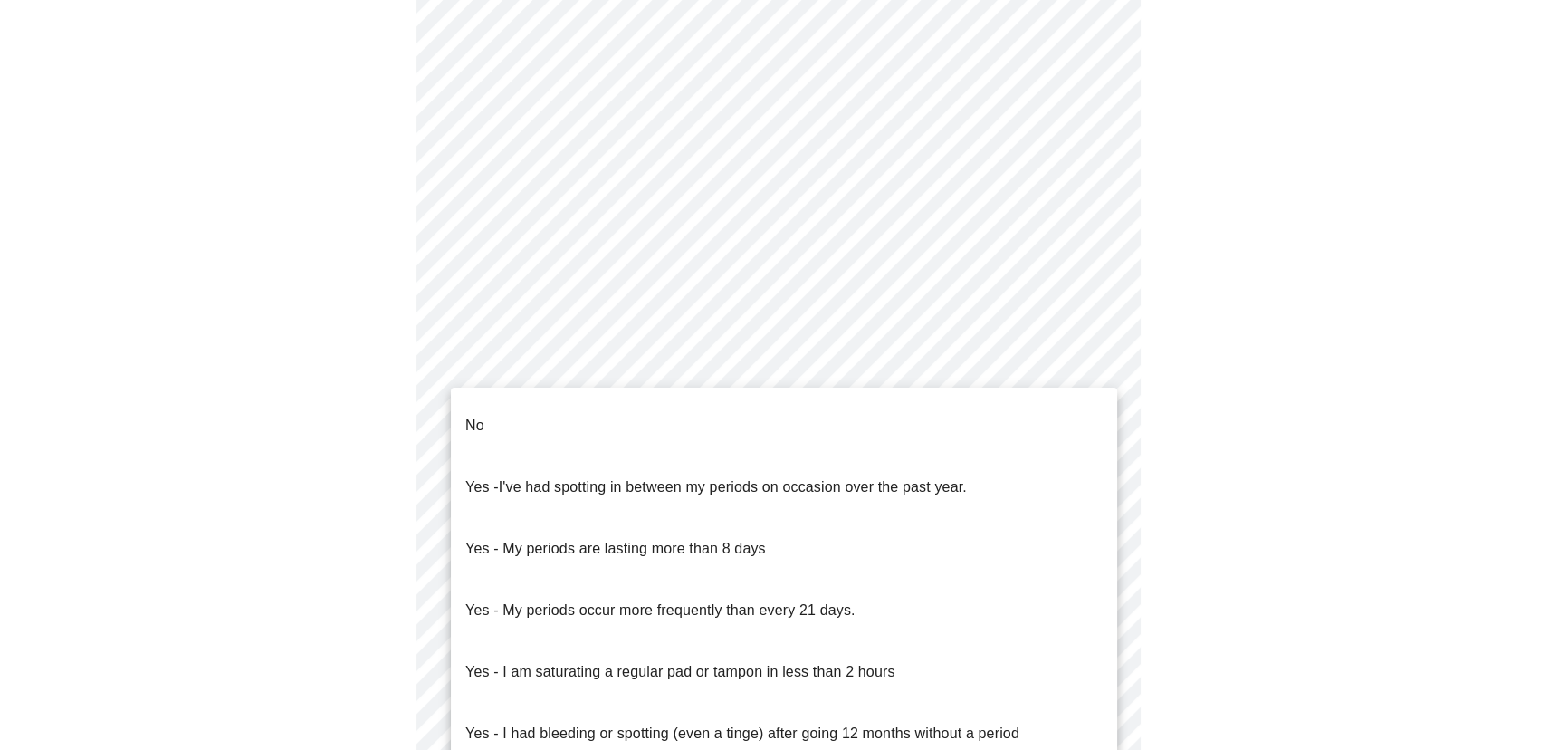
click at [987, 381] on body "MyMenopauseRx Appointments Messaging Labs Uploads Medications Community Refer a…" at bounding box center [784, 159] width 1554 height 1786
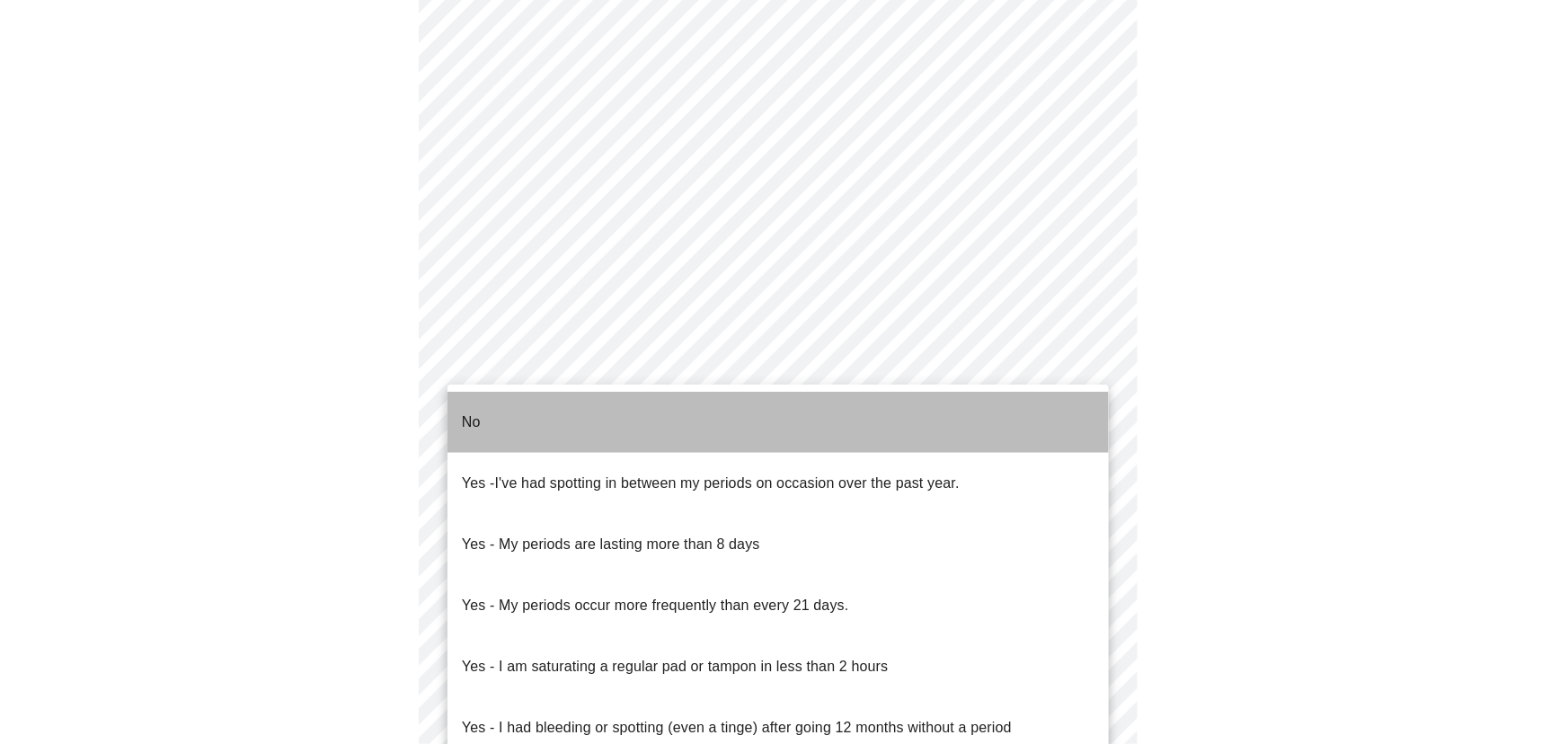
click at [779, 418] on li "No" at bounding box center [778, 422] width 661 height 61
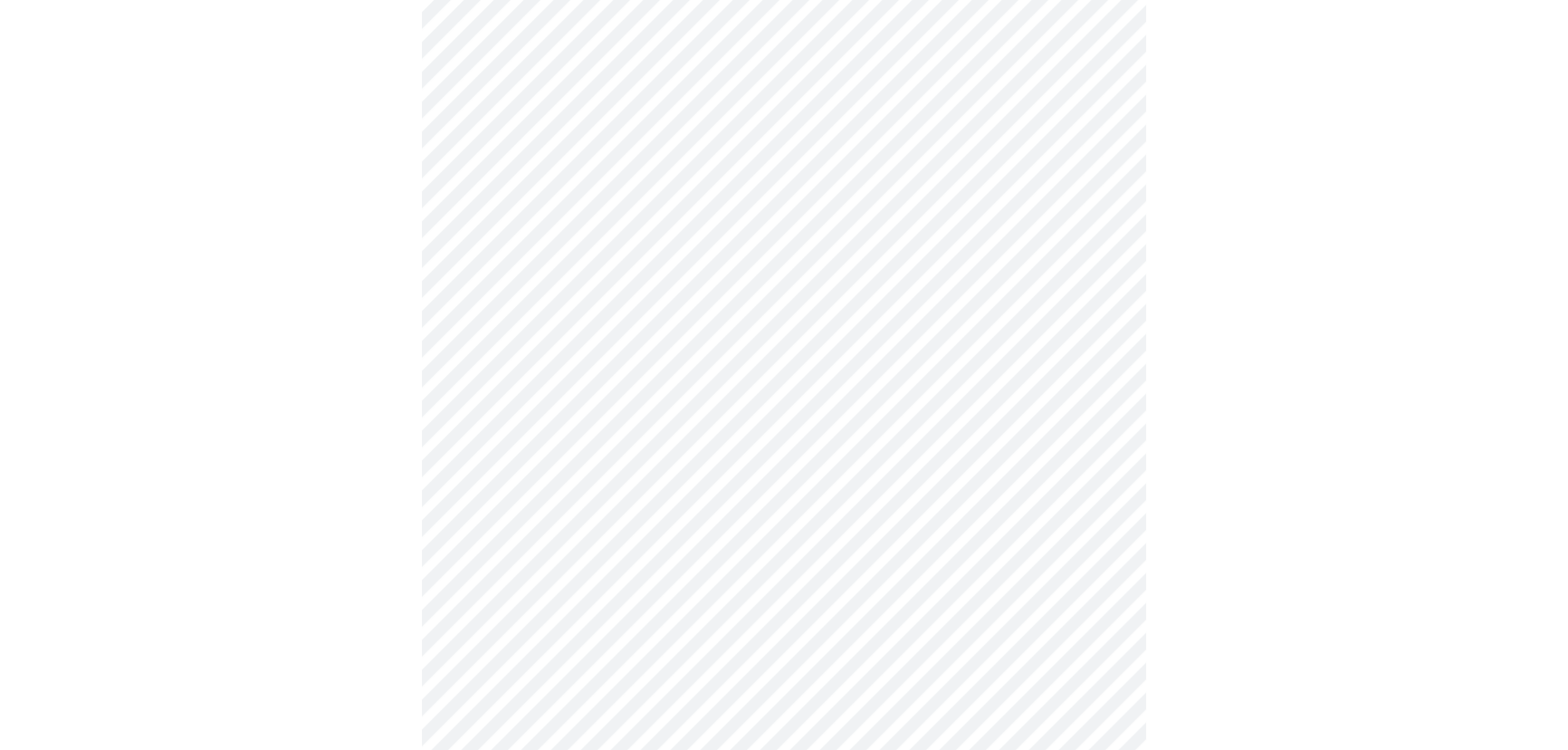
scroll to position [905, 0]
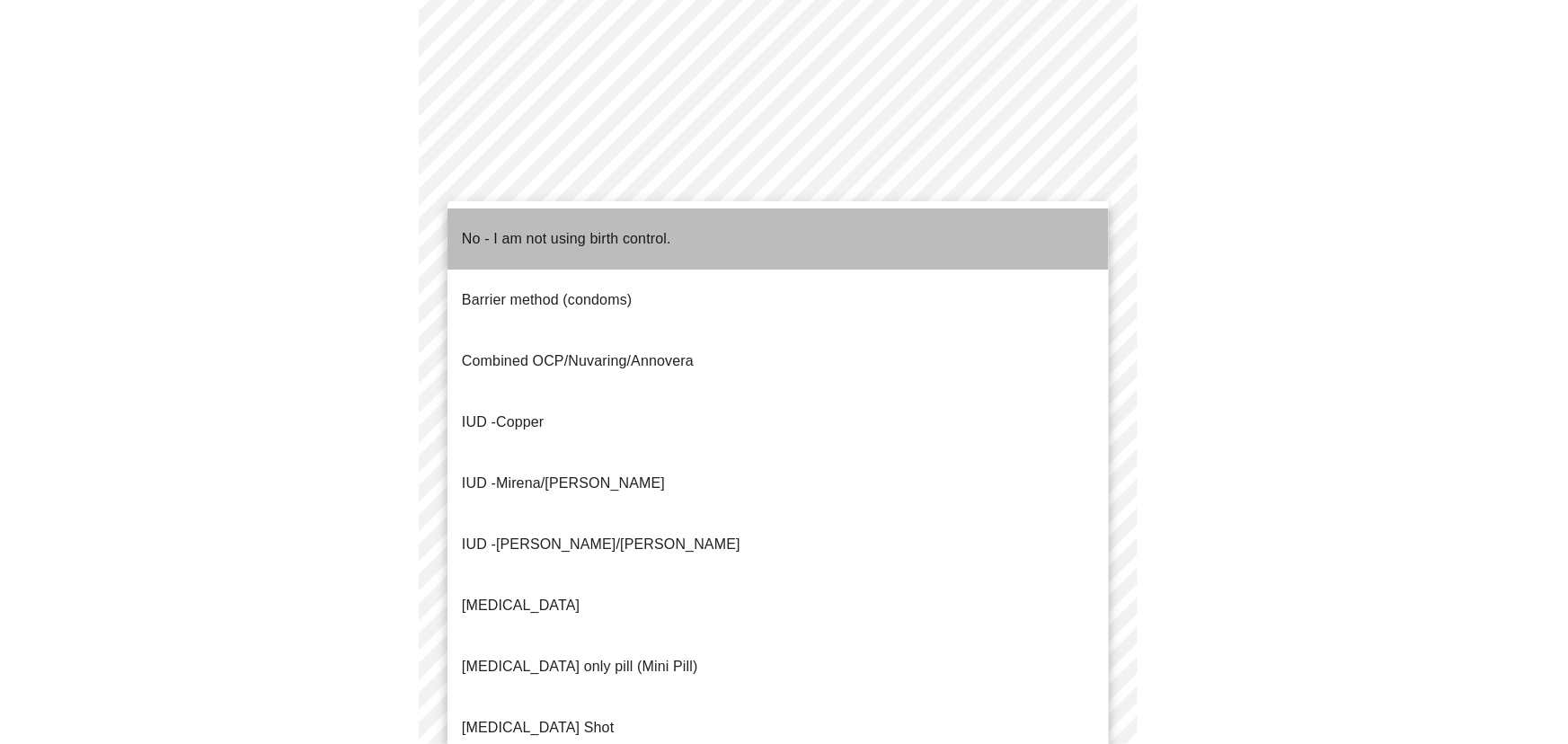
click at [830, 222] on li "No - I am not using birth control." at bounding box center [778, 239] width 661 height 61
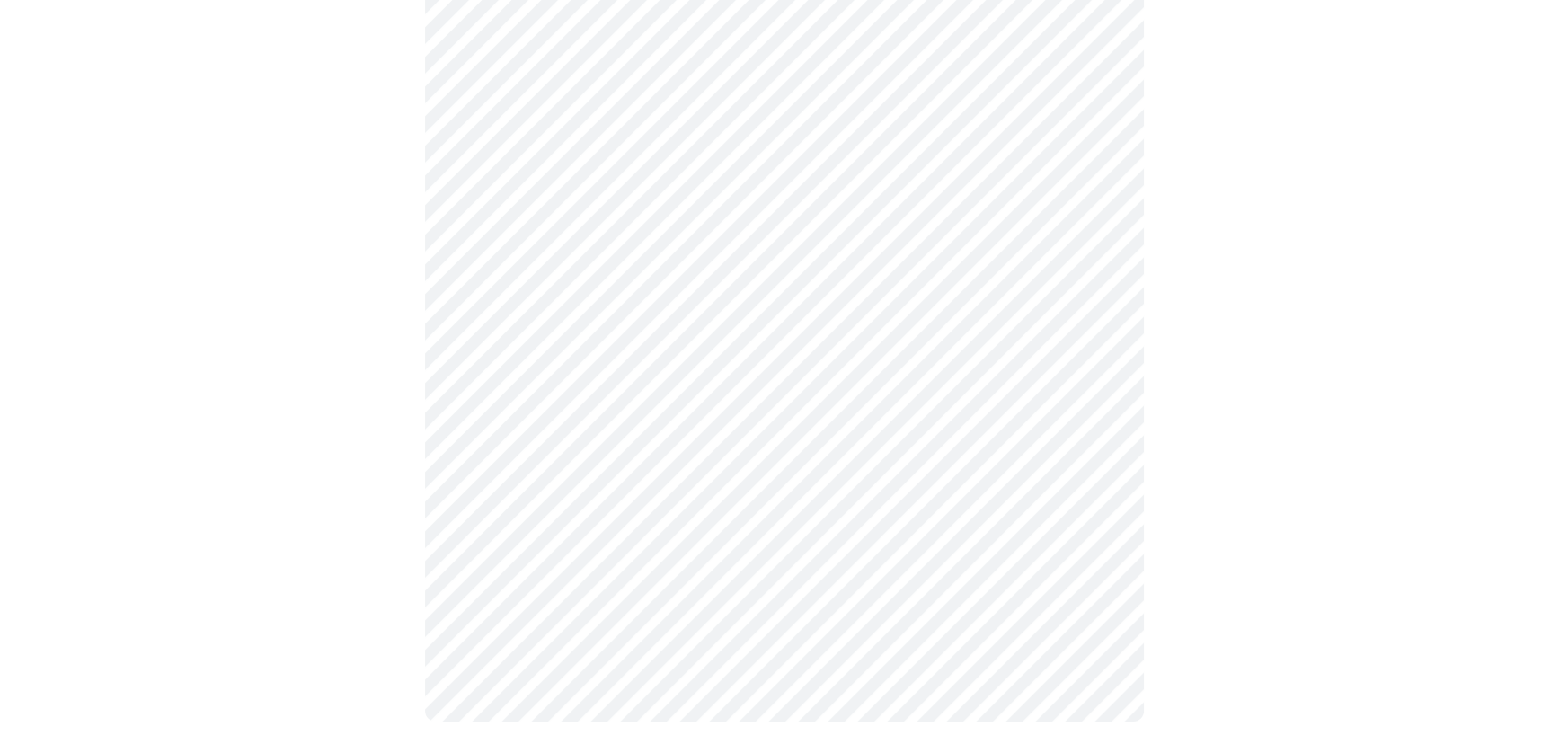
scroll to position [1007, 0]
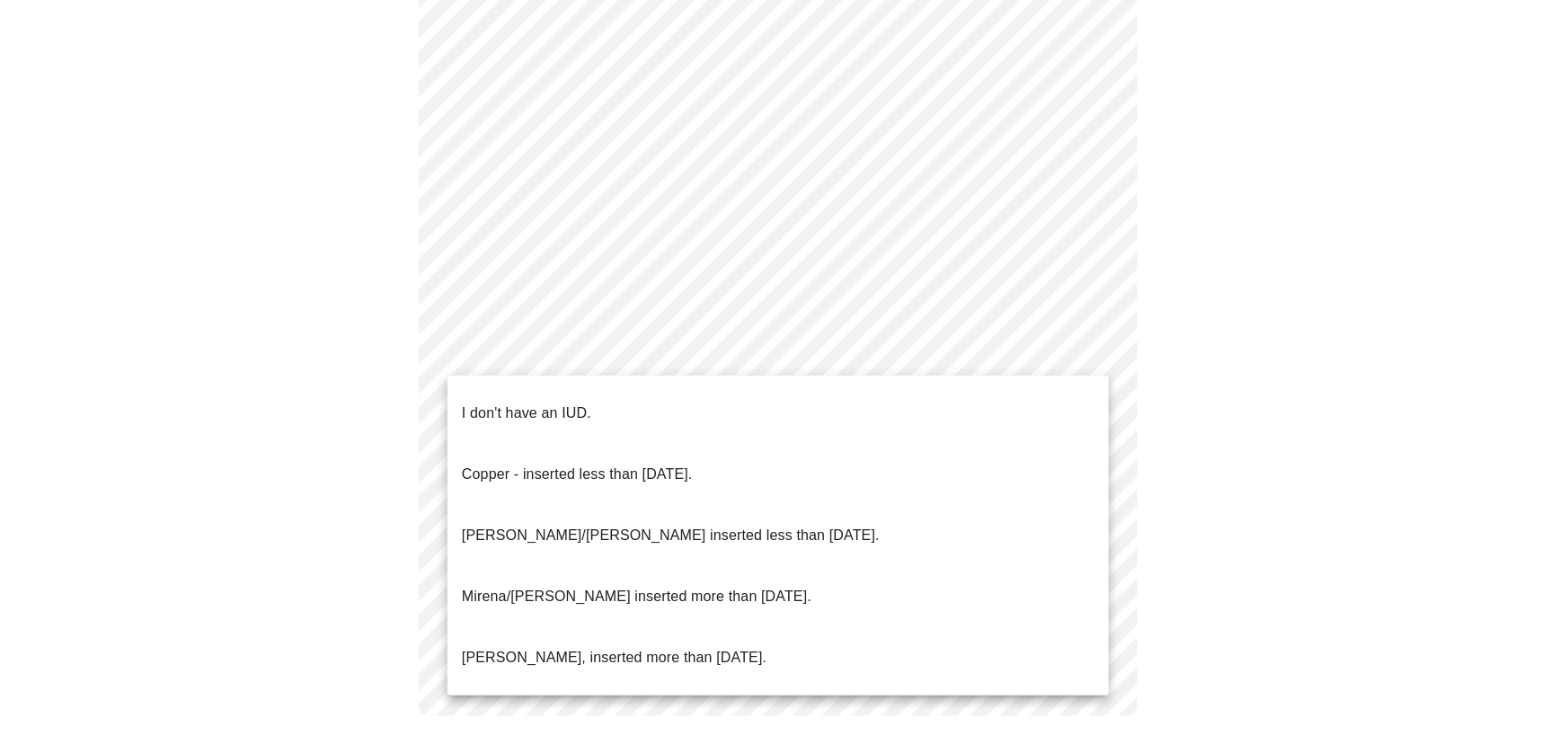
click at [703, 395] on li "I don't have an IUD." at bounding box center [778, 413] width 661 height 61
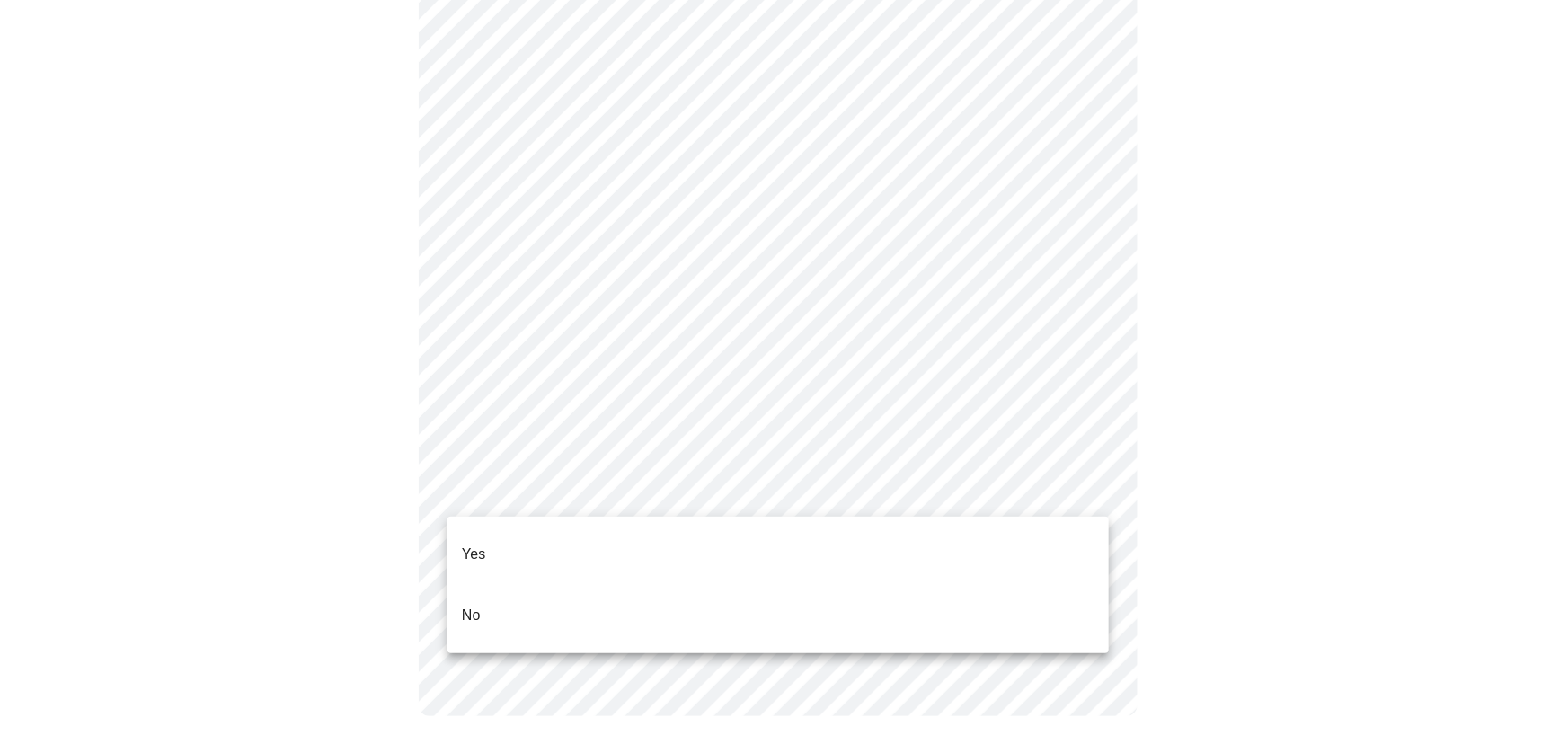
click at [624, 548] on li "Yes" at bounding box center [778, 553] width 661 height 61
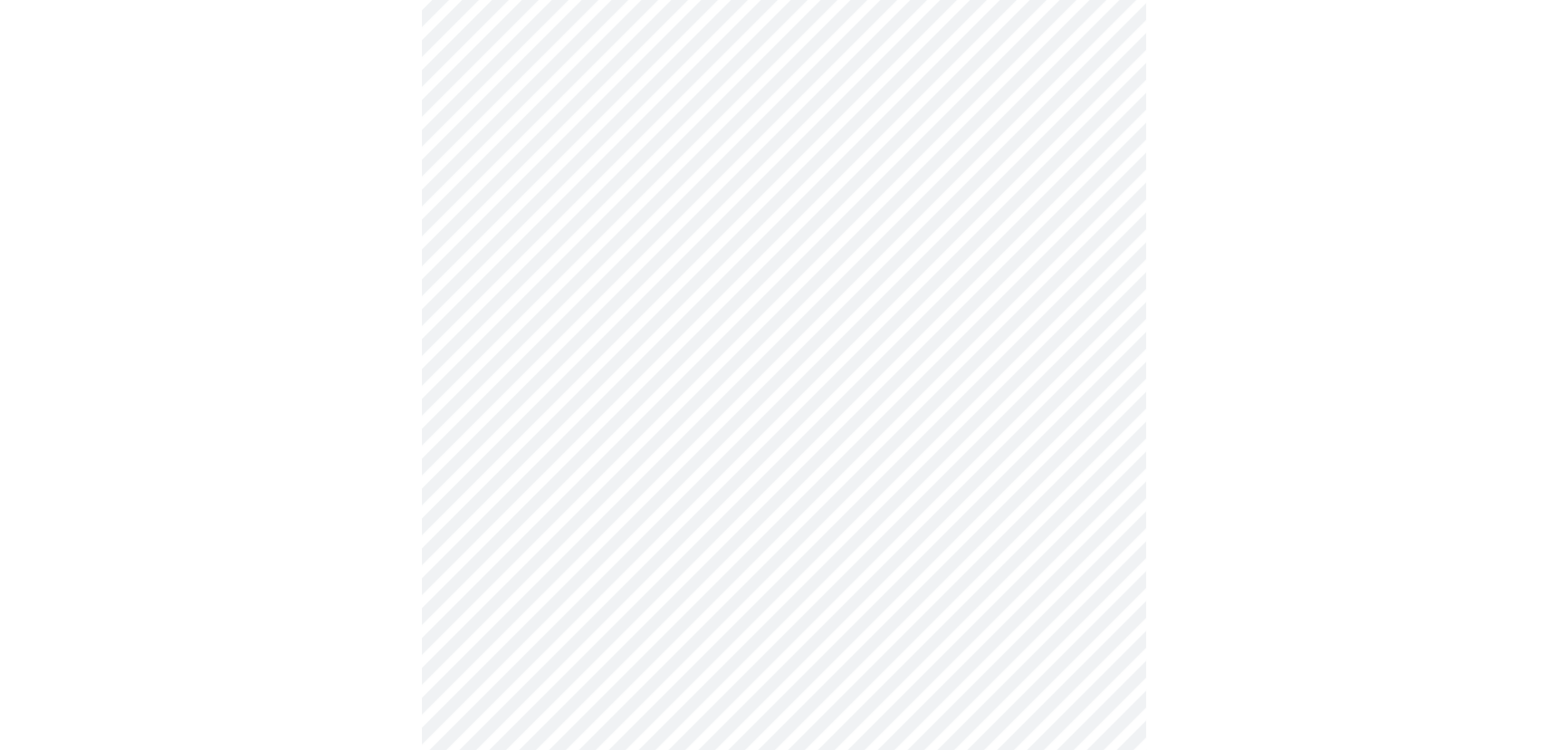
scroll to position [411, 0]
click at [933, 236] on body "MyMenopauseRx Appointments Messaging Labs Uploads Medications Community Refer a…" at bounding box center [790, 266] width 1566 height 1338
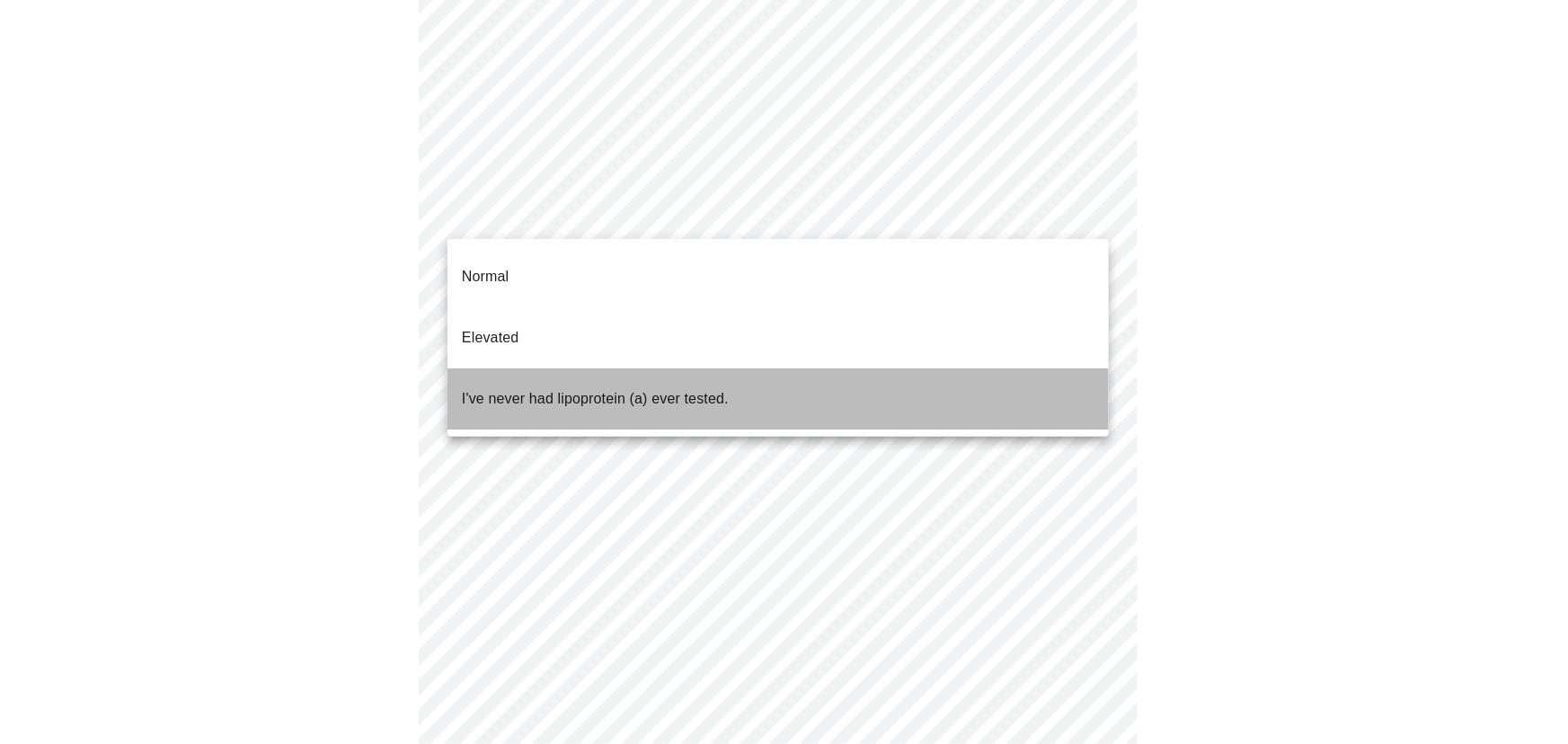
click at [721, 374] on span "I've never had lipoprotein (a) ever tested." at bounding box center [595, 398] width 267 height 50
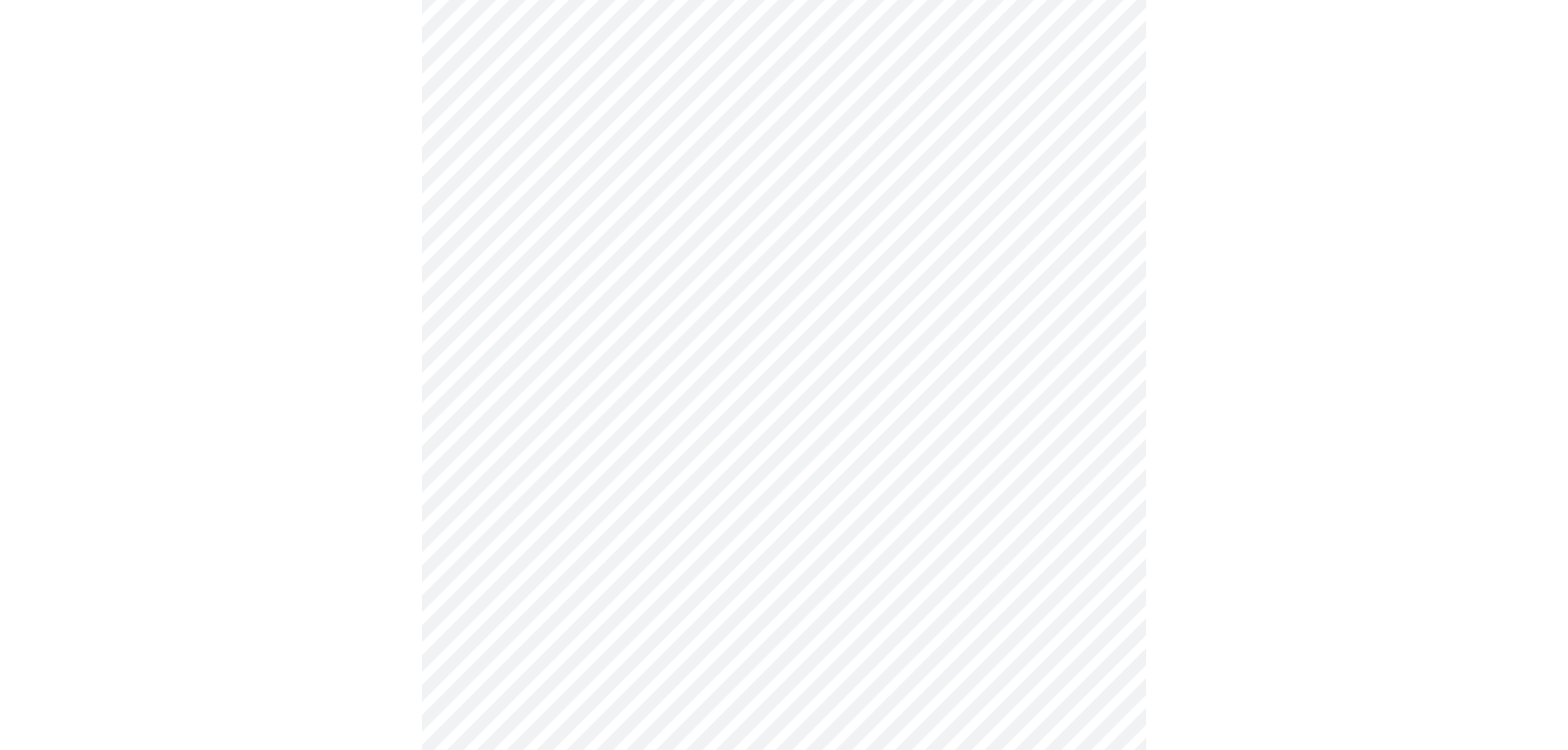
click at [1263, 172] on div at bounding box center [784, 323] width 1554 height 1201
drag, startPoint x: 1394, startPoint y: 326, endPoint x: 1189, endPoint y: 357, distance: 207.3
click at [1384, 323] on div at bounding box center [784, 323] width 1554 height 1201
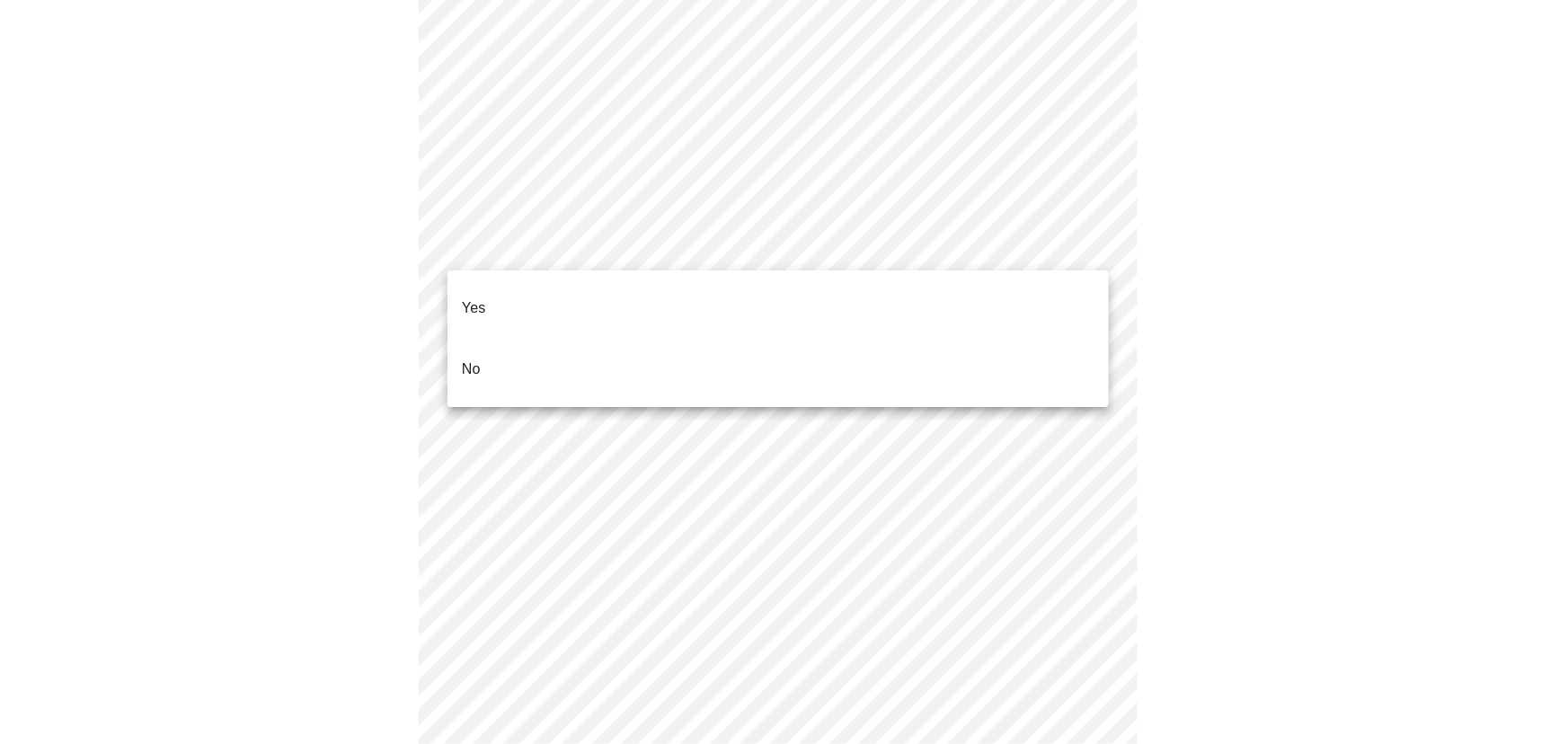
click at [704, 291] on li "Yes" at bounding box center [778, 307] width 661 height 61
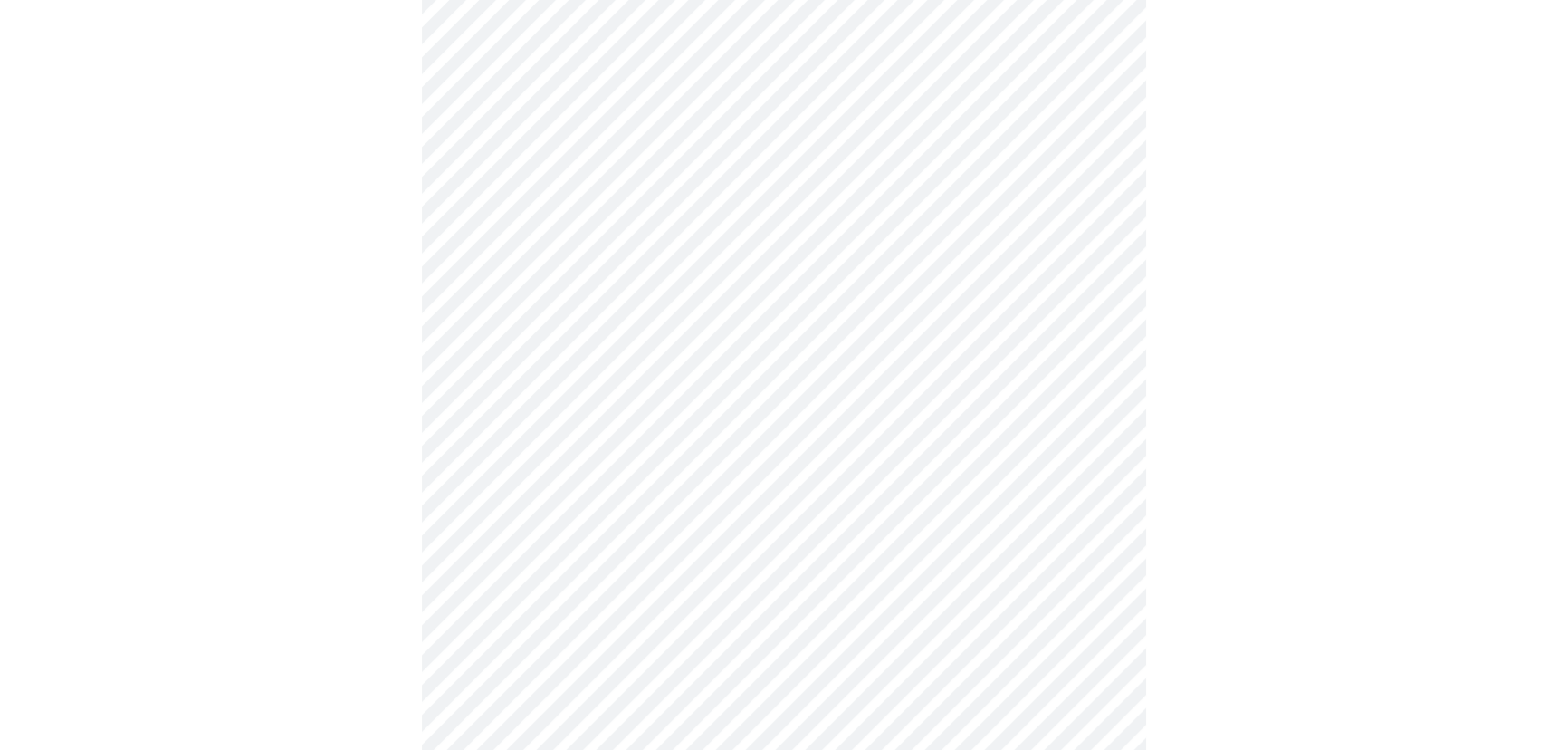
drag, startPoint x: 1205, startPoint y: 462, endPoint x: 1186, endPoint y: 460, distance: 19.1
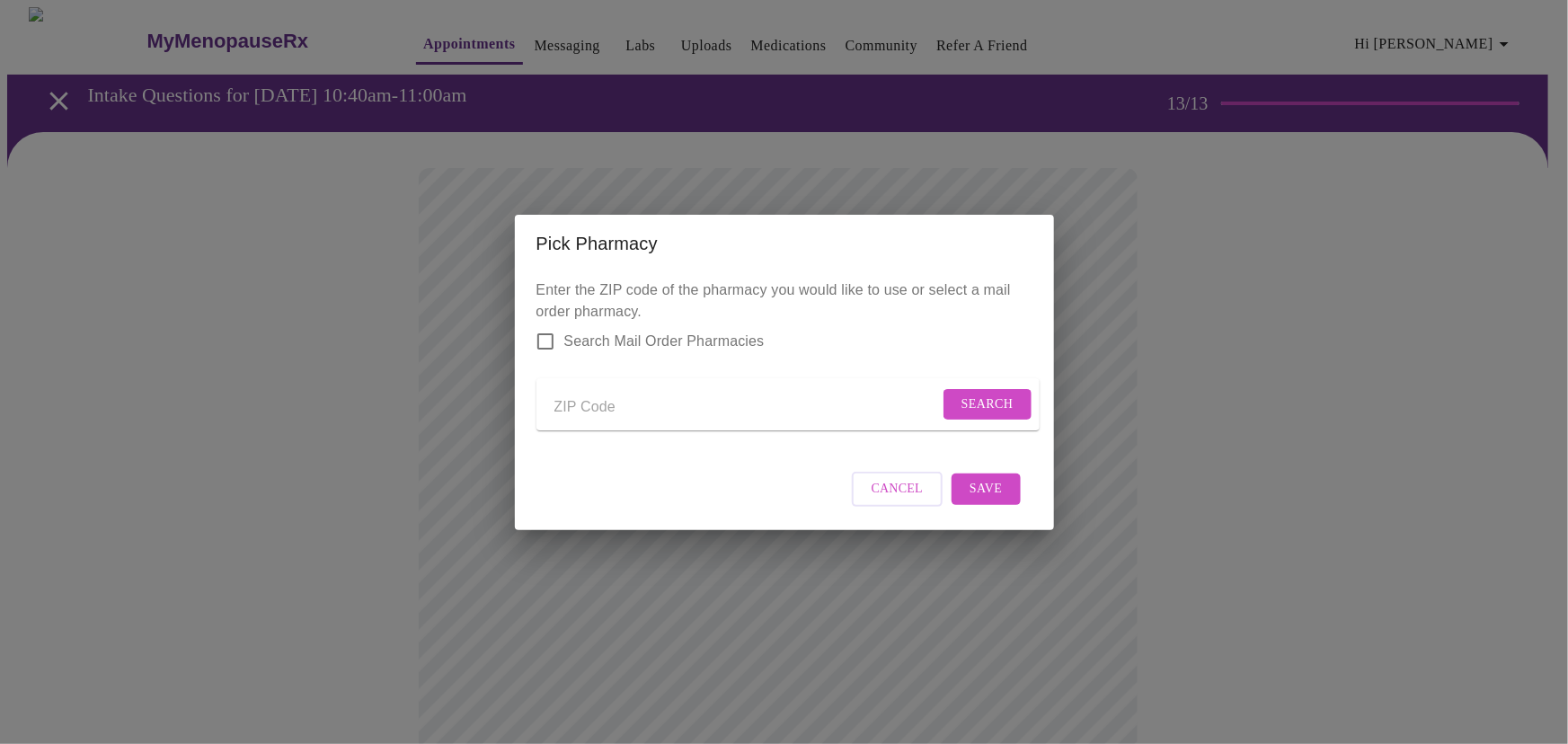
click at [265, 283] on div "Pick Pharmacy Enter the ZIP code of the pharmacy you would like to use or selec…" at bounding box center [784, 372] width 1568 height 744
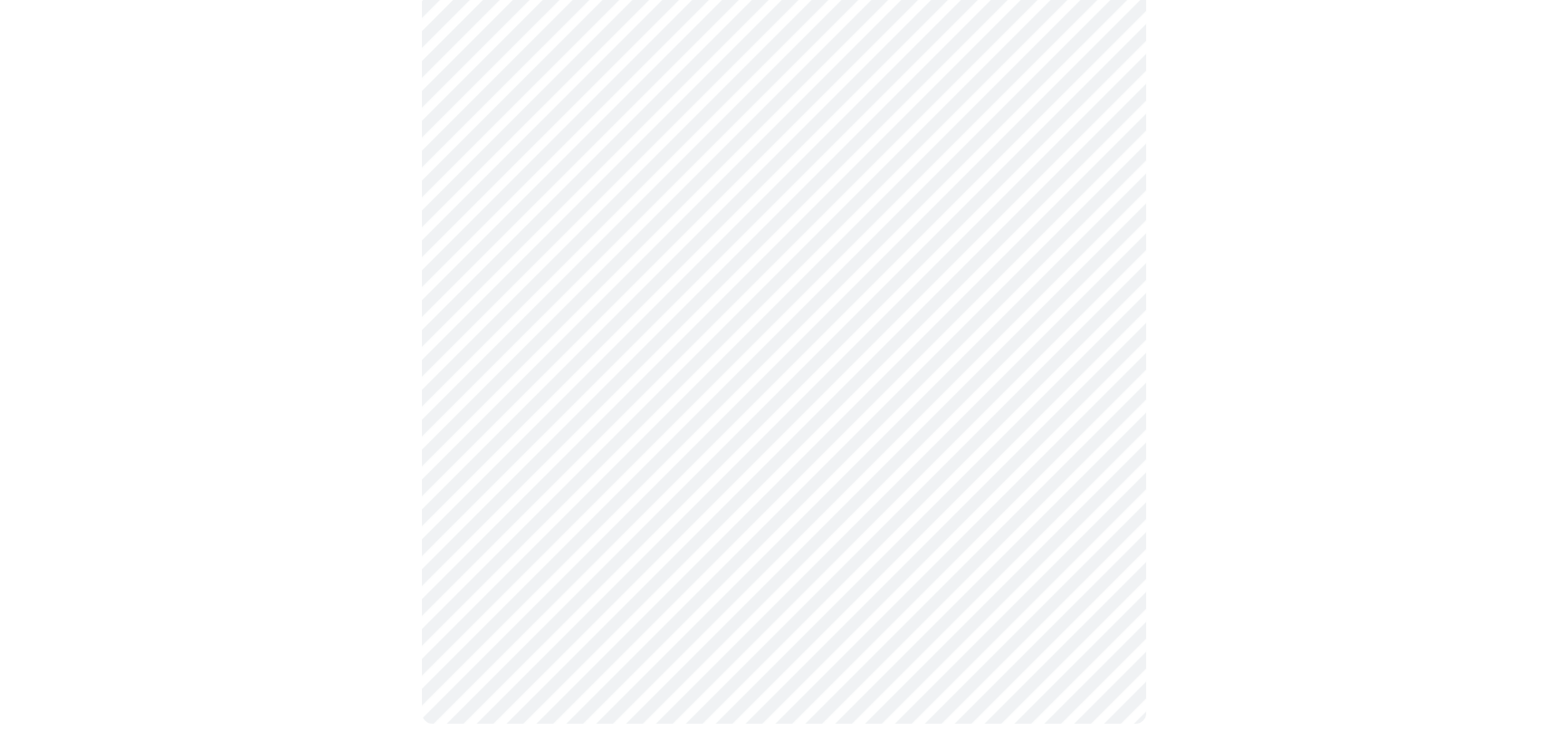
scroll to position [1306, 0]
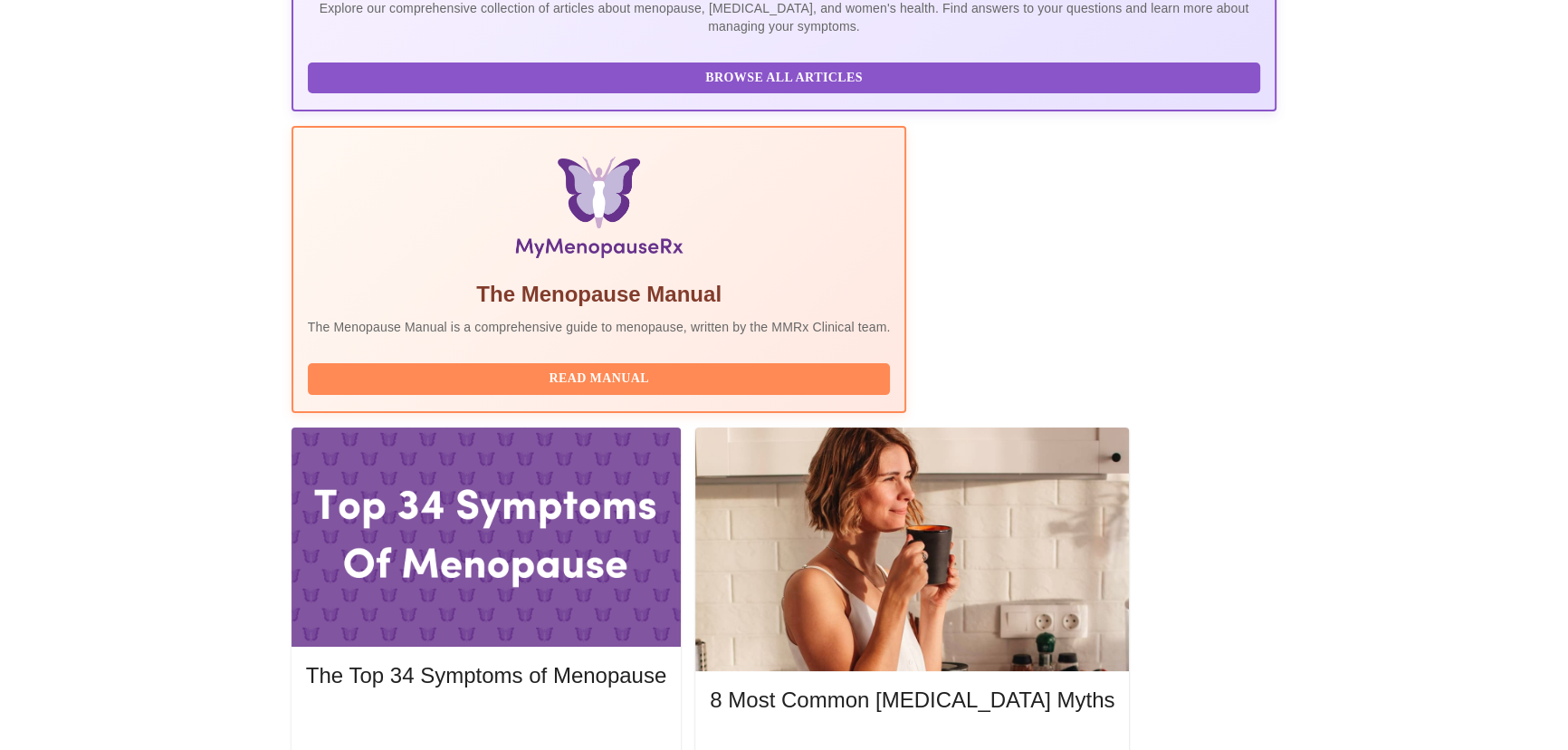
scroll to position [658, 0]
